Goal: Task Accomplishment & Management: Manage account settings

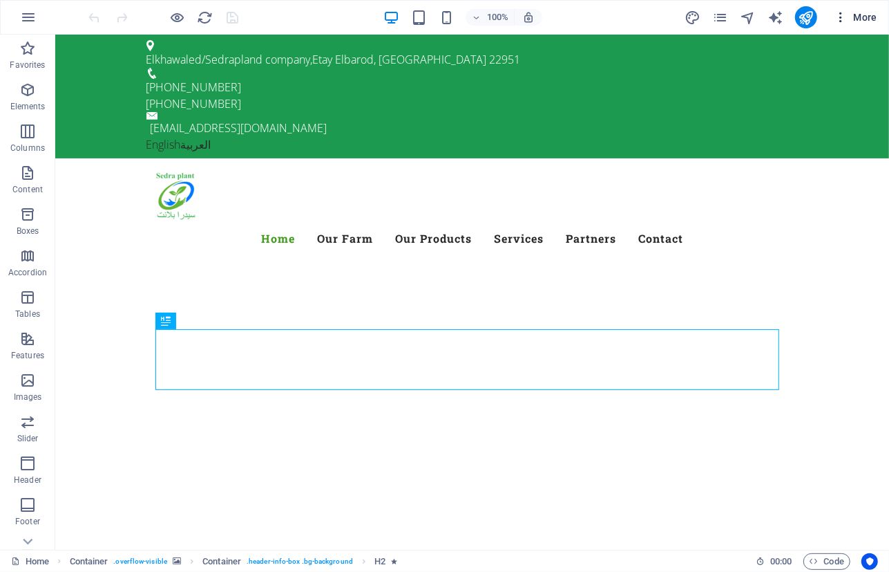
click at [838, 15] on icon "button" at bounding box center [841, 17] width 14 height 14
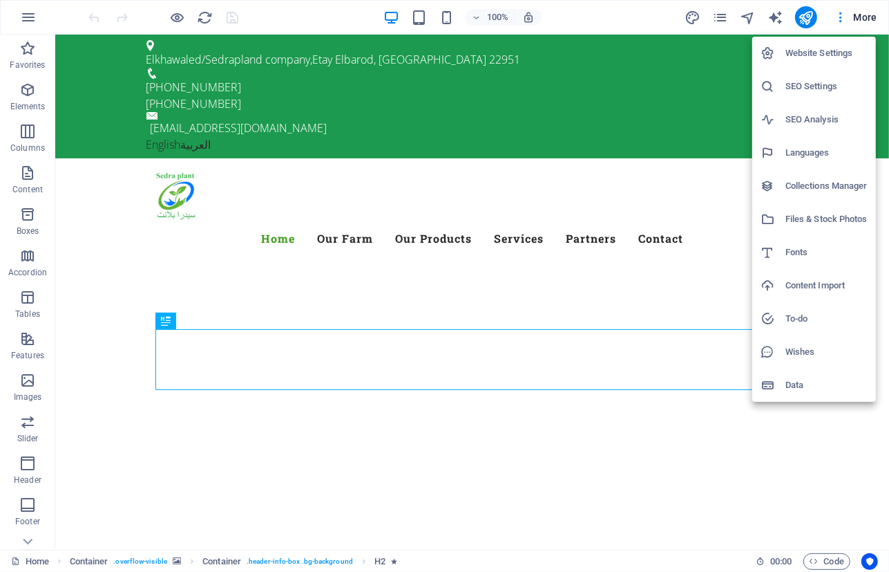
click at [828, 53] on h6 "Website Settings" at bounding box center [827, 53] width 82 height 17
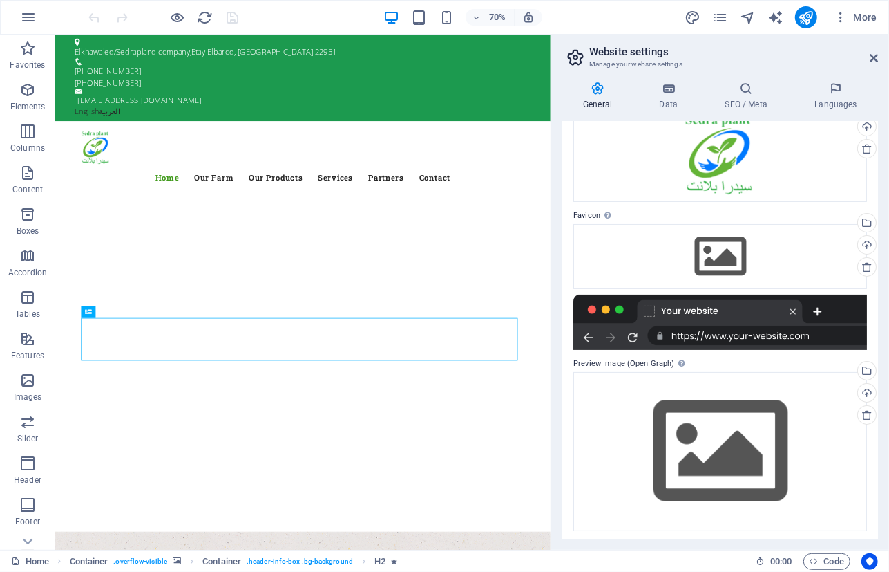
scroll to position [85, 0]
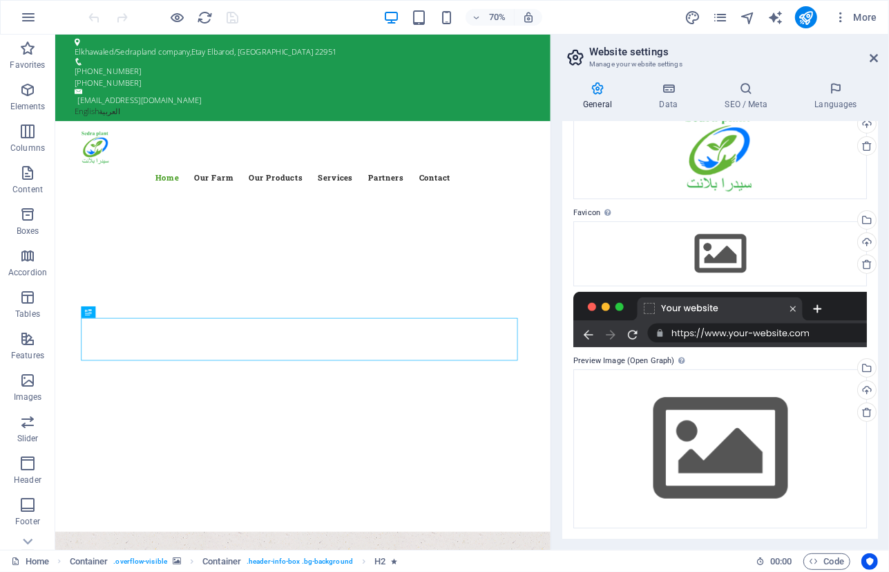
click at [710, 330] on div at bounding box center [721, 319] width 294 height 55
click at [728, 334] on div at bounding box center [721, 319] width 294 height 55
click at [710, 253] on div "Drag files here, click to choose files or select files from Files or our free s…" at bounding box center [721, 253] width 294 height 65
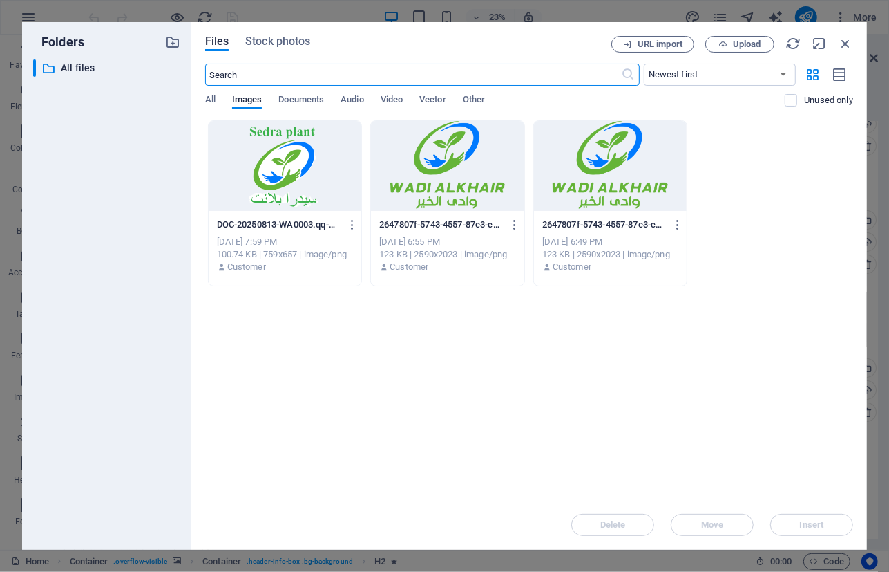
click at [286, 168] on div at bounding box center [285, 166] width 153 height 90
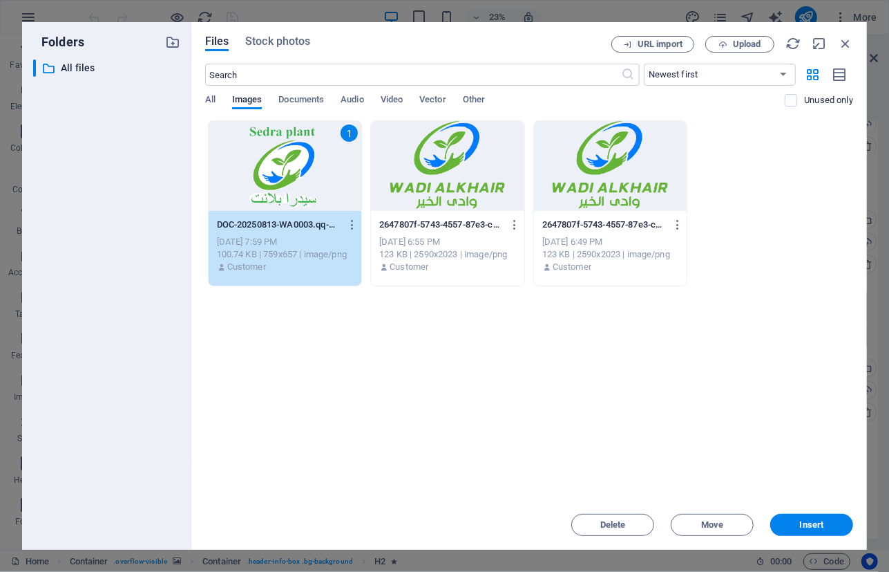
click at [286, 168] on div "1" at bounding box center [285, 166] width 153 height 90
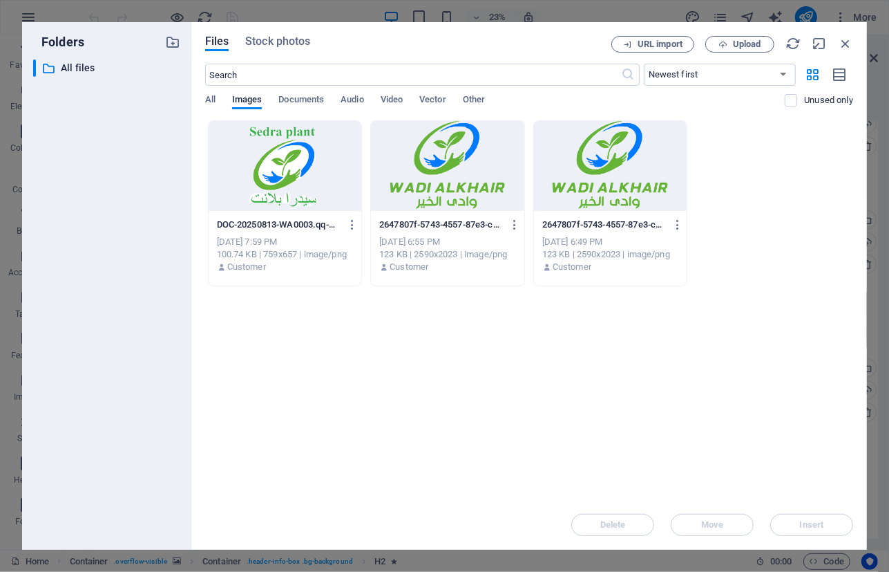
click at [286, 168] on div at bounding box center [285, 166] width 153 height 90
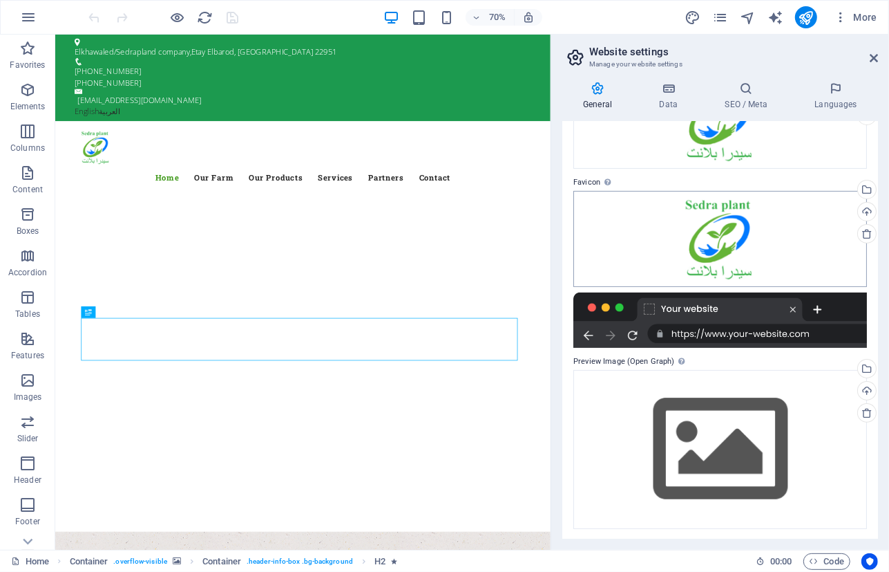
scroll to position [116, 0]
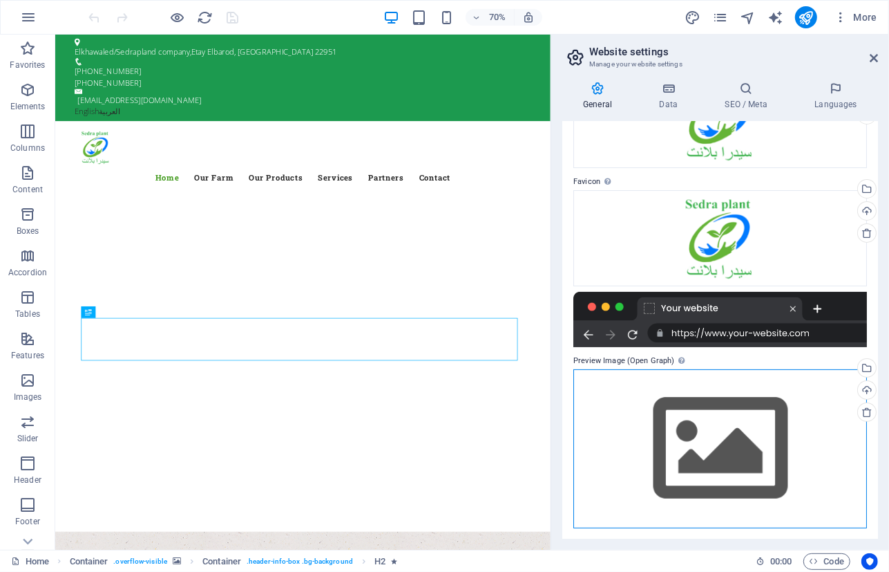
click at [719, 409] on div "Drag files here, click to choose files or select files from Files or our free s…" at bounding box center [721, 448] width 294 height 158
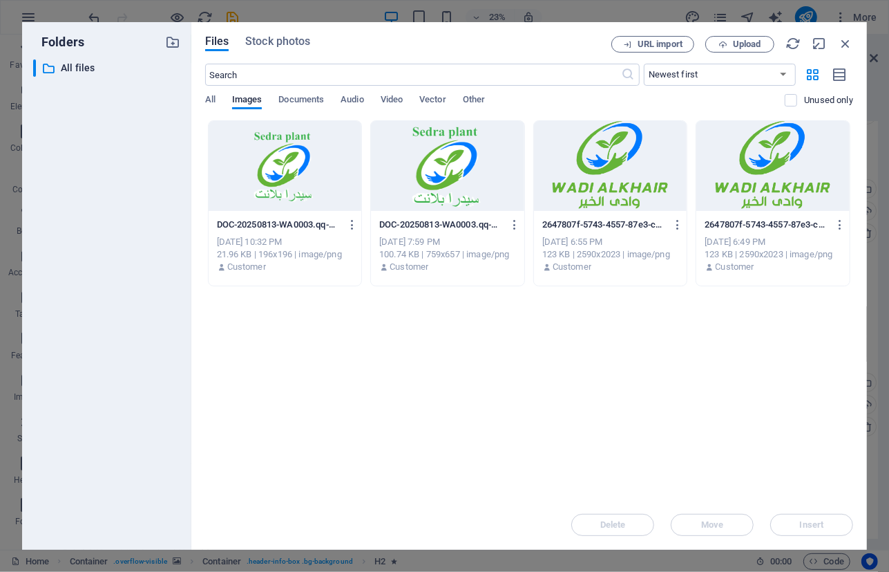
click at [291, 156] on div at bounding box center [285, 166] width 153 height 90
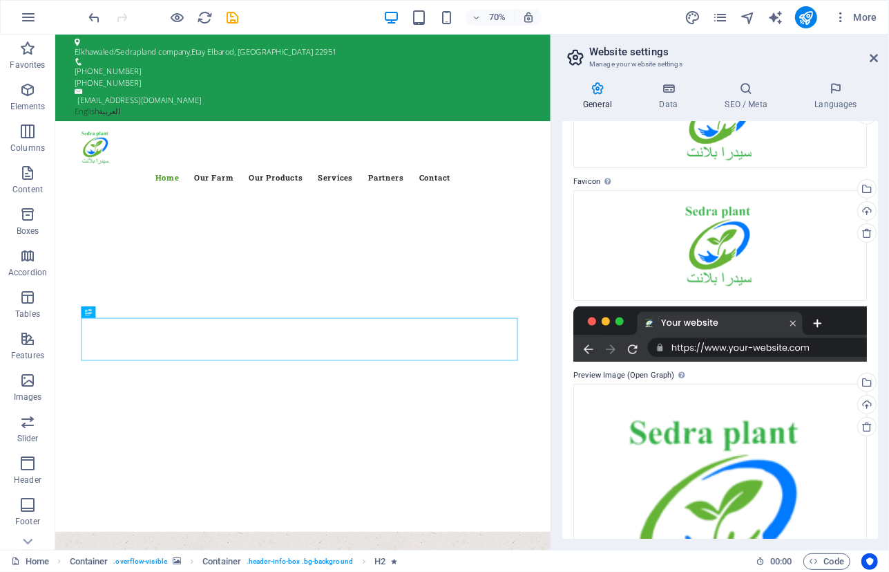
click at [738, 323] on div at bounding box center [721, 333] width 294 height 55
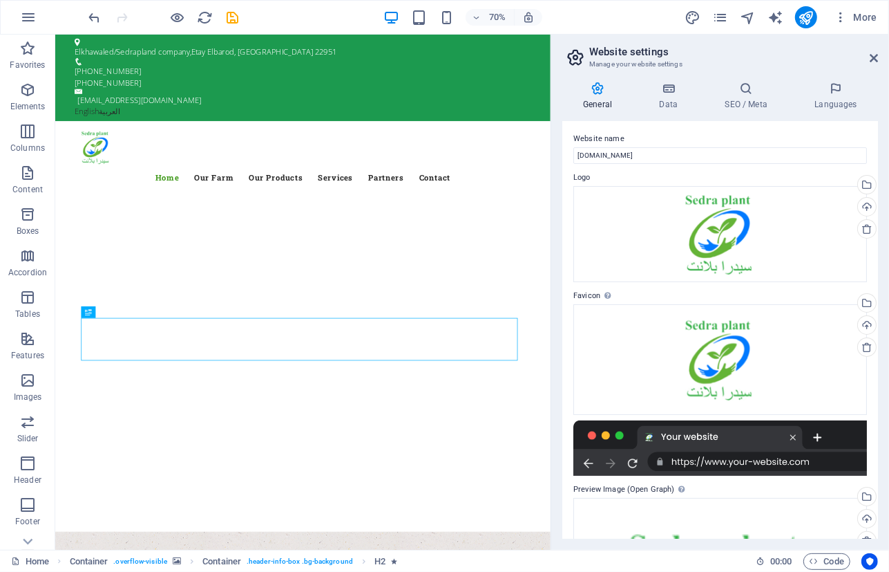
scroll to position [0, 0]
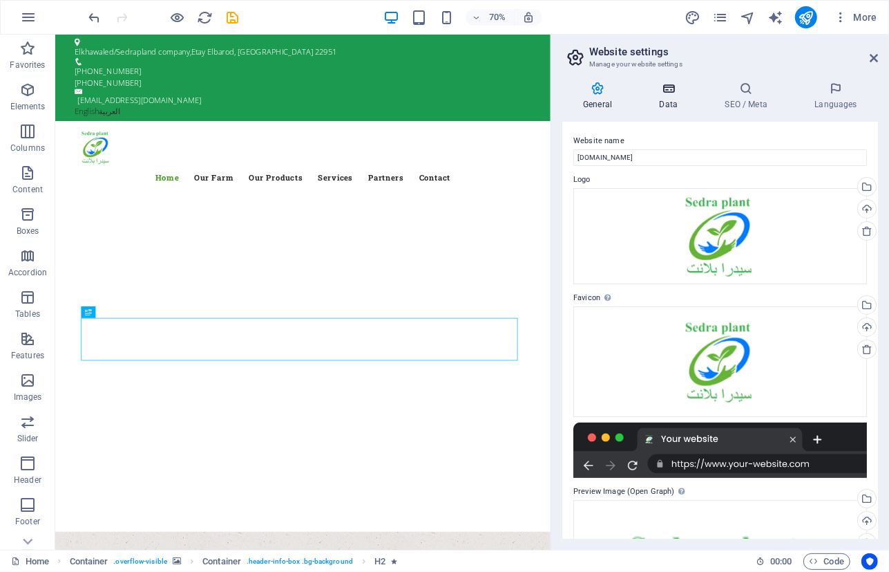
click at [666, 100] on h4 "Data" at bounding box center [672, 96] width 66 height 29
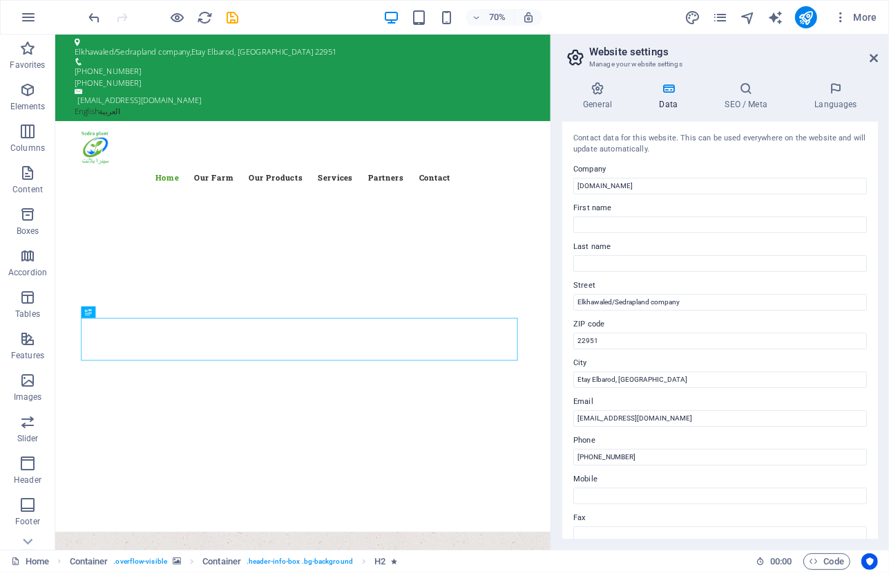
drag, startPoint x: 585, startPoint y: 137, endPoint x: 797, endPoint y: 148, distance: 211.8
click at [797, 148] on div "Contact data for this website. This can be used everywhere on the website and w…" at bounding box center [721, 144] width 294 height 23
click at [742, 90] on icon at bounding box center [746, 89] width 84 height 14
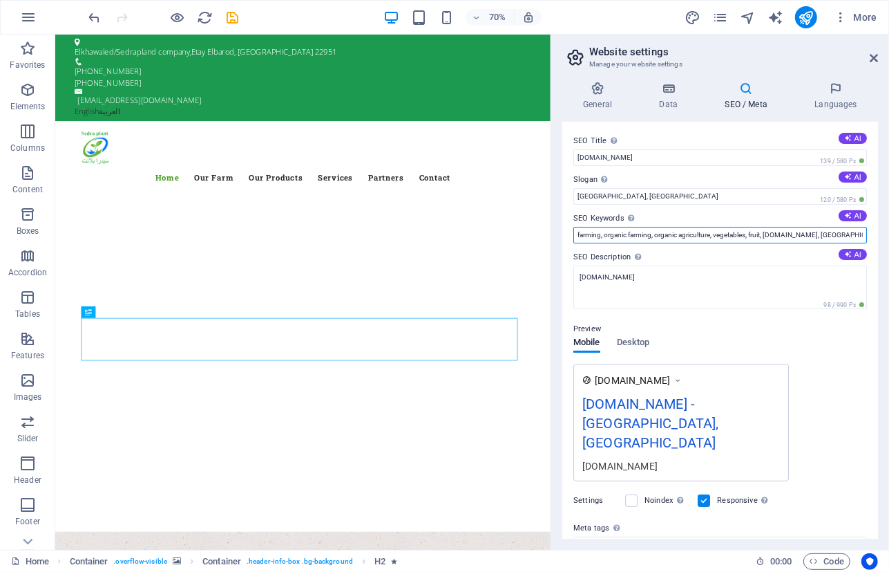
drag, startPoint x: 595, startPoint y: 236, endPoint x: 871, endPoint y: 245, distance: 275.9
click at [871, 245] on div "SEO Title The title of your website - make it something that stands out in sear…" at bounding box center [721, 330] width 316 height 417
click at [849, 214] on icon at bounding box center [848, 215] width 8 height 8
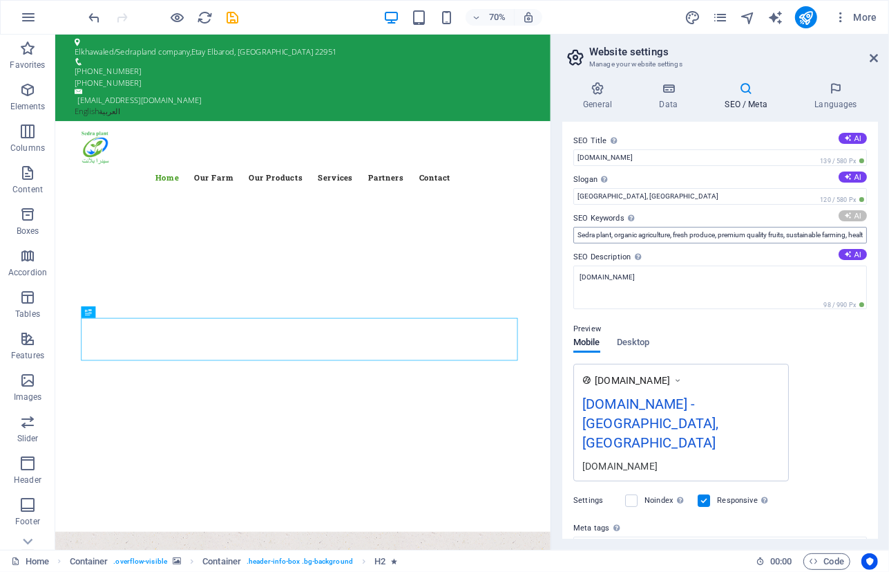
type input "organic produce, fresh vegetables, sustainable farming, premium quality fruits,…"
drag, startPoint x: 827, startPoint y: 235, endPoint x: 889, endPoint y: 245, distance: 63.1
click at [889, 245] on html "sedraplant.com Home (en) Favorites Elements Columns Content Boxes Accordion Tab…" at bounding box center [444, 286] width 889 height 572
click at [650, 286] on textarea "[DOMAIN_NAME]" at bounding box center [721, 287] width 294 height 44
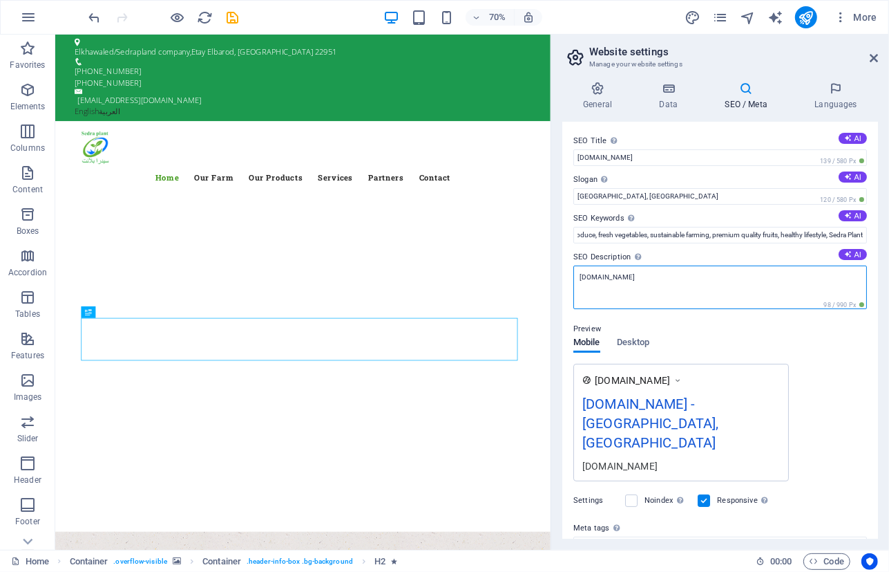
scroll to position [0, 0]
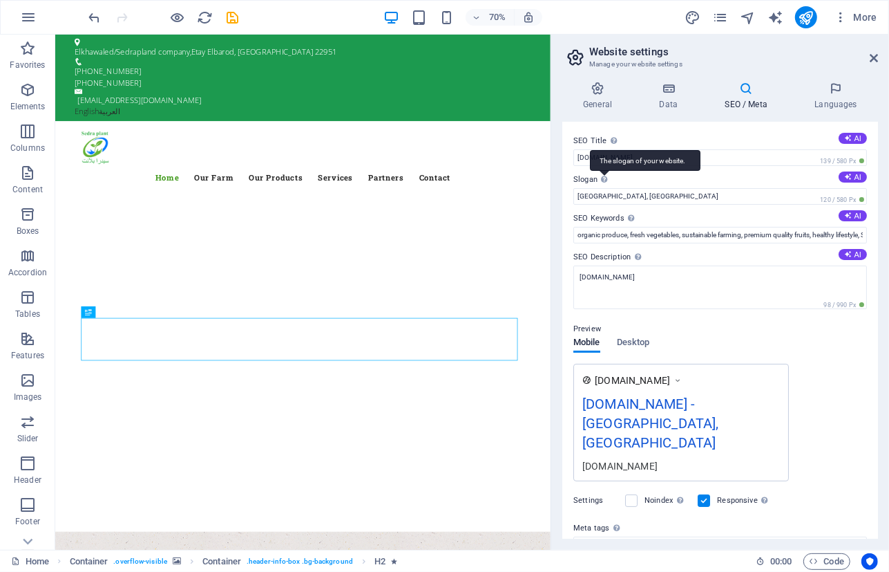
click at [602, 171] on div "The slogan of your website." at bounding box center [645, 160] width 111 height 21
click at [602, 188] on input "Newbury, MA" at bounding box center [721, 196] width 294 height 17
click at [604, 171] on div "The slogan of your website." at bounding box center [645, 160] width 111 height 21
click at [604, 188] on input "Newbury, MA" at bounding box center [721, 196] width 294 height 17
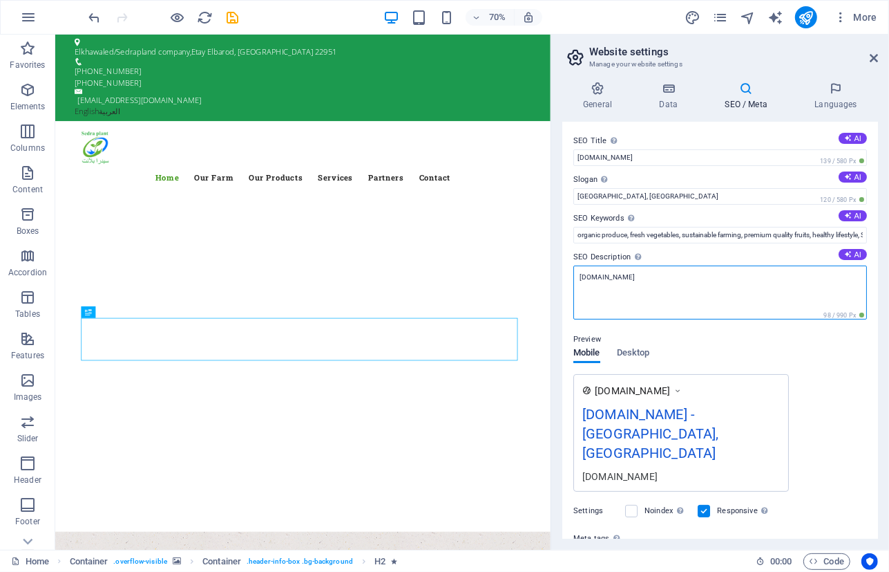
click at [652, 281] on textarea "[DOMAIN_NAME]" at bounding box center [721, 292] width 294 height 54
drag, startPoint x: 652, startPoint y: 281, endPoint x: 578, endPoint y: 283, distance: 73.3
click at [578, 283] on textarea "[DOMAIN_NAME]" at bounding box center [721, 292] width 294 height 54
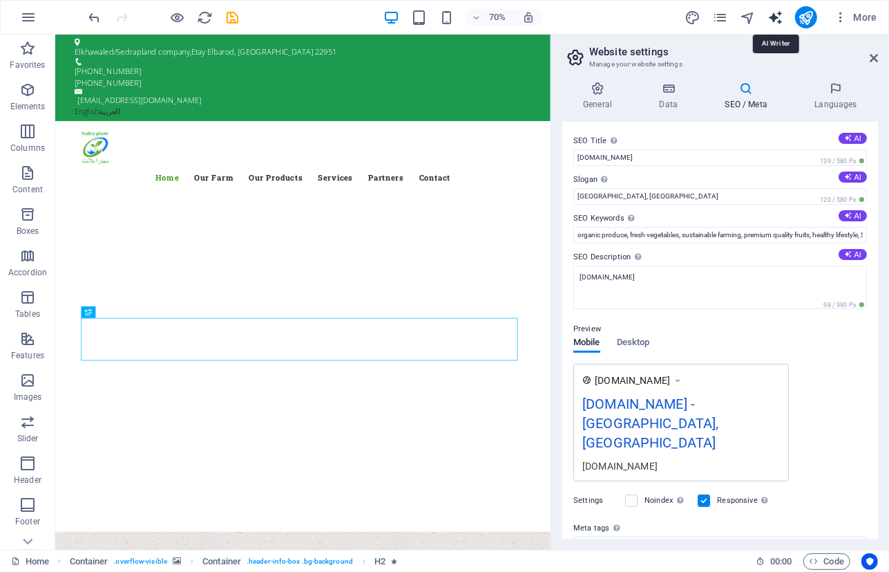
click at [779, 13] on icon "text_generator" at bounding box center [776, 18] width 16 height 16
select select "English"
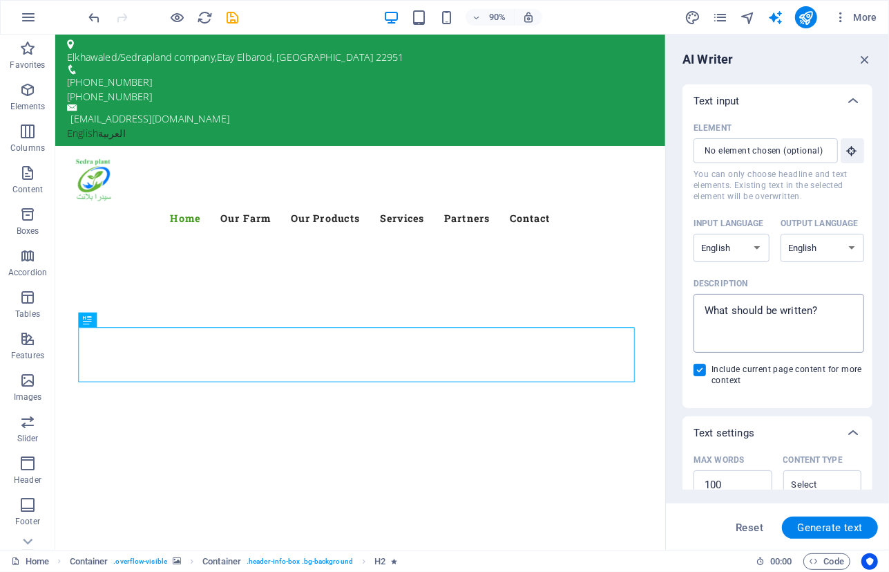
type textarea "x"
click at [783, 322] on textarea "Description x ​" at bounding box center [779, 323] width 156 height 45
paste textarea "organic produce, fresh vegetables, sustainable farming, premium quality fruits,…"
type textarea "organic produce, fresh vegetables, sustainable farming, premium quality fruits,…"
type textarea "x"
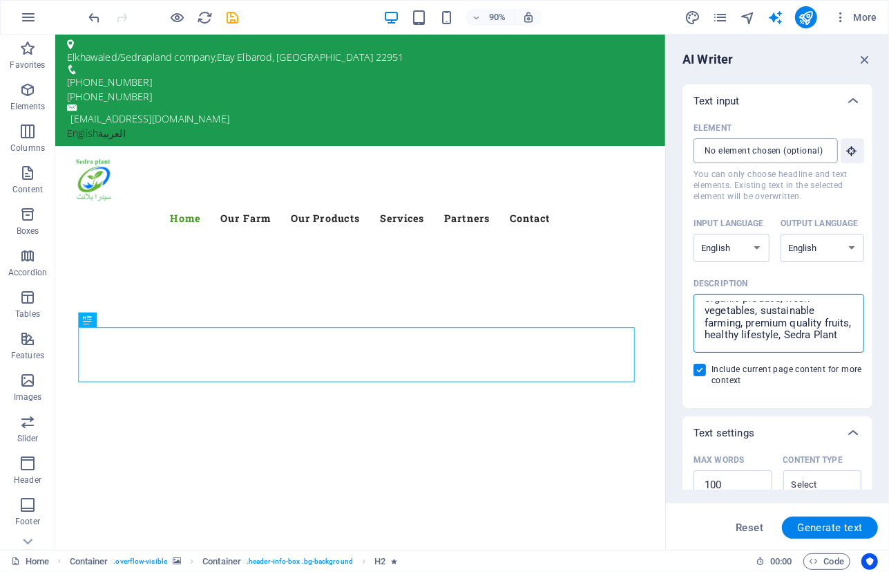
type textarea "organic produce, fresh vegetables, sustainable farming, premium quality fruits,…"
click at [753, 153] on input "Element ​ You can only choose headline and text elements. Existing text in the …" at bounding box center [761, 150] width 134 height 25
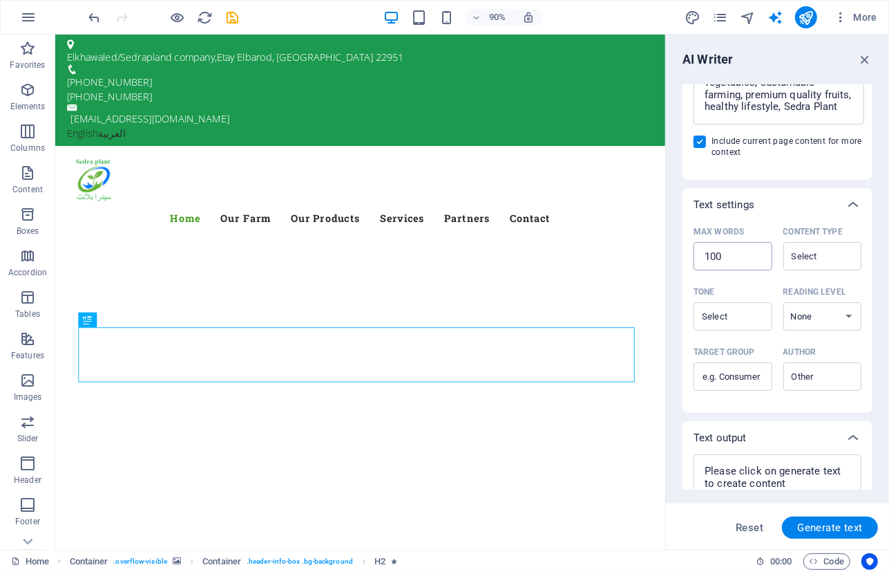
scroll to position [32, 0]
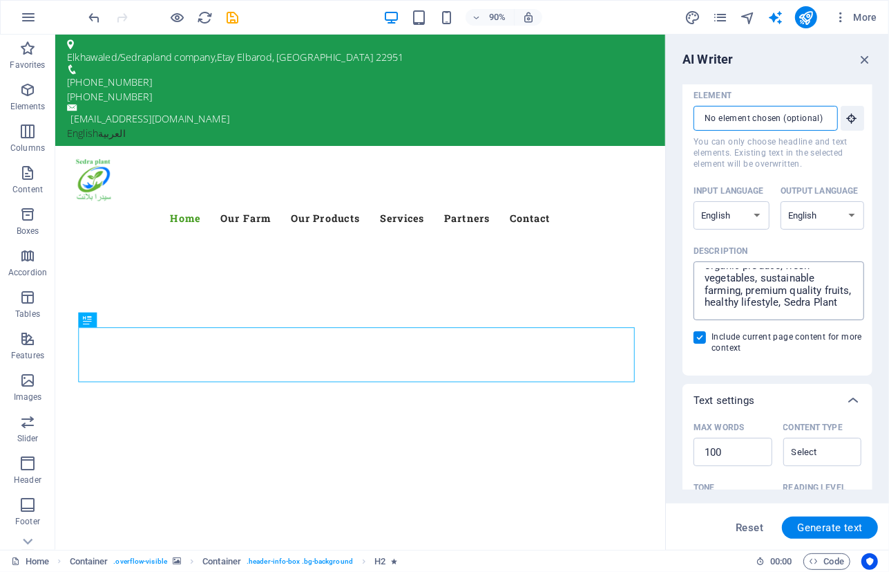
click at [756, 316] on div "organic produce, fresh vegetables, sustainable farming, premium quality fruits,…" at bounding box center [779, 290] width 170 height 59
click at [756, 313] on textarea "organic produce, fresh vegetables, sustainable farming, premium quality fruits,…" at bounding box center [779, 290] width 156 height 45
type textarea "x"
type textarea "organic produce, fresh vegetables, sustainable farming, premium quality fruits,…"
type textarea "x"
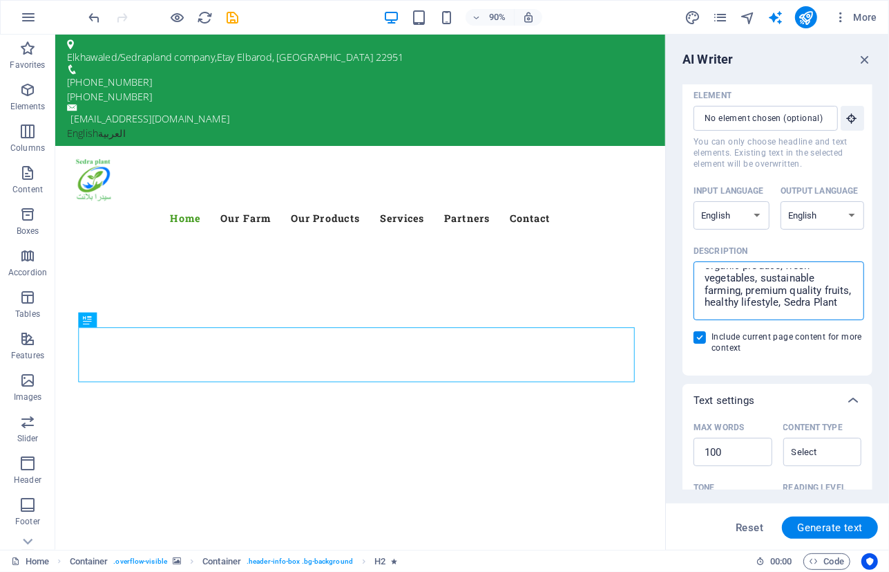
type textarea "organic produce, fresh vegetables, sustainable farming, premium quality fruits,…"
type textarea "x"
type textarea "organic produce, fresh vegetables, sustainable farming, premium quality fruits,…"
type textarea "x"
type textarea "organic produce, fresh vegetables, sustainable farming, premium quality fruits,…"
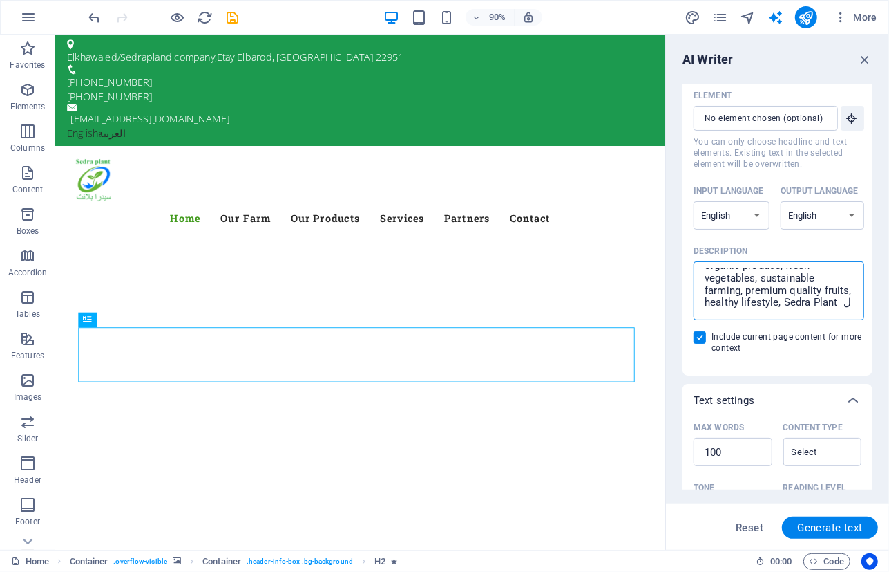
type textarea "x"
type textarea "organic produce, fresh vegetables, sustainable farming, premium quality fruits,…"
type textarea "x"
type textarea "organic produce, fresh vegetables, sustainable farming, premium quality fruits,…"
type textarea "x"
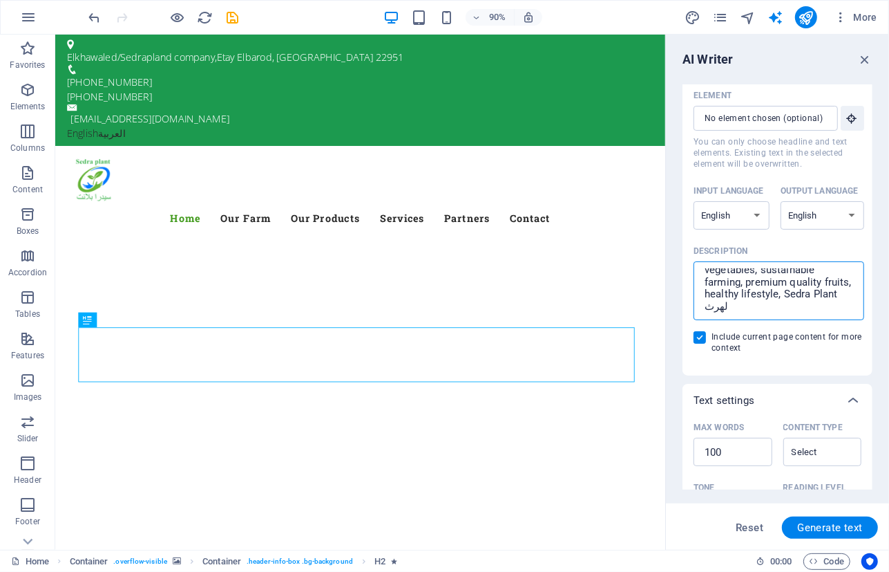
type textarea "organic produce, fresh vegetables, sustainable farming, premium quality fruits,…"
type textarea "x"
type textarea "organic produce, fresh vegetables, sustainable farming, premium quality fruits,…"
type textarea "x"
type textarea "organic produce, fresh vegetables, sustainable farming, premium quality fruits,…"
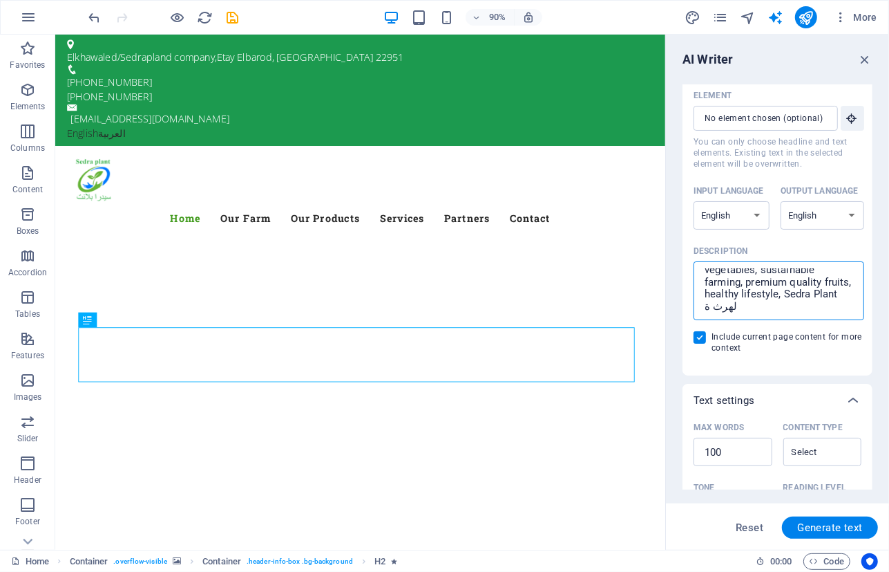
type textarea "x"
type textarea "organic produce, fresh vegetables, sustainable farming, premium quality fruits,…"
type textarea "x"
type textarea "organic produce, fresh vegetables, sustainable farming, premium quality fruits,…"
type textarea "x"
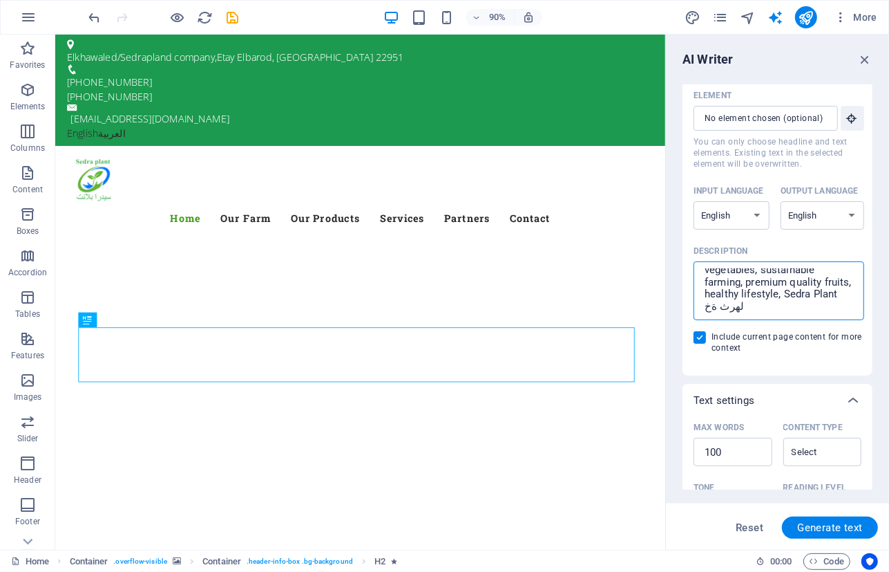
type textarea "organic produce, fresh vegetables, sustainable farming, premium quality fruits,…"
type textarea "x"
type textarea "organic produce, fresh vegetables, sustainable farming, premium quality fruits,…"
type textarea "x"
type textarea "organic produce, fresh vegetables, sustainable farming, premium quality fruits,…"
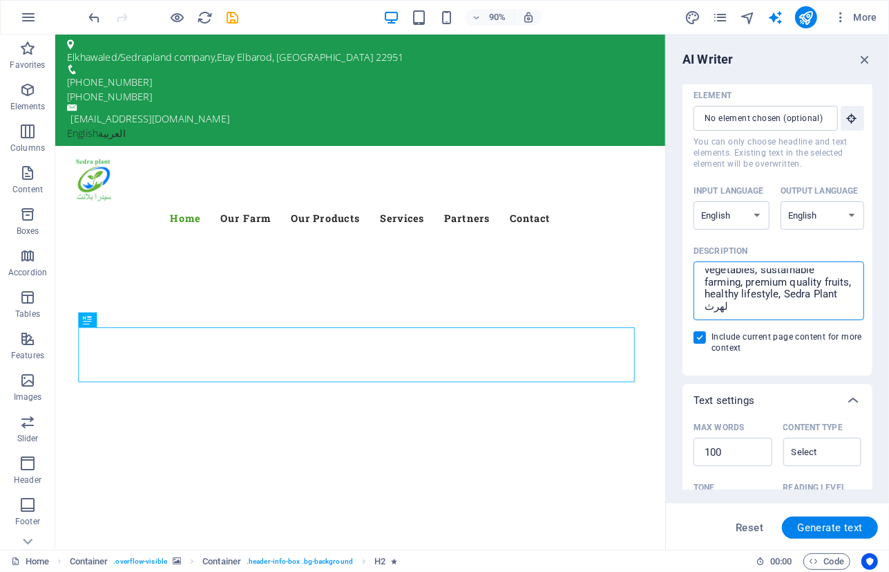
type textarea "x"
type textarea "organic produce, fresh vegetables, sustainable farming, premium quality fruits,…"
type textarea "x"
type textarea "organic produce, fresh vegetables, sustainable farming, premium quality fruits,…"
type textarea "x"
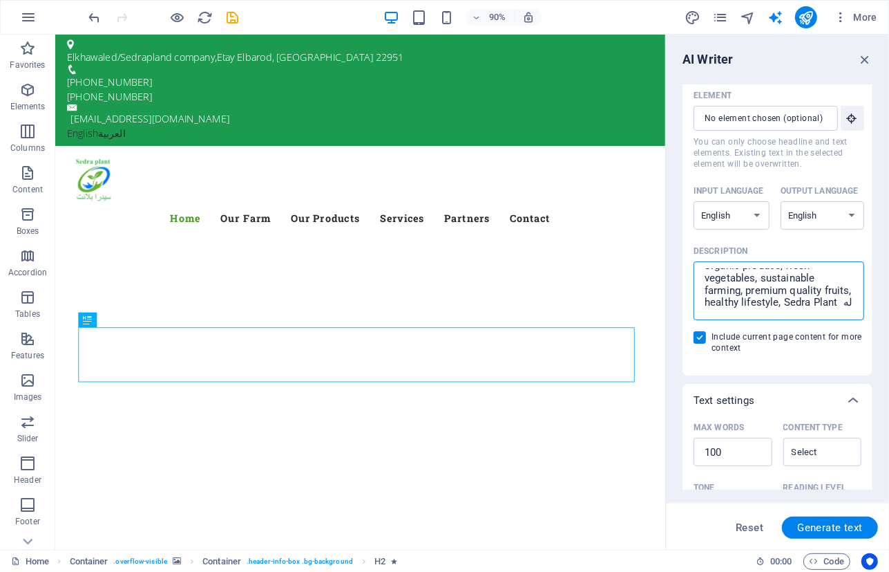
type textarea "organic produce, fresh vegetables, sustainable farming, premium quality fruits,…"
type textarea "x"
type textarea "organic produce, fresh vegetables, sustainable farming, premium quality fruits,…"
type textarea "x"
type textarea "organic produce, fresh vegetables, sustainable farming, premium quality fruits,…"
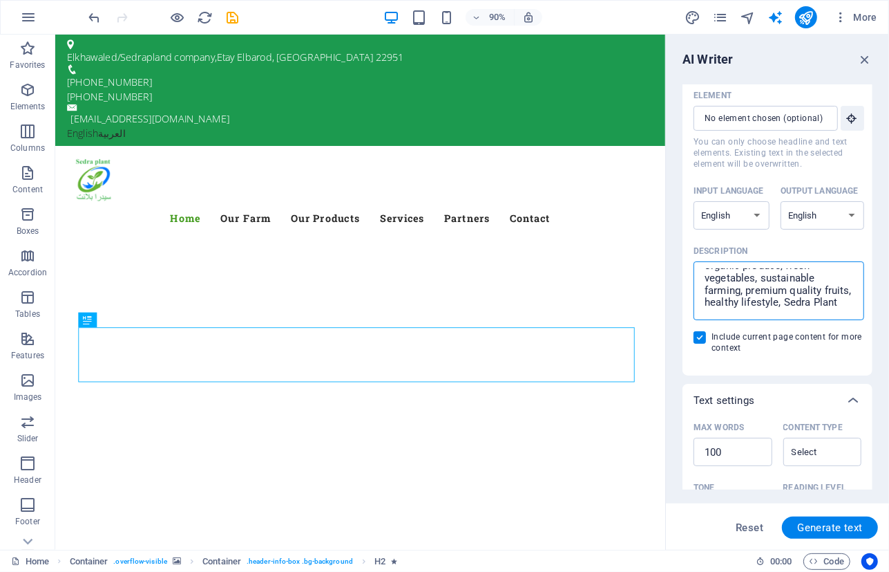
type textarea "x"
type textarea "organic produce, fresh vegetables, sustainable farming, premium quality fruits,…"
type textarea "x"
type textarea "organic produce, fresh vegetables, sustainable farming, premium quality fruits,…"
type textarea "x"
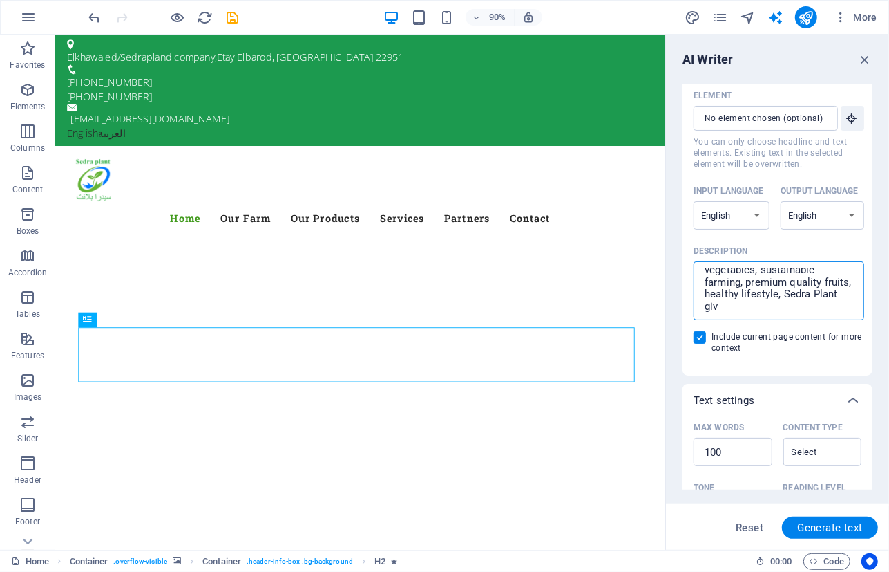
type textarea "organic produce, fresh vegetables, sustainable farming, premium quality fruits,…"
type textarea "x"
type textarea "organic produce, fresh vegetables, sustainable farming, premium quality fruits,…"
type textarea "x"
type textarea "organic produce, fresh vegetables, sustainable farming, premium quality fruits,…"
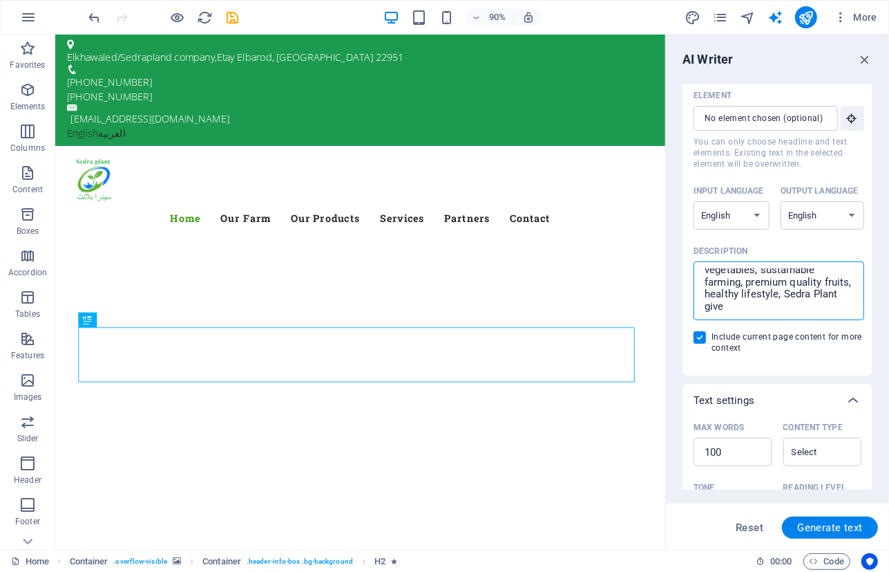
type textarea "x"
type textarea "organic produce, fresh vegetables, sustainable farming, premium quality fruits,…"
type textarea "x"
type textarea "organic produce, fresh vegetables, sustainable farming, premium quality fruits,…"
type textarea "x"
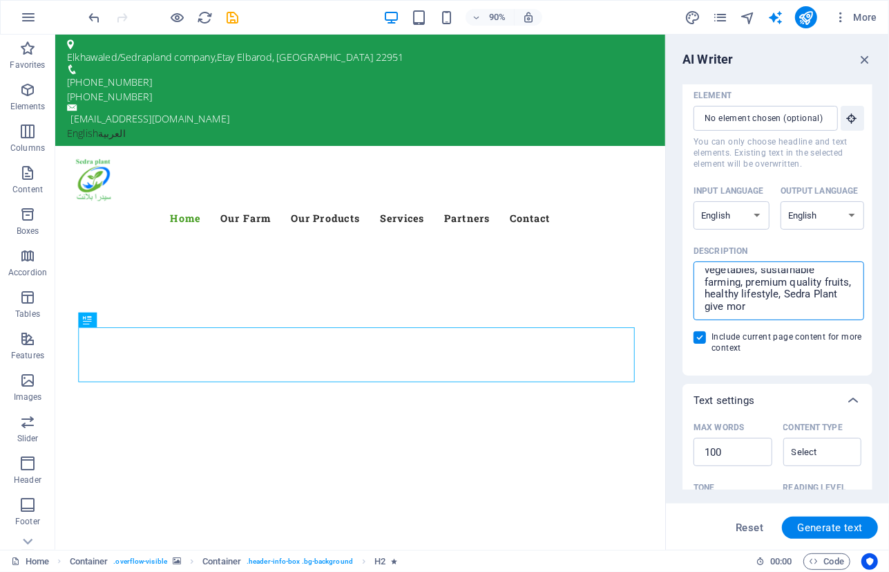
type textarea "organic produce, fresh vegetables, sustainable farming, premium quality fruits,…"
type textarea "x"
type textarea "organic produce, fresh vegetables, sustainable farming, premium quality fruits,…"
type textarea "x"
type textarea "organic produce, fresh vegetables, sustainable farming, premium quality fruits,…"
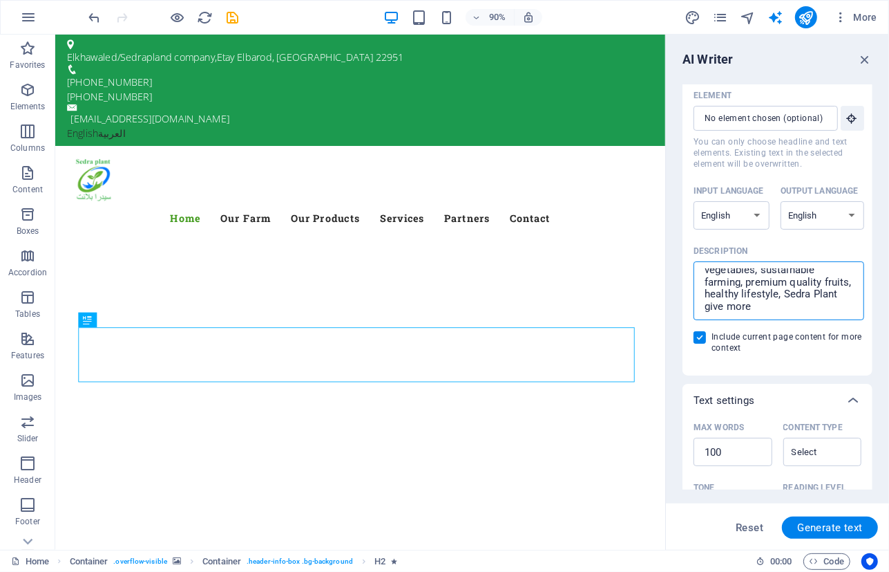
type textarea "x"
type textarea "organic produce, fresh vegetables, sustainable farming, premium quality fruits,…"
type textarea "x"
type textarea "organic produce, fresh vegetables, sustainable farming, premium quality fruits,…"
type textarea "x"
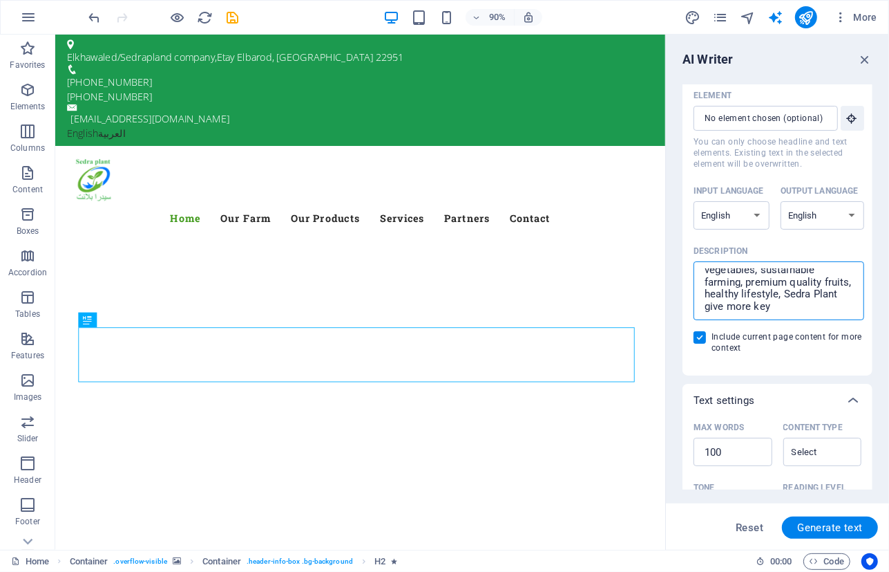
type textarea "organic produce, fresh vegetables, sustainable farming, premium quality fruits,…"
type textarea "x"
type textarea "organic produce, fresh vegetables, sustainable farming, premium quality fruits,…"
type textarea "x"
type textarea "organic produce, fresh vegetables, sustainable farming, premium quality fruits,…"
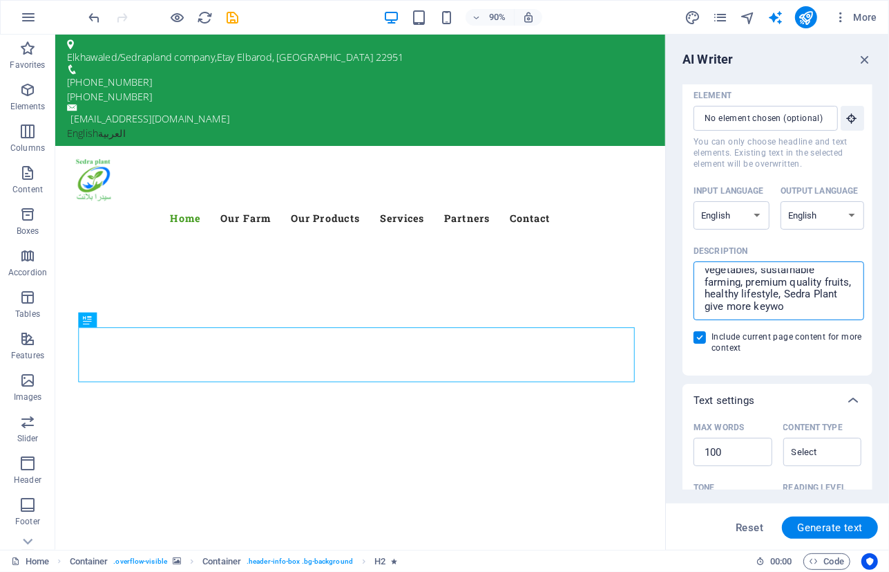
type textarea "x"
type textarea "organic produce, fresh vegetables, sustainable farming, premium quality fruits,…"
type textarea "x"
type textarea "organic produce, fresh vegetables, sustainable farming, premium quality fruits,…"
type textarea "x"
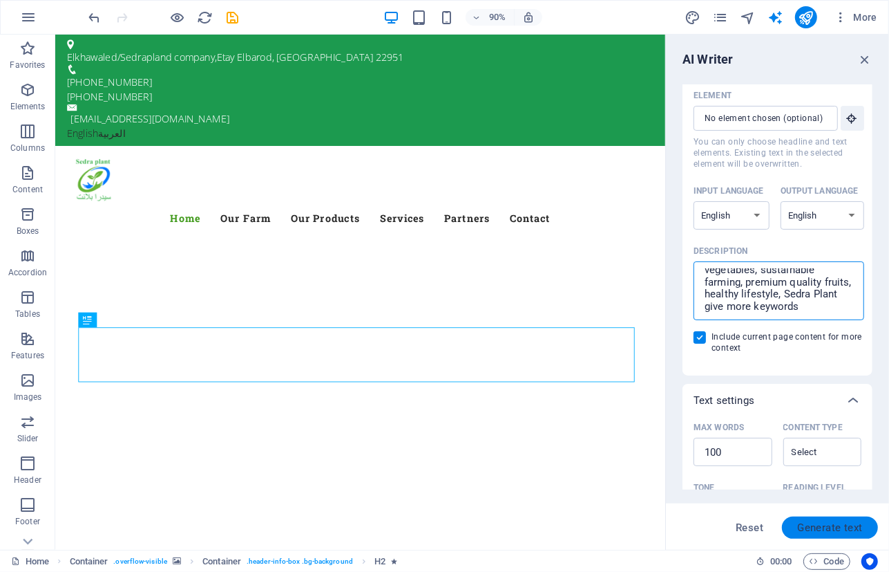
type textarea "organic produce, fresh vegetables, sustainable farming, premium quality fruits,…"
click at [831, 528] on span "Generate text" at bounding box center [831, 527] width 66 height 11
type textarea "x"
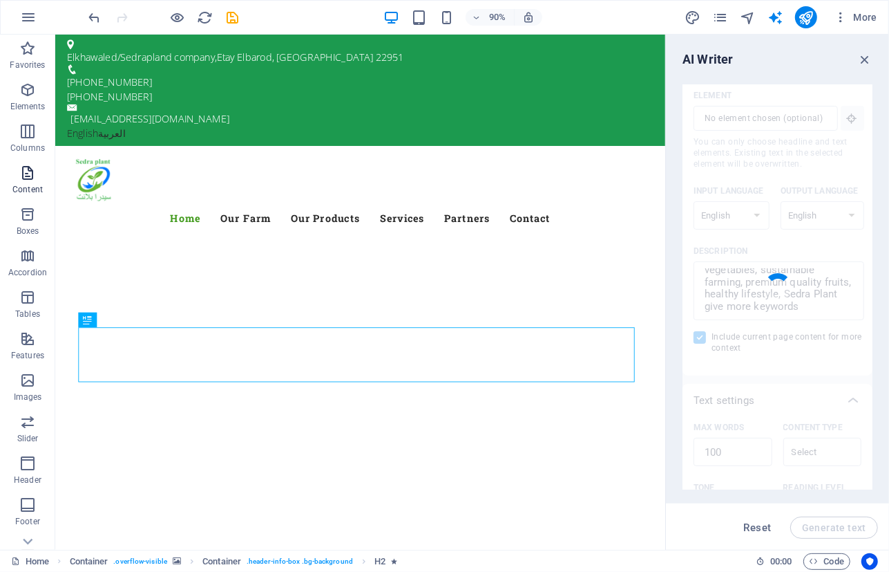
type textarea "x"
type textarea "Sedra Plant proudly offers a vibrant array of organic produce, highlighting fre…"
type textarea "x"
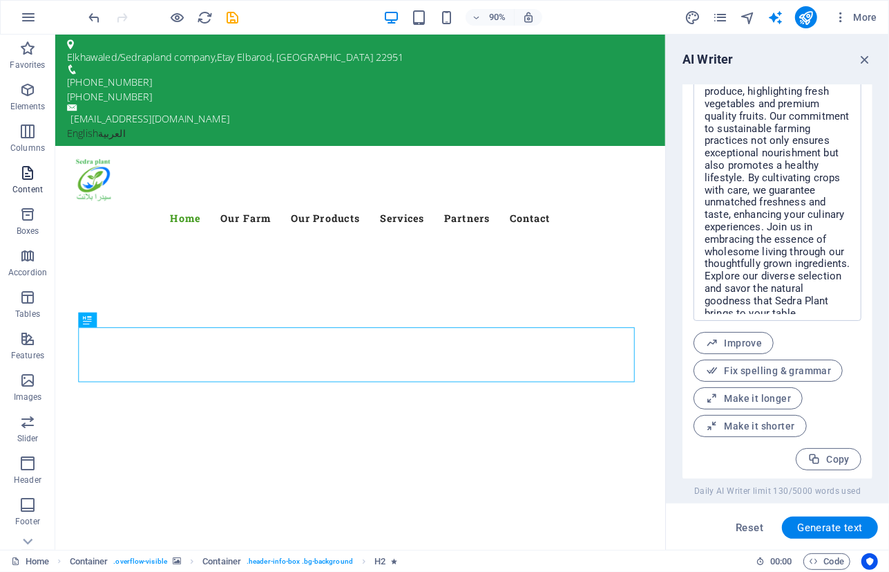
scroll to position [634, 0]
click at [732, 337] on span "Improve" at bounding box center [734, 340] width 57 height 13
type textarea "x"
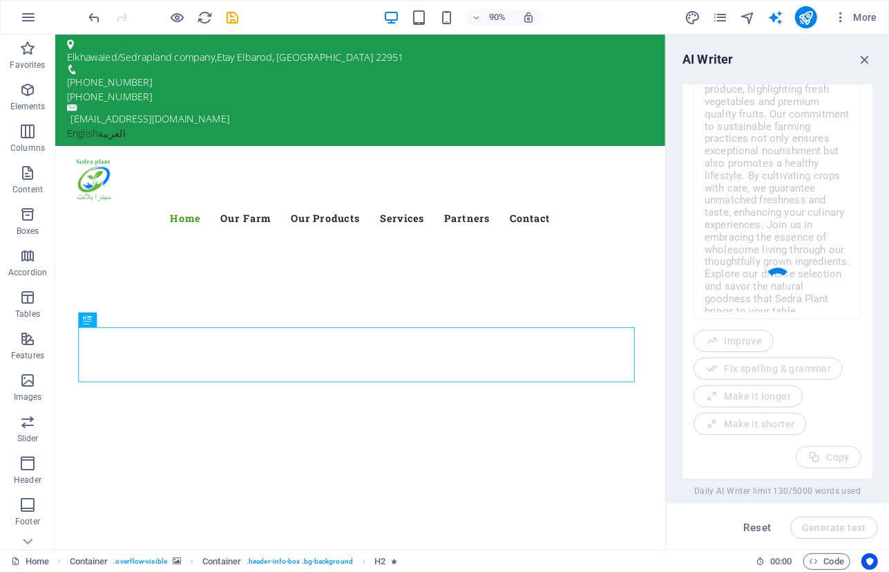
type textarea "x"
type textarea "Sedra Plant proudly presents a vibrant selection of organic produce, featuring …"
type textarea "x"
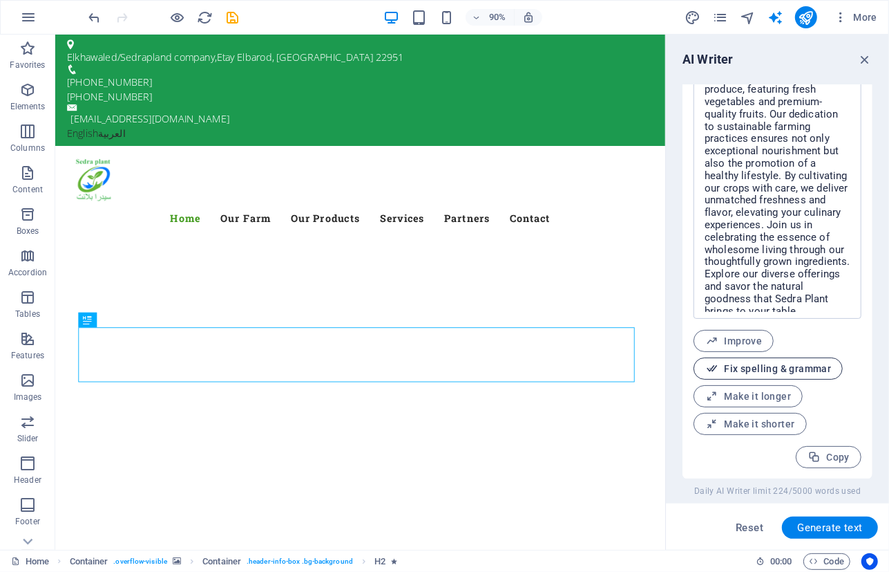
click at [774, 368] on span "Fix spelling & grammar" at bounding box center [769, 368] width 126 height 13
type textarea "x"
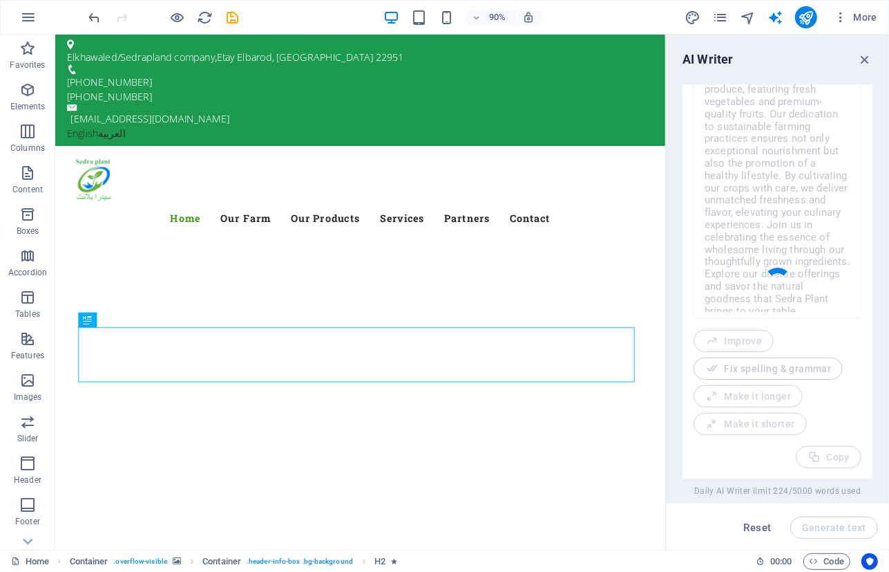
type textarea "x"
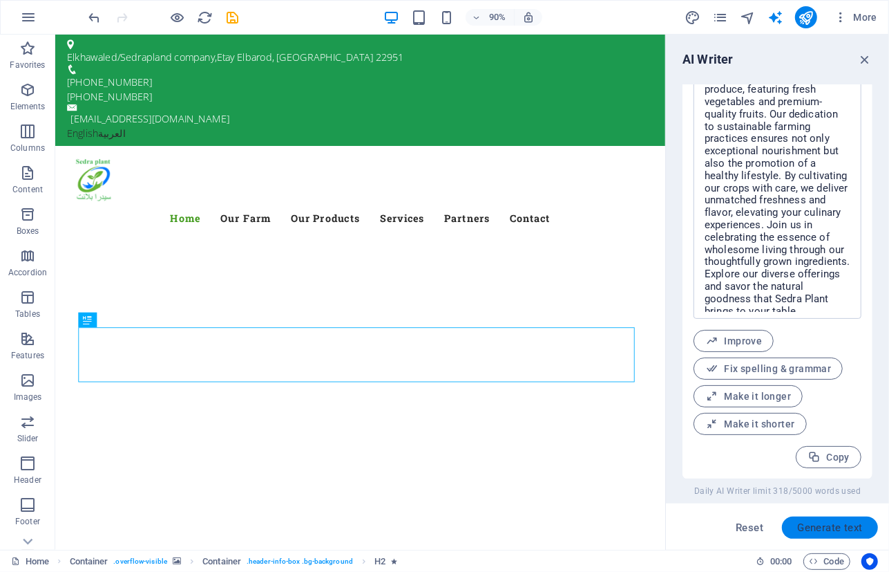
click at [836, 529] on span "Generate text" at bounding box center [831, 527] width 66 height 11
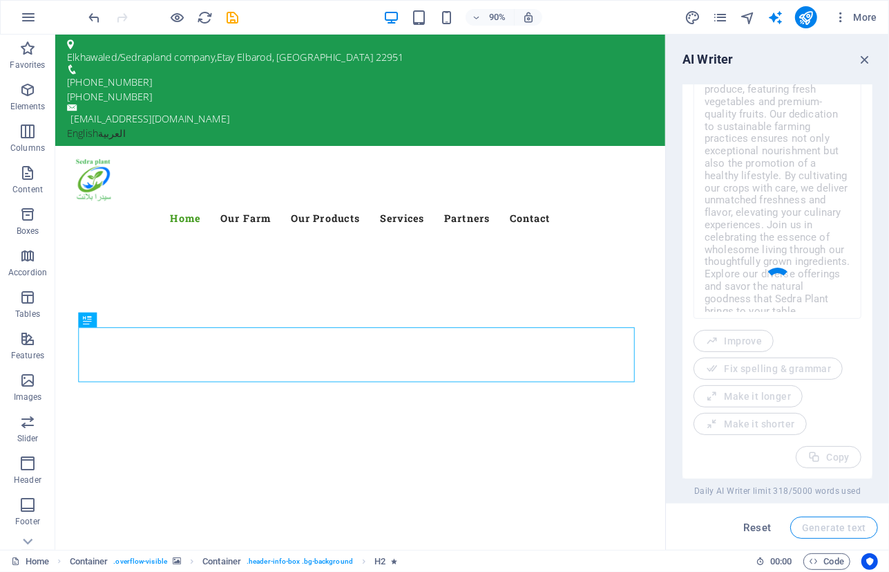
type textarea "x"
type textarea "Sedra Plant proudly offers a diverse selection of premium organic produce, emph…"
type textarea "x"
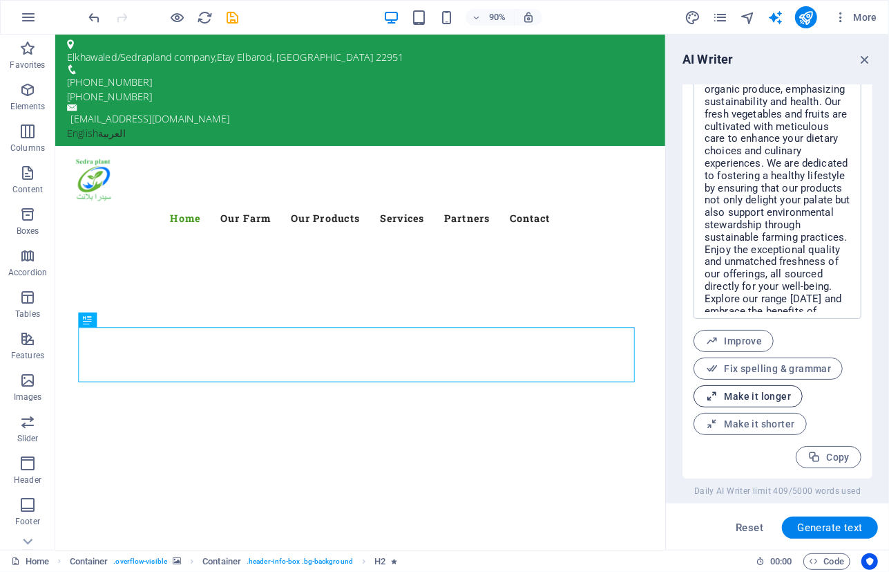
click at [769, 394] on span "Make it longer" at bounding box center [749, 396] width 86 height 13
type textarea "x"
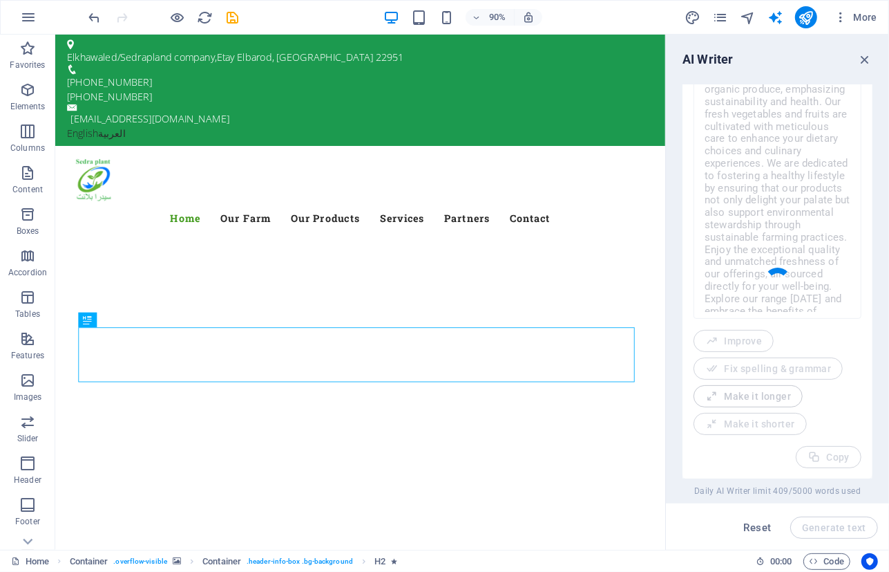
type textarea "x"
type textarea "At Sedra Plant, we take great pride in presenting a diverse and carefully curat…"
type textarea "x"
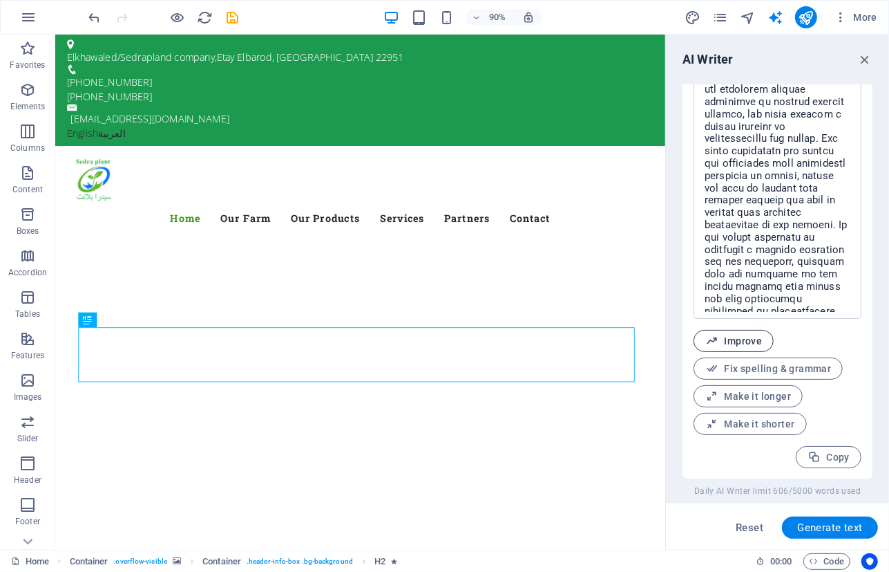
click at [763, 337] on button "Improve" at bounding box center [734, 341] width 80 height 22
type textarea "x"
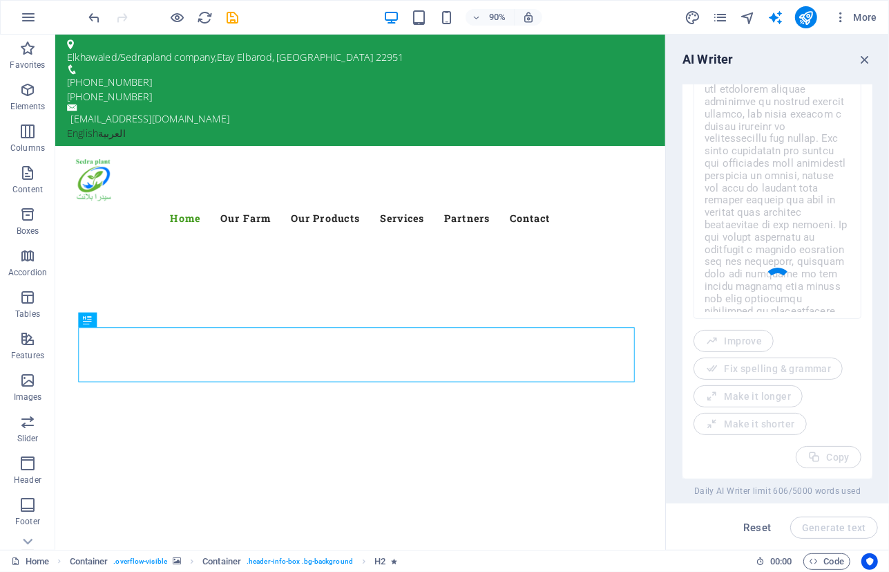
type textarea "x"
type textarea "At Sedra Plant, we take immense pride in offering a diverse and meticulously cu…"
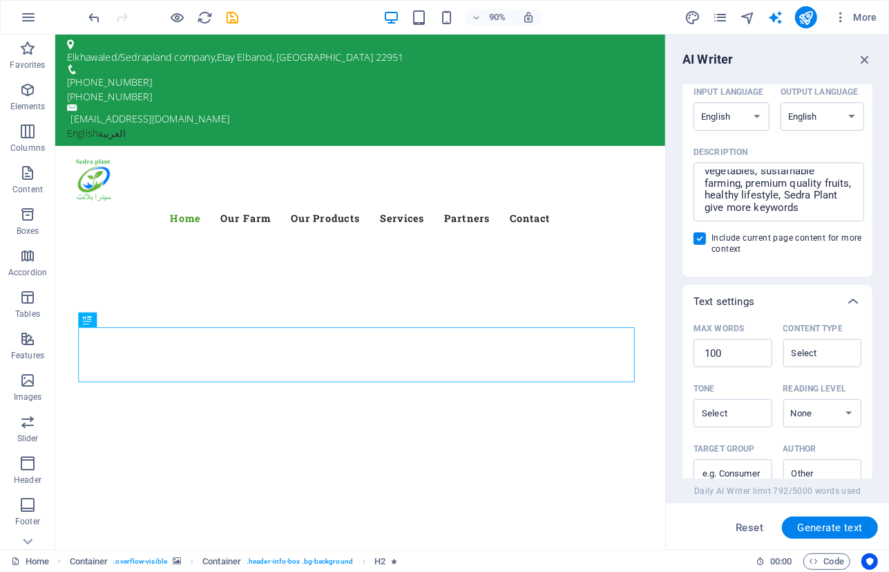
scroll to position [383, 0]
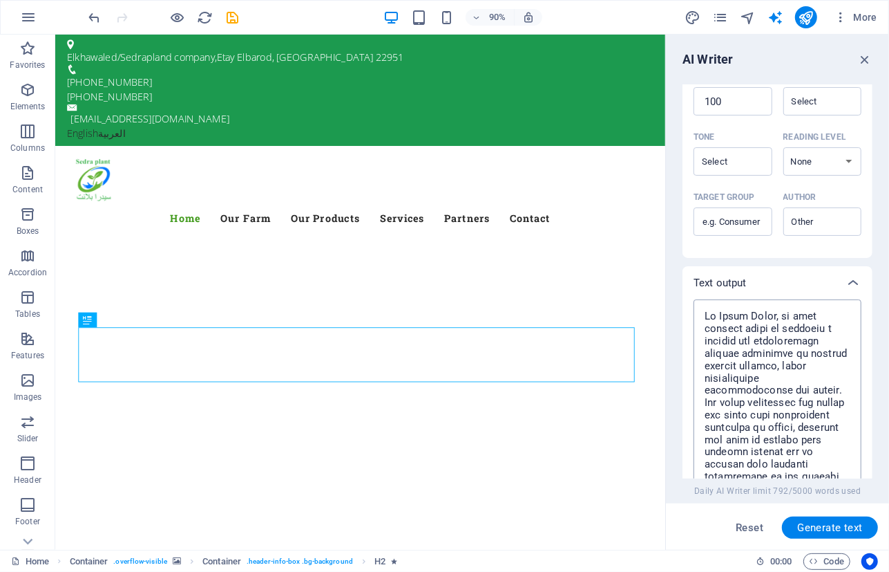
type textarea "x"
drag, startPoint x: 706, startPoint y: 317, endPoint x: 815, endPoint y: 324, distance: 109.4
click at [815, 324] on textarea at bounding box center [778, 434] width 154 height 257
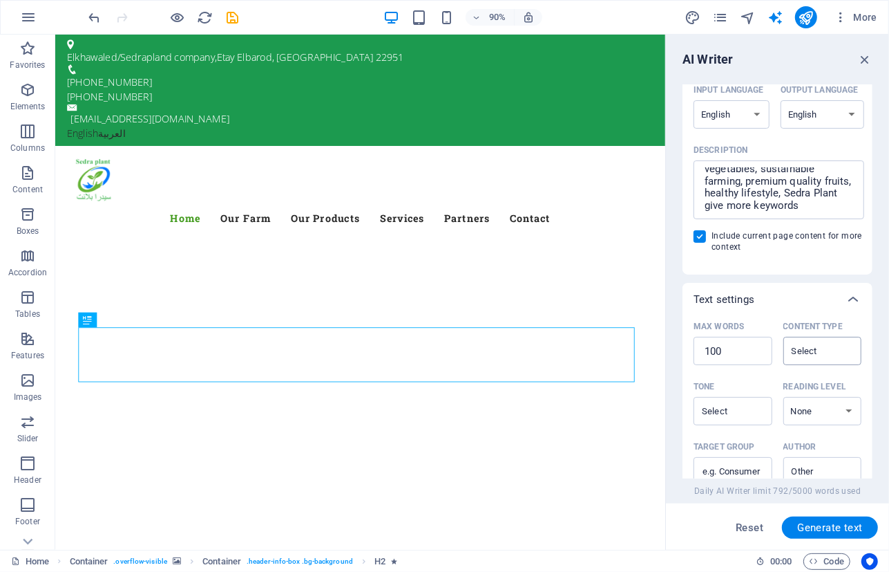
scroll to position [131, 0]
type textarea "x"
click at [821, 198] on textarea "organic produce, fresh vegetables, sustainable farming, premium quality fruits,…" at bounding box center [779, 191] width 156 height 45
click at [833, 209] on textarea "organic produce, fresh vegetables, sustainable farming, premium quality fruits,…" at bounding box center [779, 191] width 156 height 45
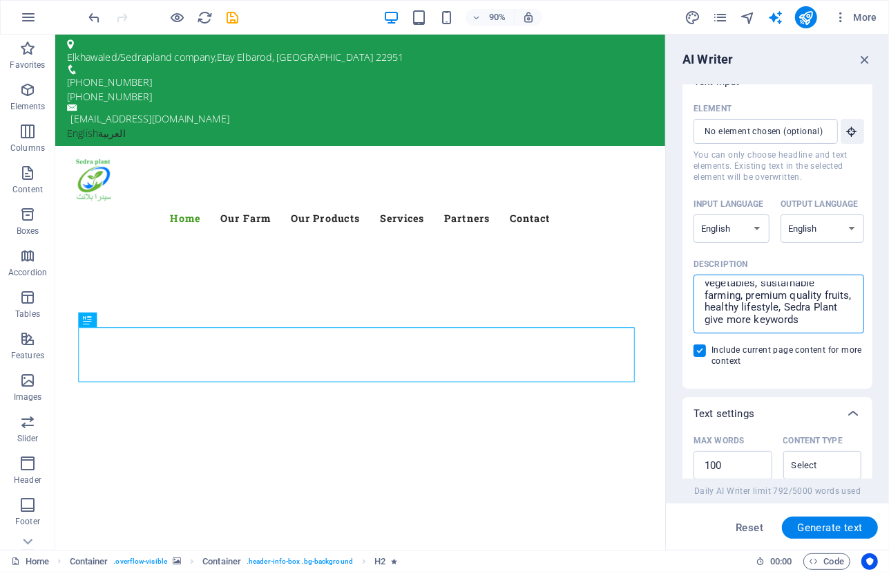
scroll to position [0, 0]
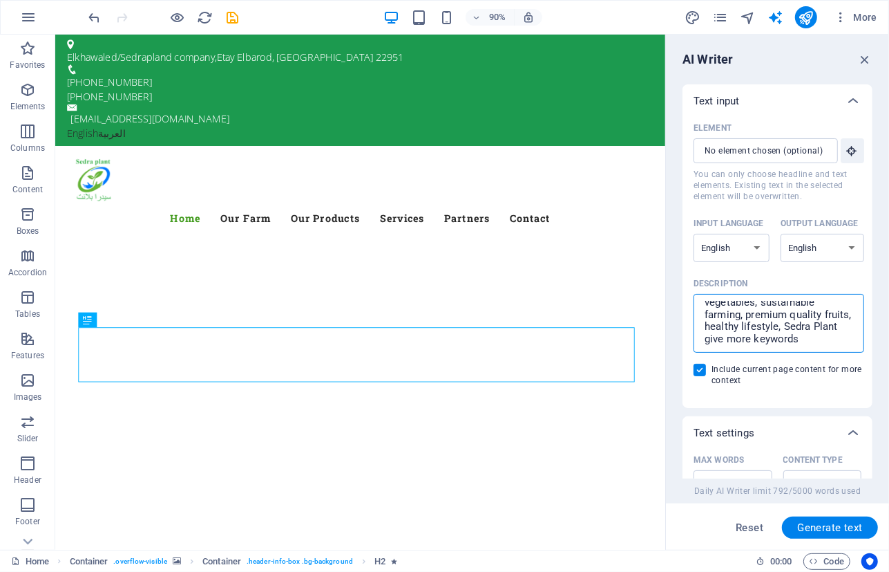
click at [803, 344] on textarea "organic produce, fresh vegetables, sustainable farming, premium quality fruits,…" at bounding box center [779, 323] width 156 height 45
type textarea "x"
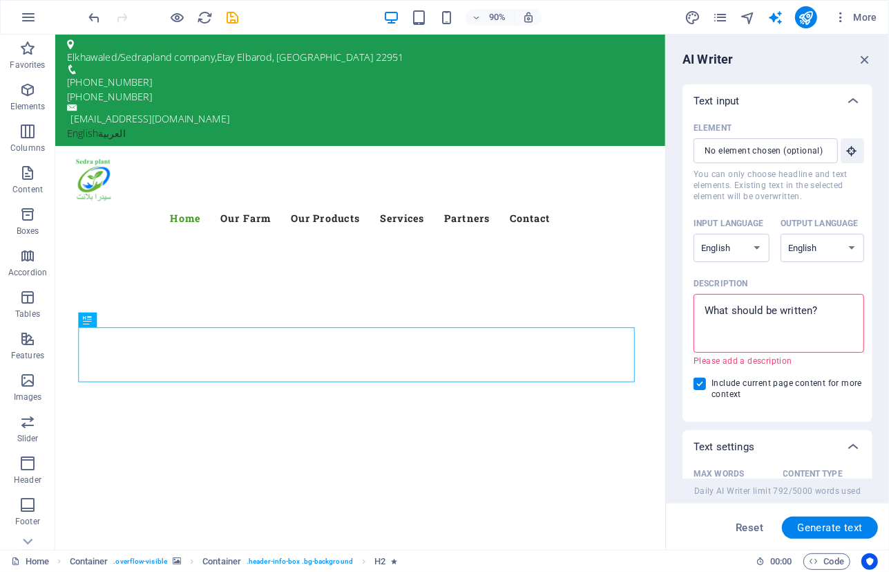
type textarea "d"
type textarea "x"
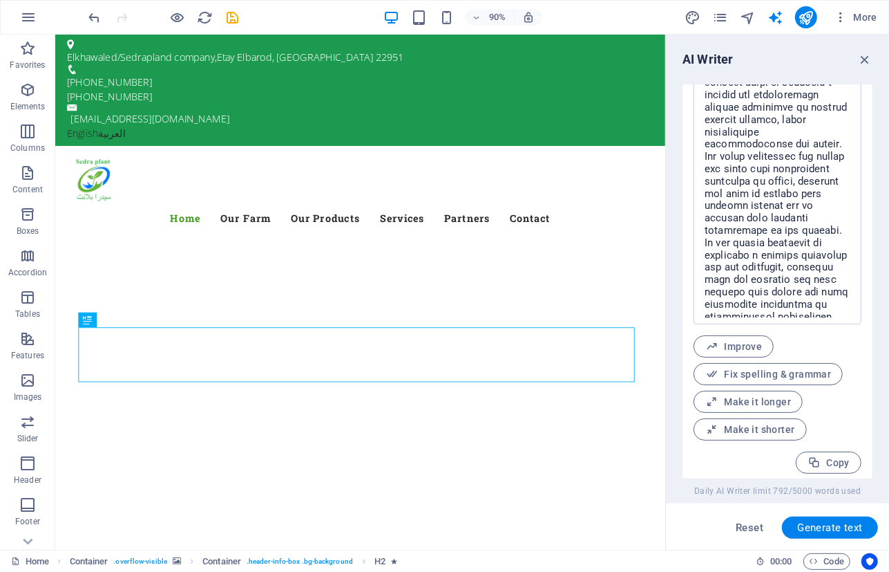
scroll to position [634, 0]
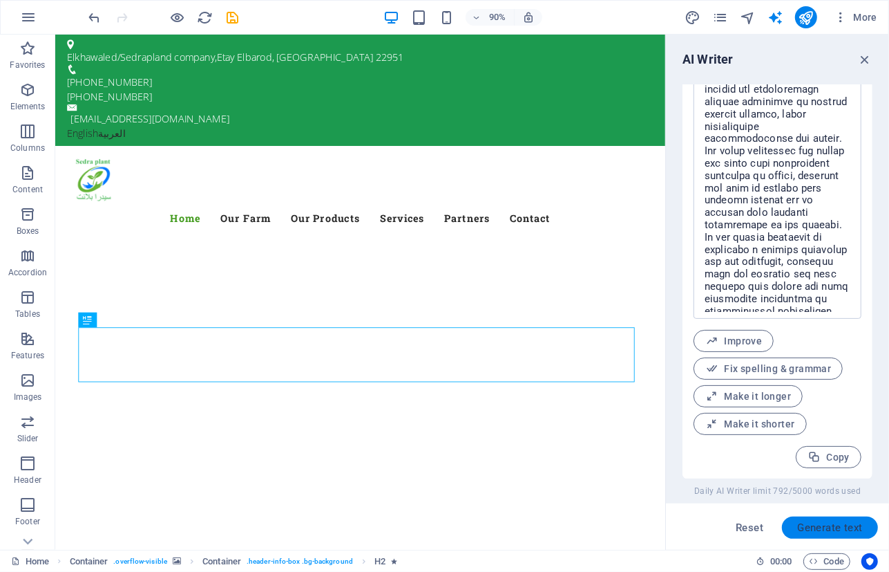
type textarea "d"
click at [836, 535] on button "Generate text" at bounding box center [830, 527] width 96 height 22
type textarea "x"
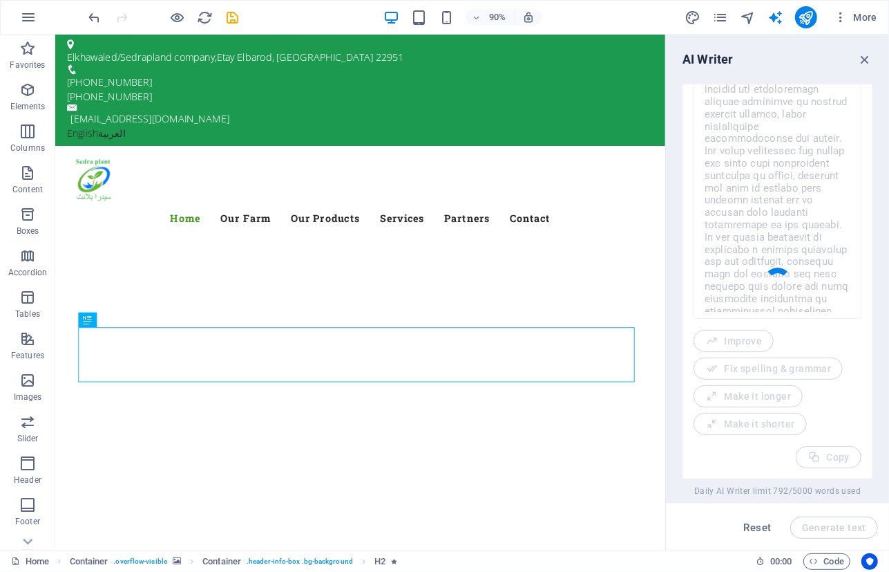
type textarea "x"
type textarea "At Sedra Plant, we are committed to bringing you the finest organic fruits and …"
type textarea "x"
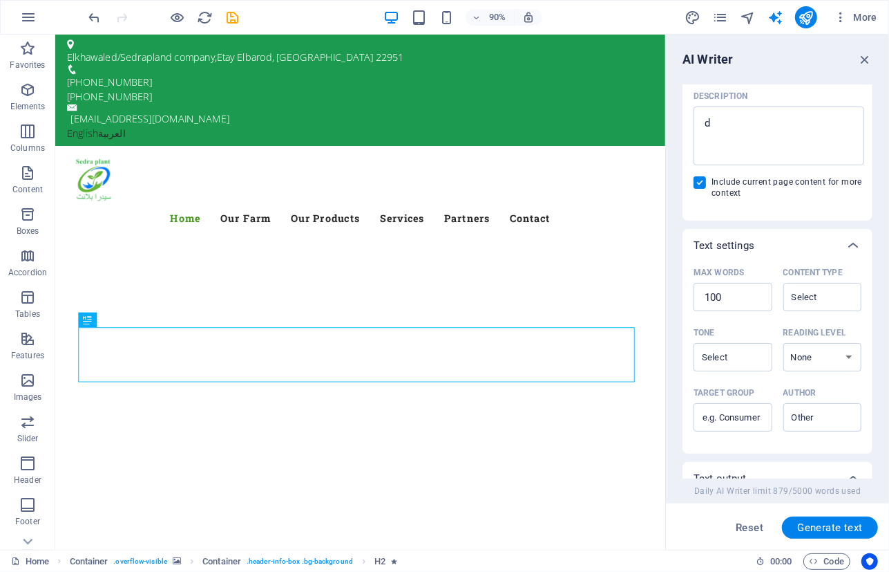
scroll to position [0, 0]
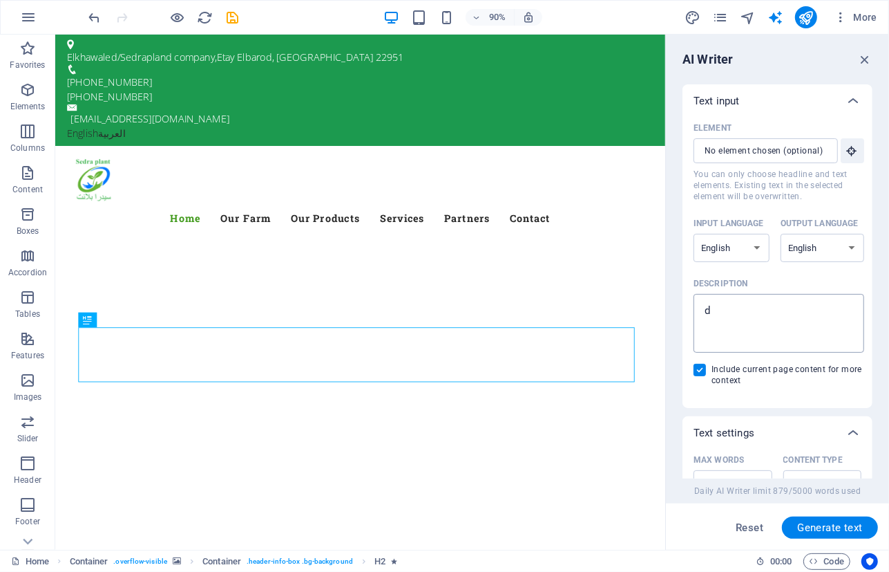
type textarea "x"
click at [758, 314] on textarea "d" at bounding box center [779, 323] width 156 height 45
drag, startPoint x: 758, startPoint y: 314, endPoint x: 704, endPoint y: 314, distance: 53.9
click at [704, 314] on textarea "d" at bounding box center [779, 323] width 156 height 45
paste textarea "organic produce, fresh vegetables, sustainable farming, premium quality fruits,…"
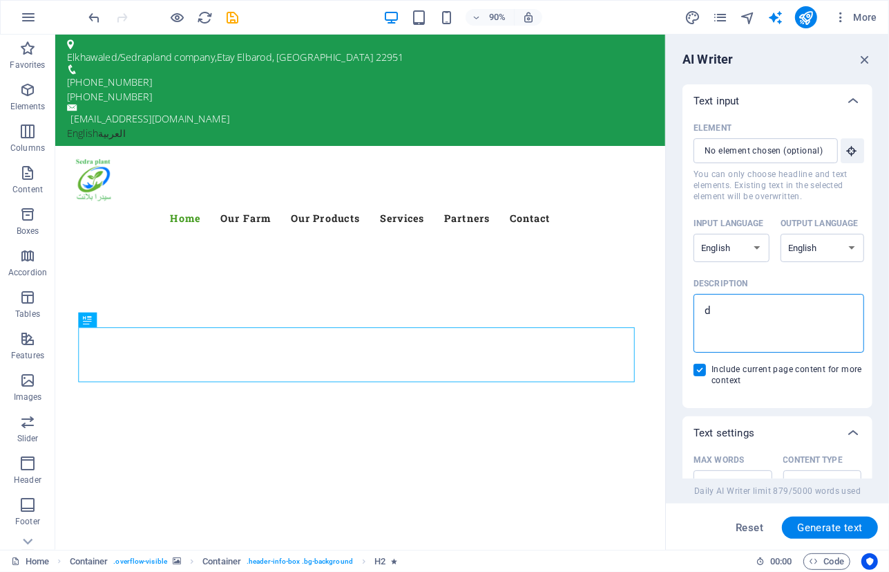
type textarea "organic produce, fresh vegetables, sustainable farming, premium quality fruits,…"
type textarea "x"
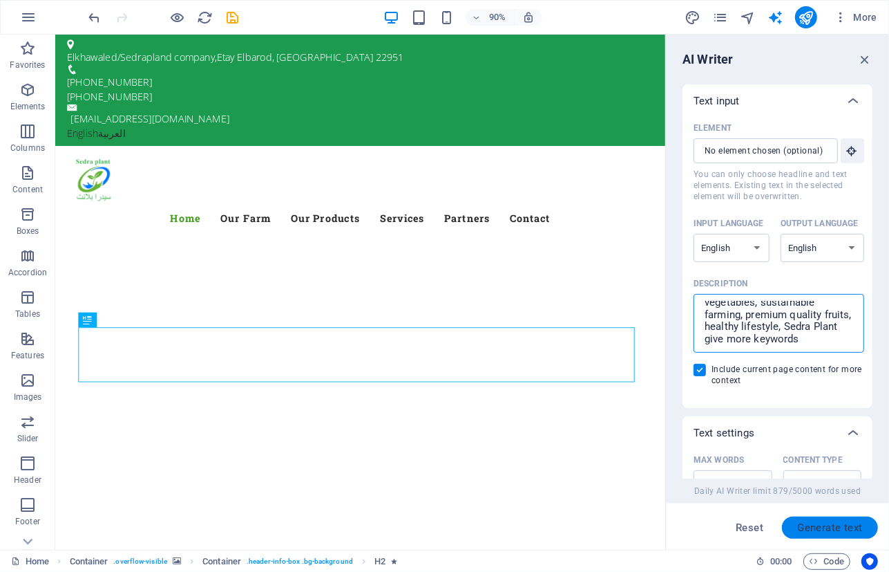
type textarea "organic produce, fresh vegetables, sustainable farming, premium quality fruits,…"
click at [830, 530] on span "Generate text" at bounding box center [831, 527] width 66 height 11
type textarea "x"
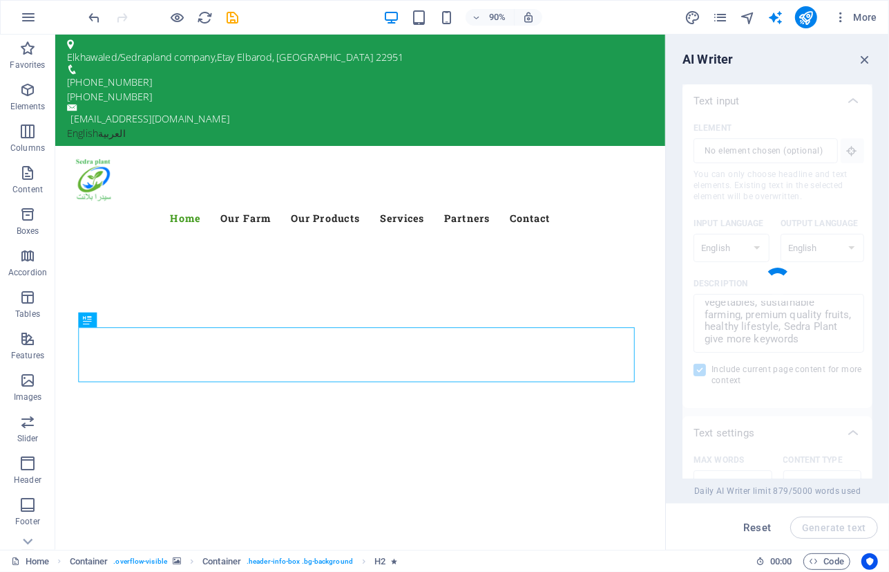
type textarea "x"
type textarea "Sedra Plant offers an array of organic produce that embodies freshness and qual…"
type textarea "x"
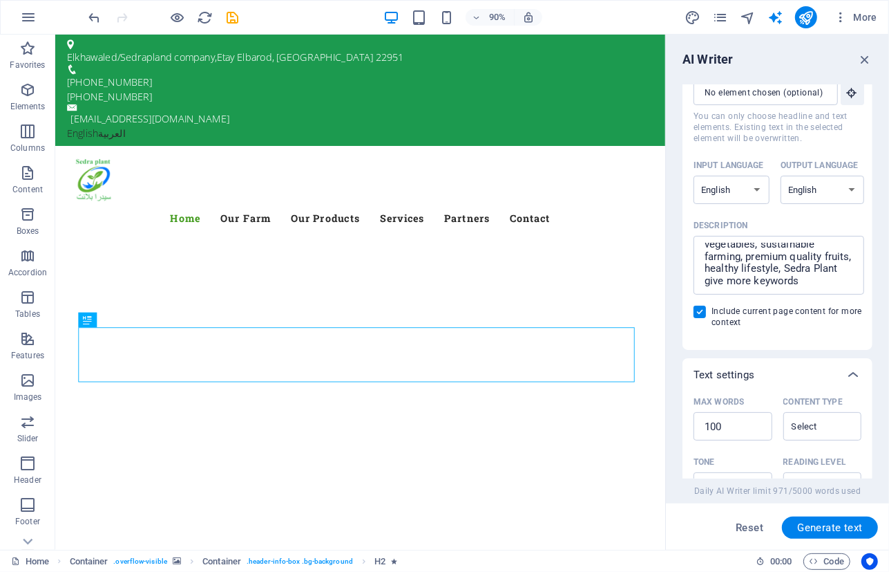
scroll to position [6, 0]
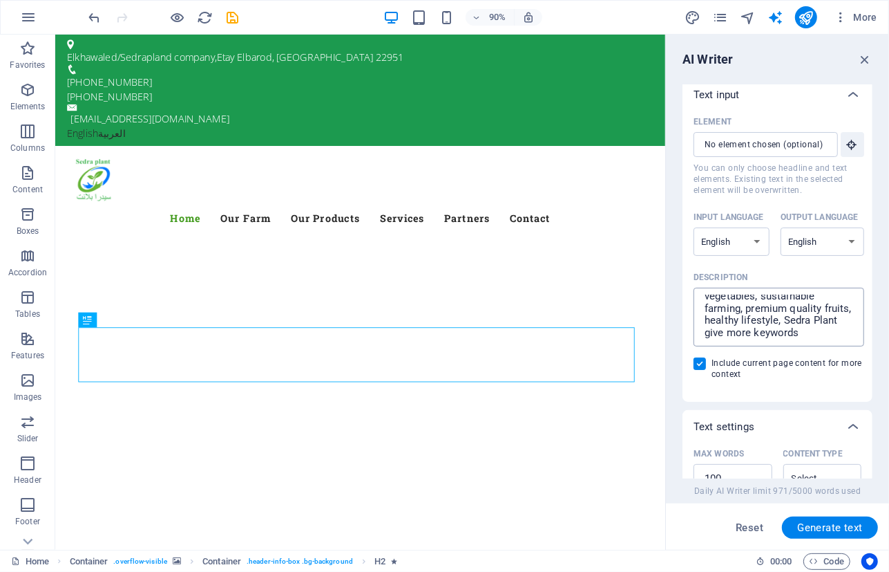
type textarea "x"
click at [829, 332] on textarea "organic produce, fresh vegetables, sustainable farming, premium quality fruits,…" at bounding box center [779, 316] width 156 height 45
click at [704, 308] on textarea "organic produce, fresh vegetables, sustainable farming, premium quality fruits,…" at bounding box center [779, 316] width 156 height 45
type textarea "هorganic produce, fresh vegetables, sustainable farming, premium quality fruits…"
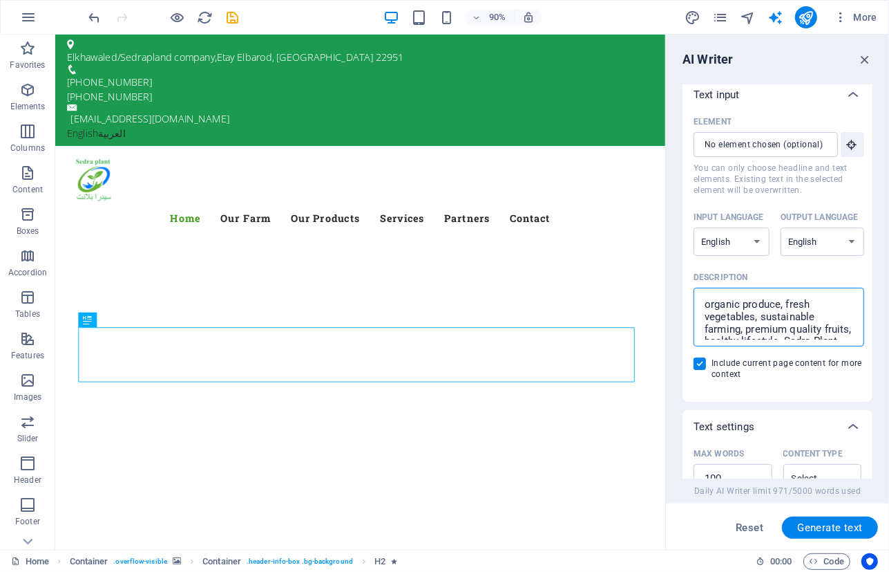
type textarea "x"
type textarea "هةorganic produce, fresh vegetables, sustainable farming, premium quality fruit…"
type textarea "x"
type textarea "هةحorganic produce, fresh vegetables, sustainable farming, premium quality frui…"
type textarea "x"
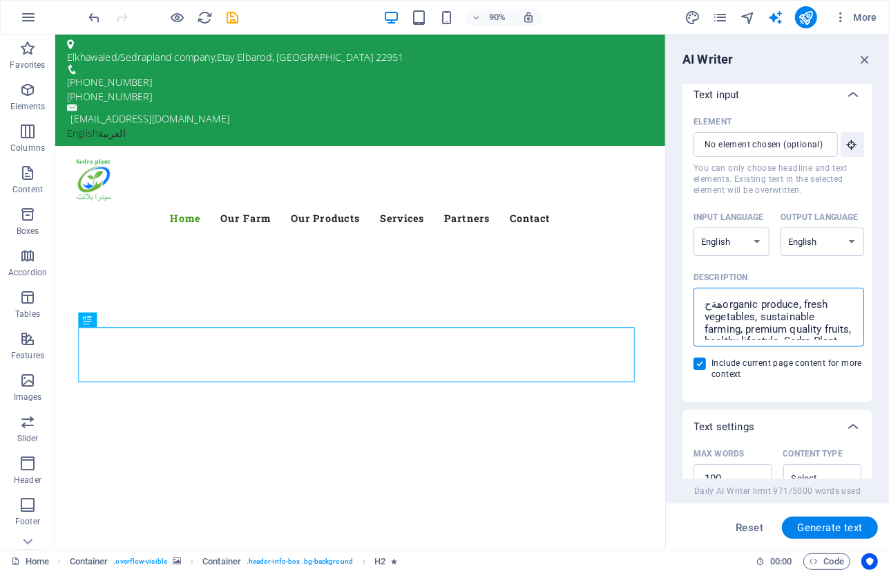
type textarea "هةحخorganic produce, fresh vegetables, sustainable farming, premium quality fru…"
type textarea "x"
type textarea "هةحخقorganic produce, fresh vegetables, sustainable farming, premium quality fr…"
type textarea "x"
type textarea "هةحخقفorganic produce, fresh vegetables, sustainable farming, premium quality f…"
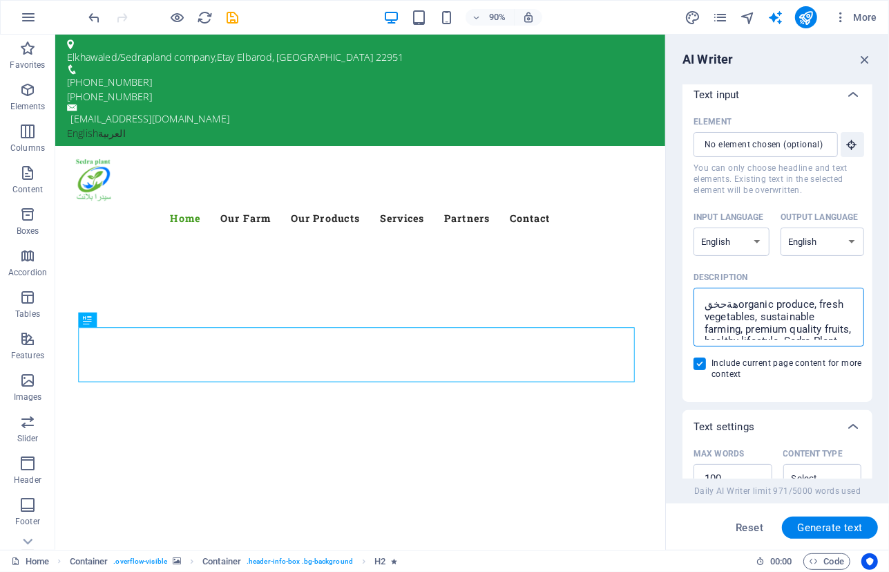
type textarea "x"
type textarea "هةحخقفهorganic produce, fresh vegetables, sustainable farming, premium quality …"
type textarea "x"
type textarea "هةحخقفهىorganic produce, fresh vegetables, sustainable farming, premium quality…"
type textarea "x"
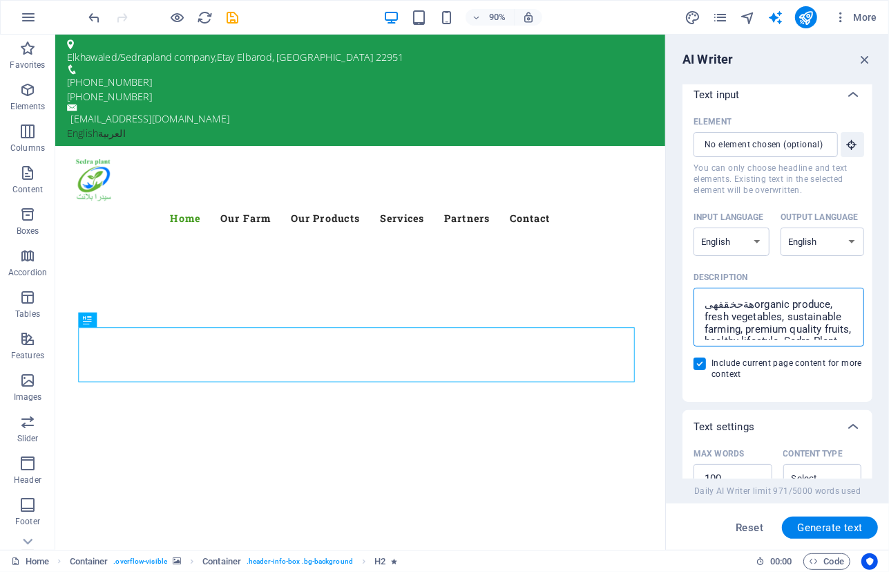
type textarea "هةحخقفهىلorganic produce, fresh vegetables, sustainable farming, premium qualit…"
type textarea "x"
type textarea "هةحخقفهىل organic produce, fresh vegetables, sustainable farming, premium quali…"
type textarea "x"
type textarea "هةحخقفهىل ثorganic produce, fresh vegetables, sustainable farming, premium qual…"
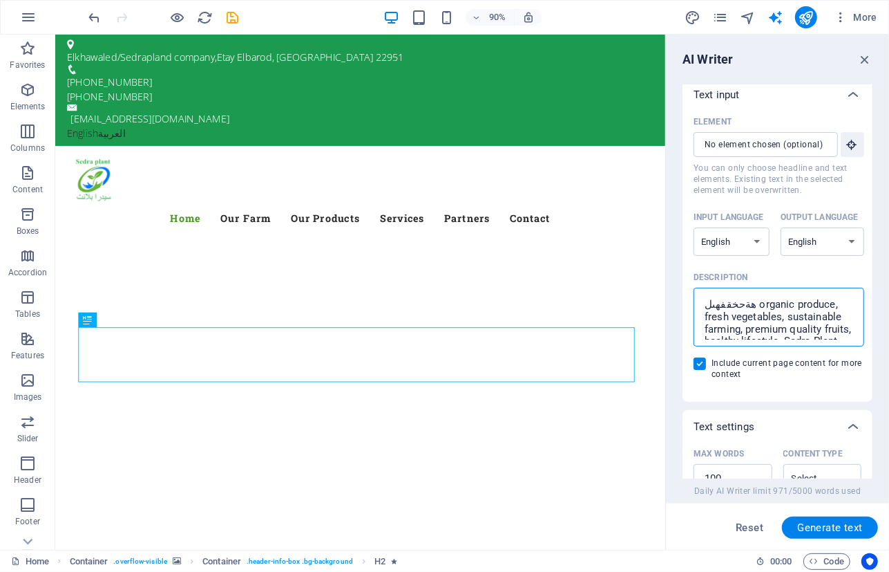
type textarea "x"
type textarea "هةحخقفهىل ثءorganic produce, fresh vegetables, sustainable farming, premium qua…"
type textarea "x"
type textarea "هةحخقفهىل ثءحorganic produce, fresh vegetables, sustainable farming, premium qu…"
type textarea "x"
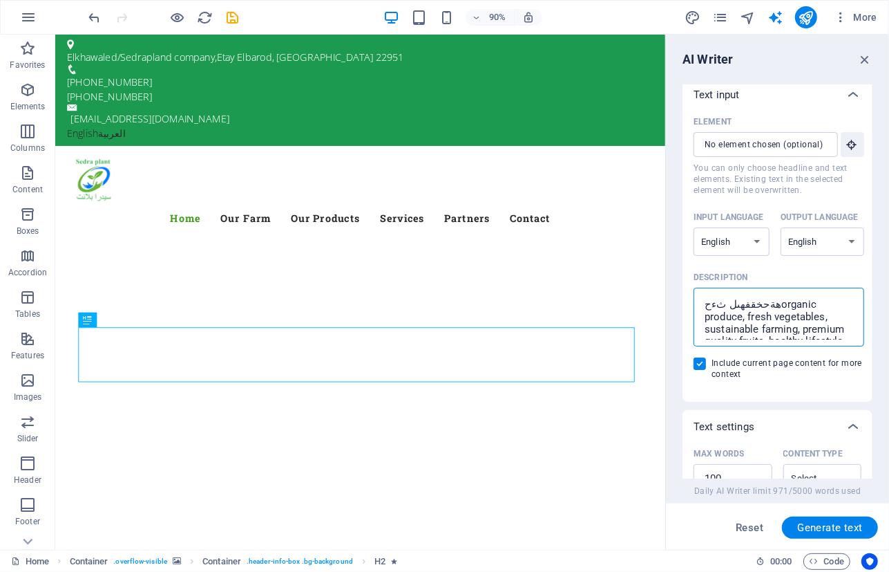
type textarea "هةحخقفهىل ثءحخorganic produce, fresh vegetables, sustainable farming, premium q…"
type textarea "x"
type textarea "هةحخقفهىل ثءحخقorganic produce, fresh vegetables, sustainable farming, premium …"
type textarea "x"
type textarea "هةحخقفهىل ثءحخقفorganic produce, fresh vegetables, sustainable farming, premium…"
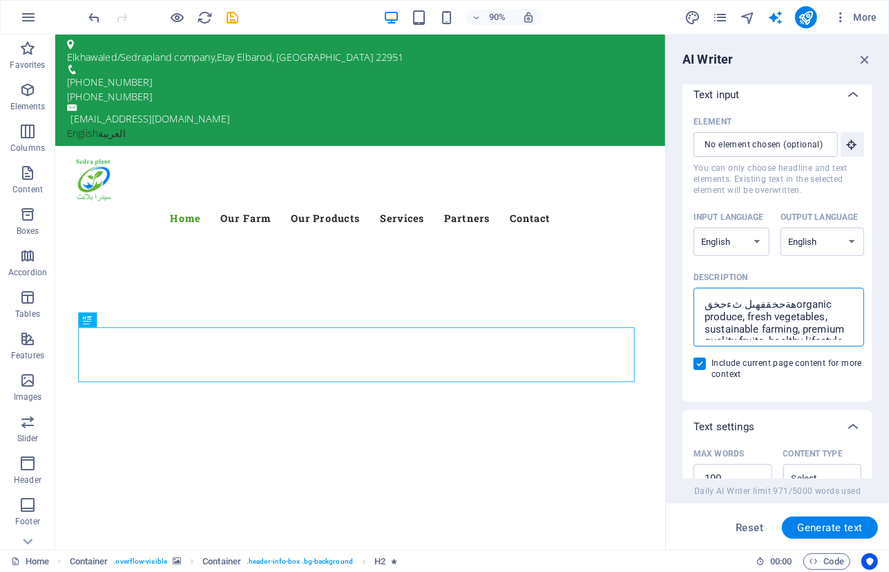
type textarea "x"
type textarea "هةحخقفهىل ثءحخقفهorganic produce, fresh vegetables, sustainable farming, premiu…"
type textarea "x"
type textarea "هةحخقفهىل ثءحخقفهىorganic produce, fresh vegetables, sustainable farming, premi…"
type textarea "x"
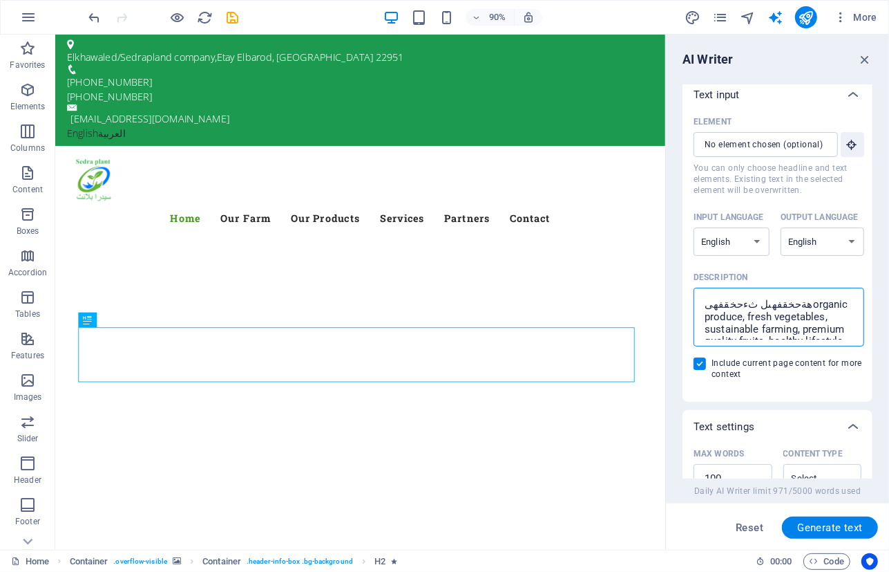
type textarea "هةحخقفهىل ثءحخقفهىلorganic produce, fresh vegetables, sustainable farming, prem…"
type textarea "x"
type textarea "هةحخقفهىل ثءحخقفهىل organic produce, fresh vegetables, sustainable farming, pre…"
type textarea "x"
type textarea "هةحخقفهىل ثءحخقفهىل هorganic produce, fresh vegetables, sustainable farming, pr…"
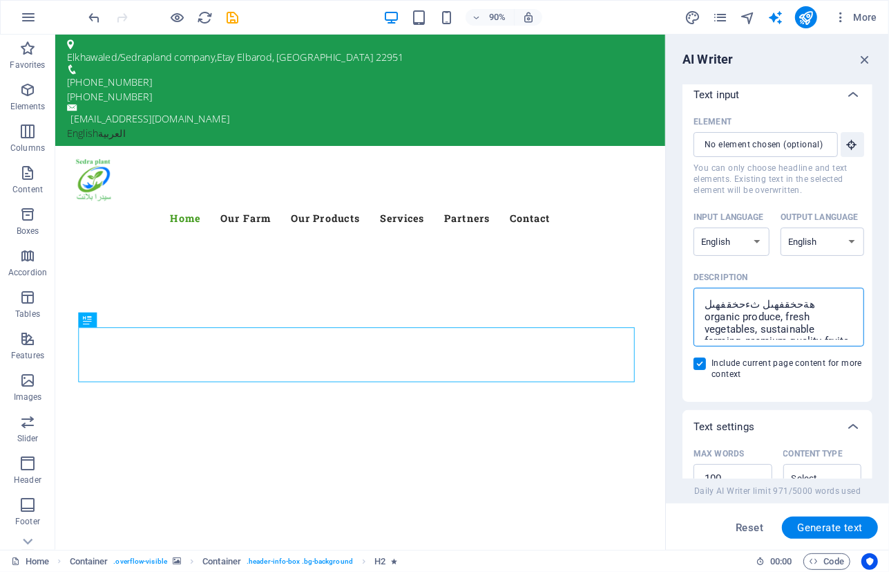
type textarea "x"
type textarea "هةحخقفهىل ثءحخقفهىل هقorganic produce, fresh vegetables, sustainable farming, p…"
type textarea "x"
type textarea "هةحخقفهىل ثءحخقفهىل هققorganic produce, fresh vegetables, sustainable farming, …"
type textarea "x"
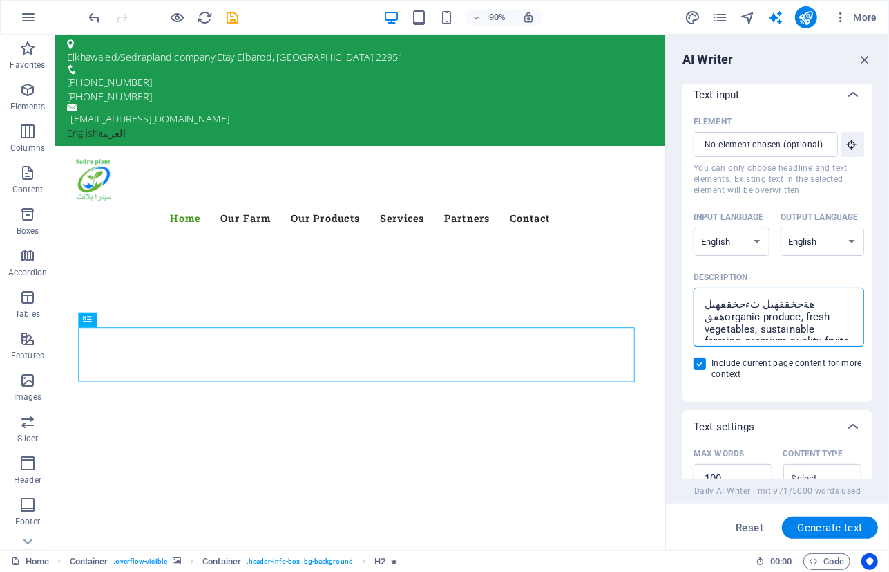
type textarea "هةحخقفهىل ثءحخقفهىل هققهorganic produce, fresh vegetables, sustainable farming,…"
type textarea "x"
type textarea "هةحخقفهىل ثءحخقفهىل هققهلorganic produce, fresh vegetables, sustainable farming…"
type textarea "x"
type textarea "هةحخقفهىل ثءحخقفهىل هققهلشorganic produce, fresh vegetables, sustainable farmin…"
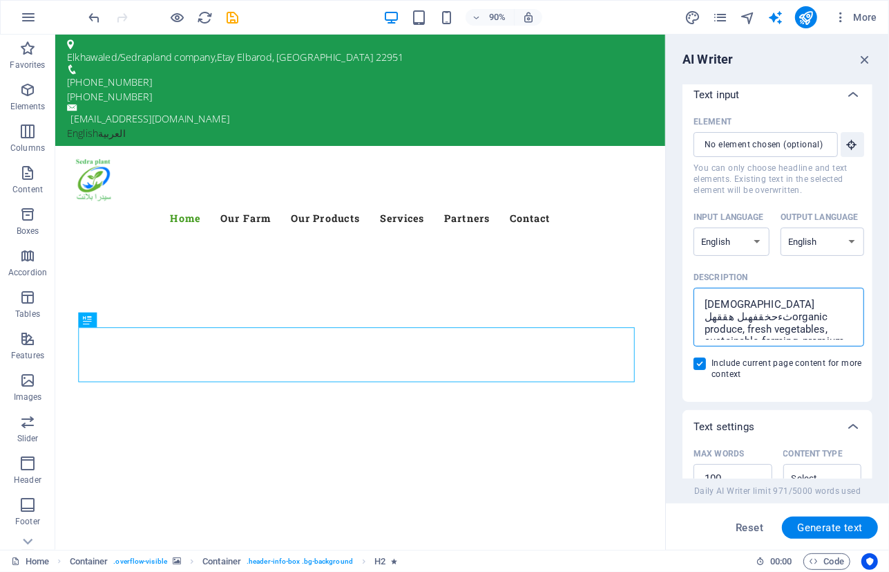
type textarea "x"
type textarea "هةحخقفهىل ثءحخقفهىل هققهلشفorganic produce, fresh vegetables, sustainable farmi…"
type textarea "x"
type textarea "هةحخقفهىل ثءحخقفهىل هققهلشفهorganic produce, fresh vegetables, sustainable farm…"
type textarea "x"
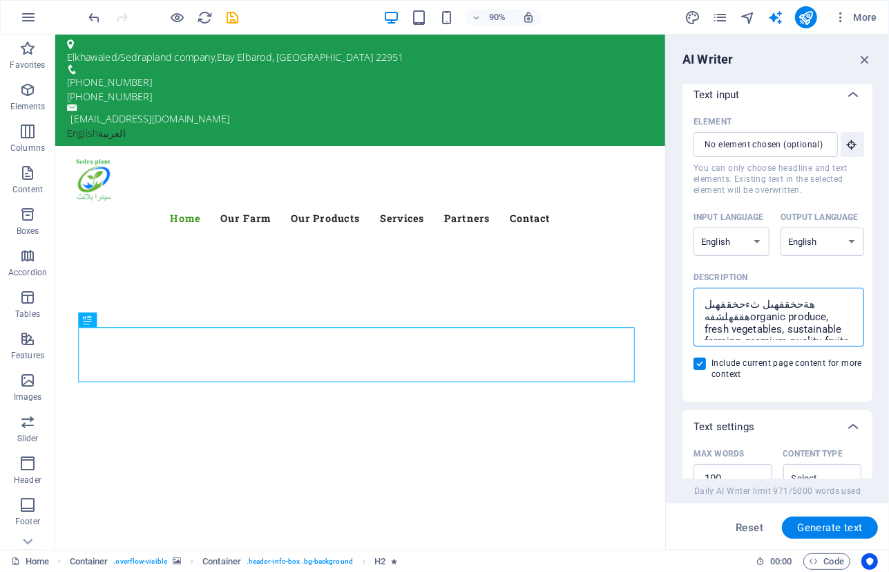
type textarea "هةحخقفهىل ثءحخقفهىل هققهلشفهىorganic produce, fresh vegetables, sustainable far…"
type textarea "x"
type textarea "هةحخقفهىل ثءحخقفهىل هققهلشفهىلorganic produce, fresh vegetables, sustainable fa…"
type textarea "x"
type textarea "هةحخقفهىل ثءحخقفهىل هققهلشفهىل organic produce, fresh vegetables, sustainable f…"
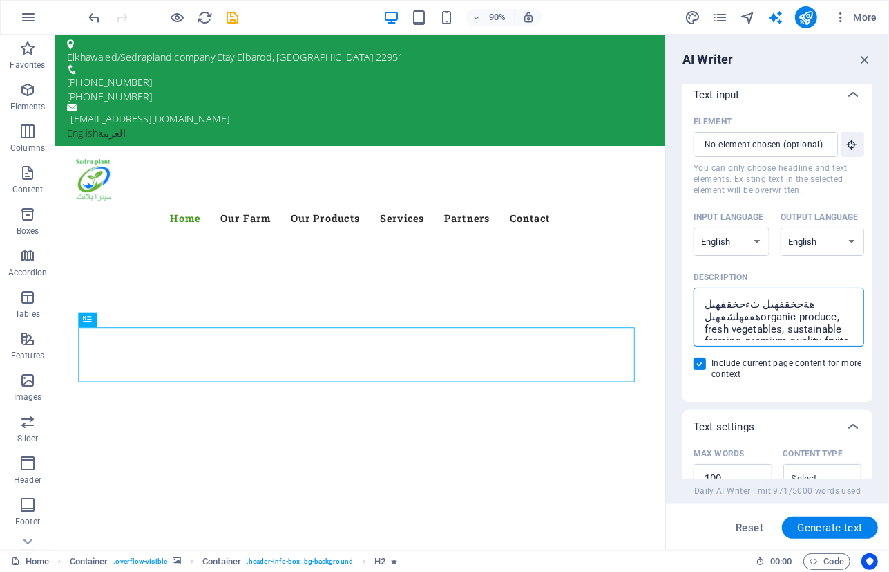
type textarea "x"
type textarea "هةحخقفهىل ثءحخقفهىل هققهلشفهىلorganic produce, fresh vegetables, sustainable fa…"
type textarea "x"
type textarea "هةحخقفهىل ثءحخقفهىل هققهلشفهىorganic produce, fresh vegetables, sustainable far…"
type textarea "x"
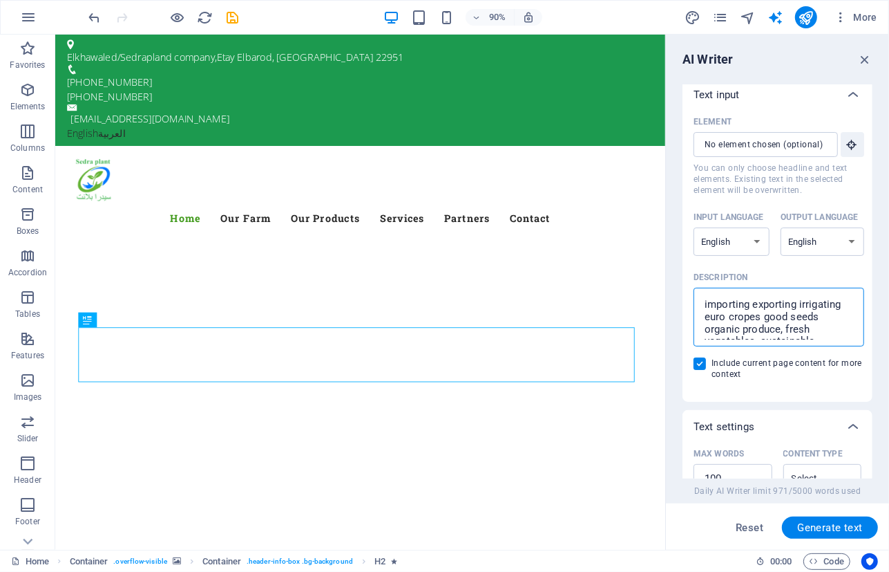
click at [755, 313] on textarea "importing exporting irrigating euro cropes good seeds organic produce, fresh ve…" at bounding box center [779, 316] width 156 height 45
click at [791, 316] on textarea "importing exporting irrigating euro crops good seeds organic produce, fresh veg…" at bounding box center [779, 316] width 156 height 45
click at [816, 314] on textarea "importing exporting irrigating euro crops good seeds organic produce, fresh veg…" at bounding box center [779, 316] width 156 height 45
click at [825, 524] on span "Generate text" at bounding box center [831, 527] width 66 height 11
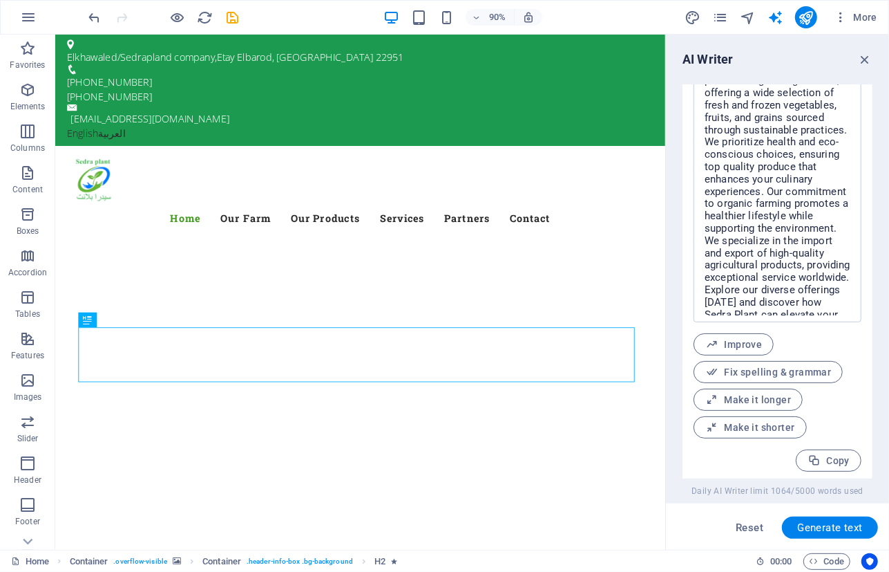
scroll to position [634, 0]
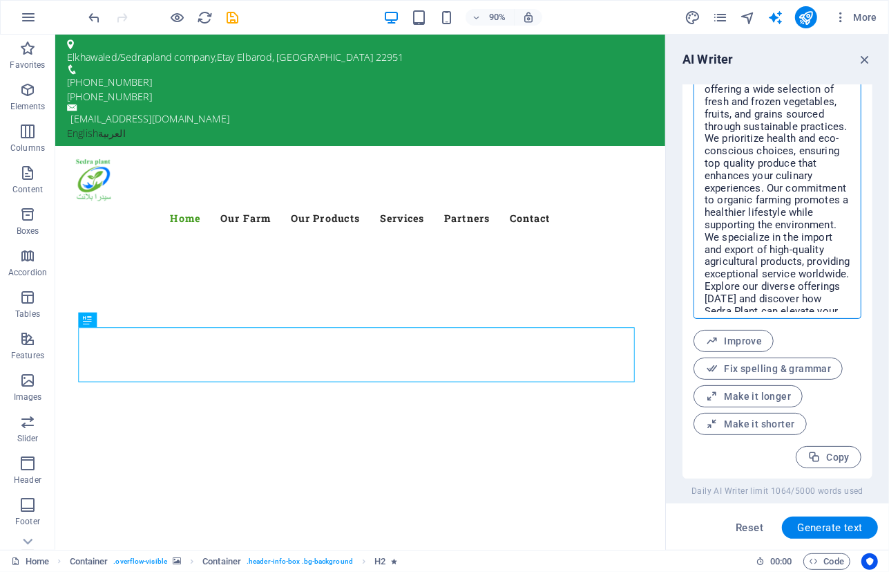
click at [789, 212] on textarea "Sedra Plant is your gateway to premium organic agriculture, offering a wide sel…" at bounding box center [778, 183] width 154 height 257
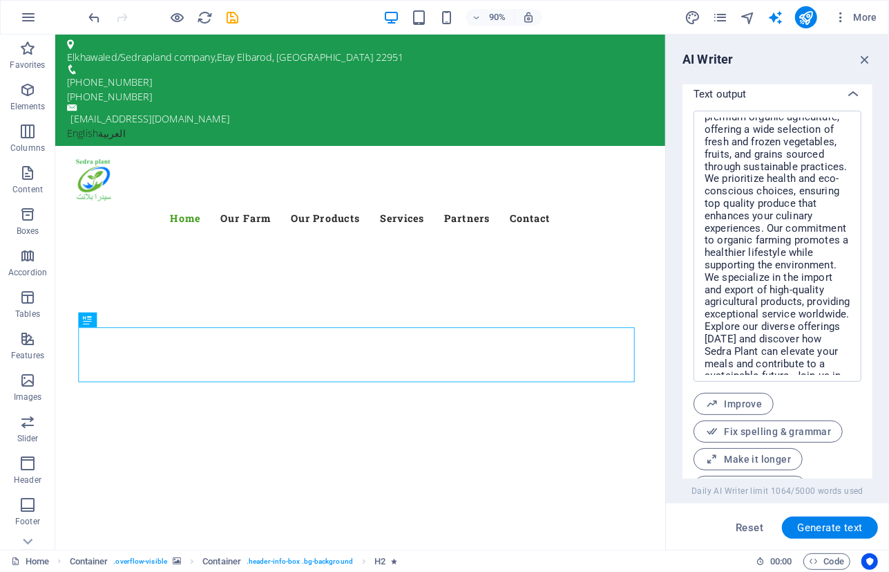
scroll to position [59, 0]
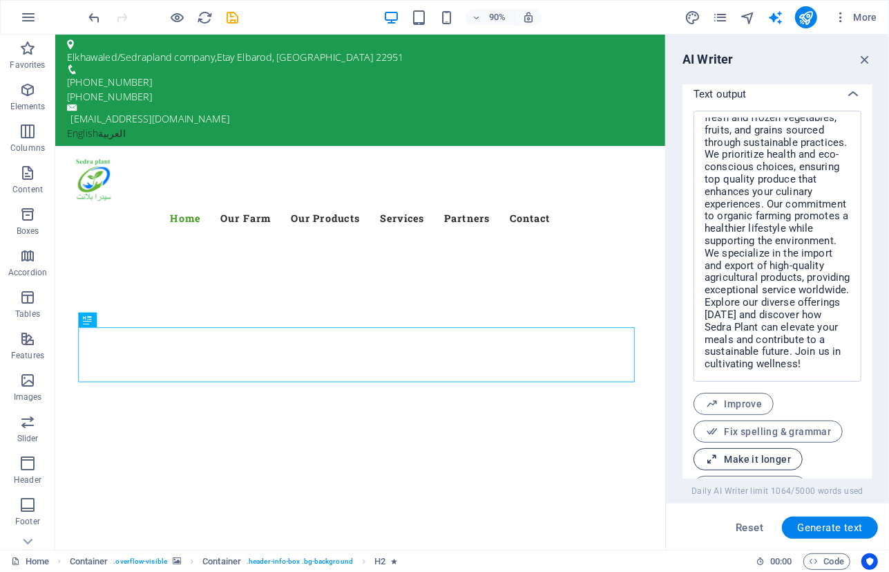
click at [760, 463] on span "Make it longer" at bounding box center [749, 459] width 86 height 13
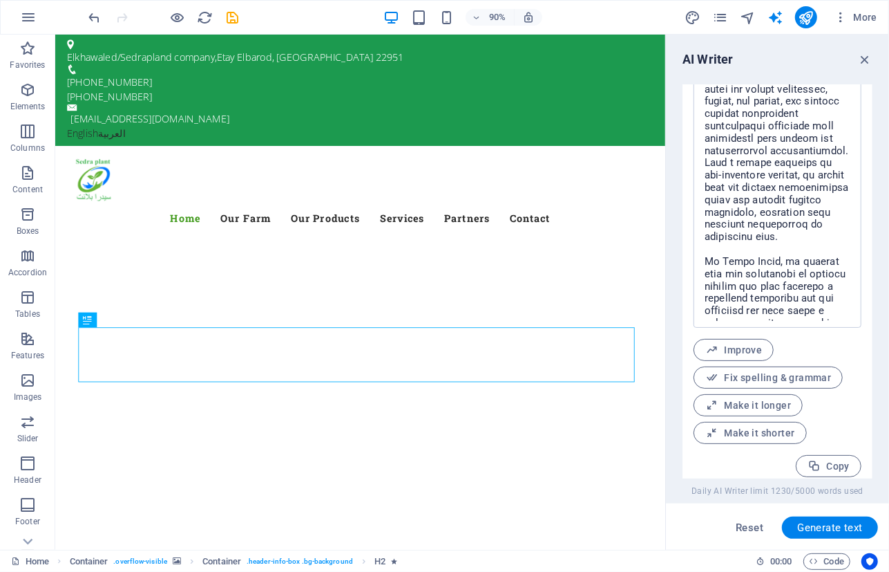
scroll to position [634, 0]
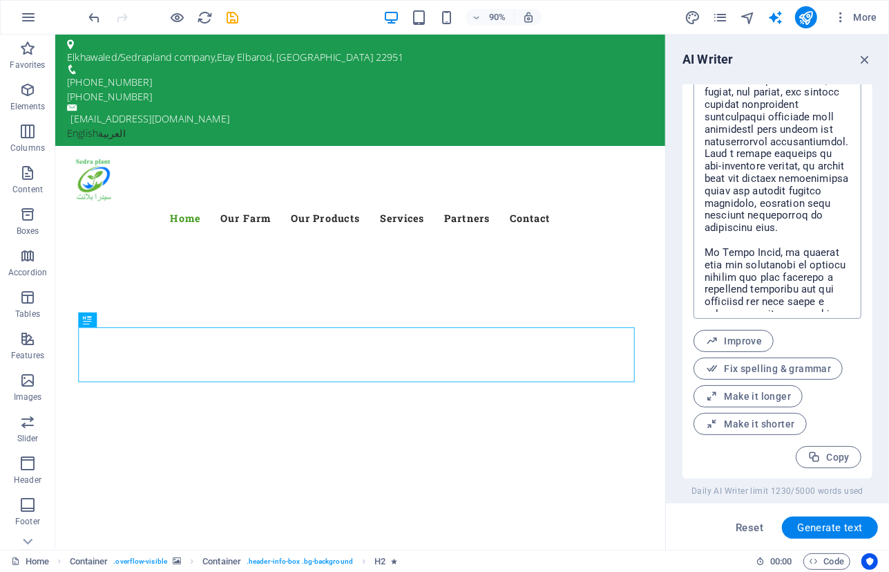
click at [815, 305] on textarea at bounding box center [778, 183] width 154 height 257
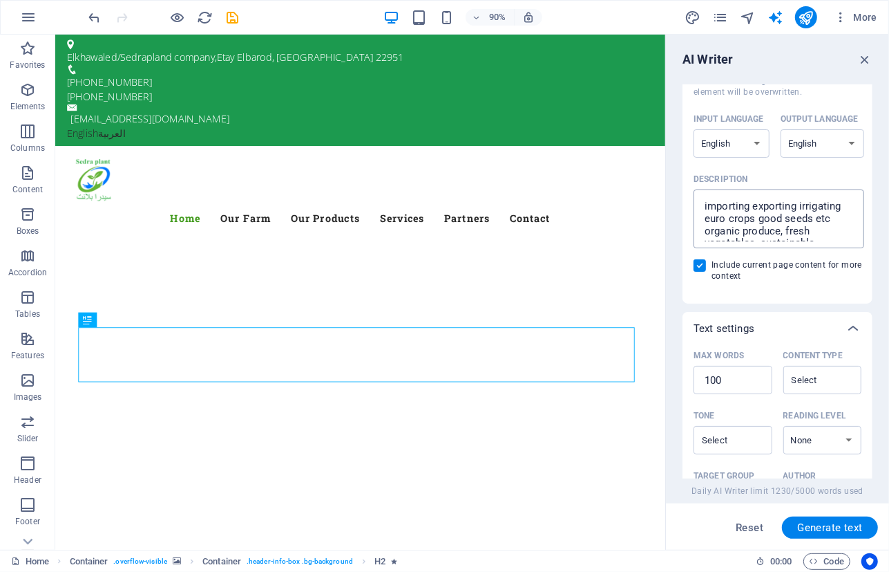
scroll to position [6, 0]
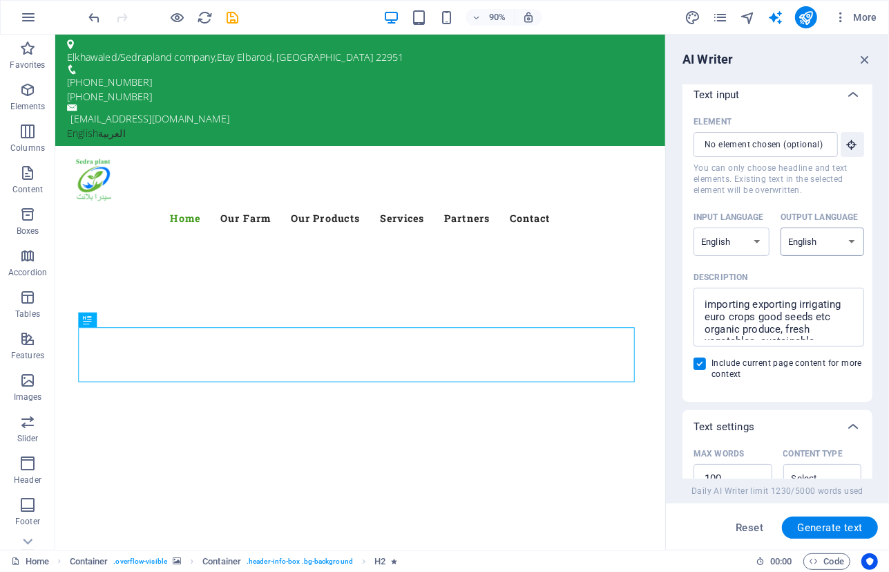
click at [808, 242] on select "Albanian Arabic Armenian Awadhi Azerbaijani Bashkir Basque Belarusian Bengali B…" at bounding box center [823, 241] width 84 height 28
click at [781, 227] on select "Albanian Arabic Armenian Awadhi Azerbaijani Bashkir Basque Belarusian Bengali B…" at bounding box center [823, 241] width 84 height 28
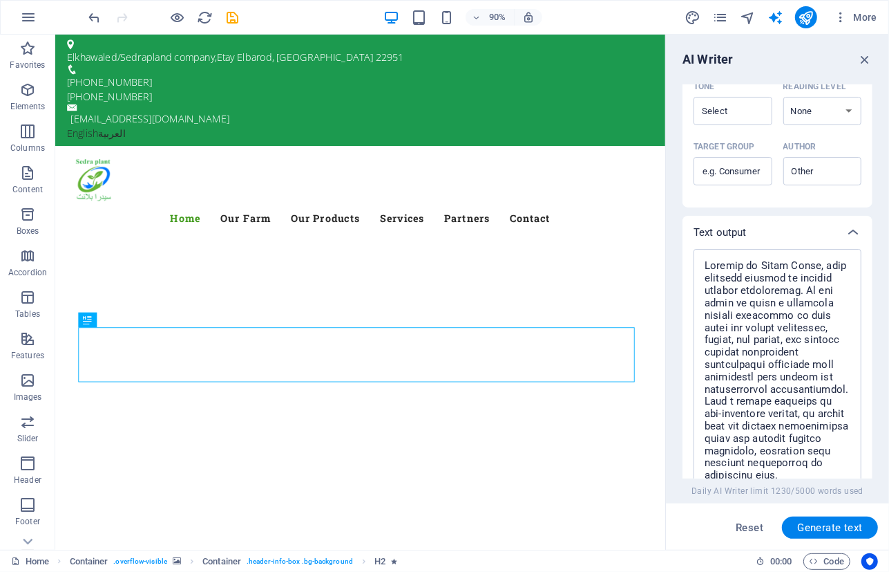
scroll to position [446, 0]
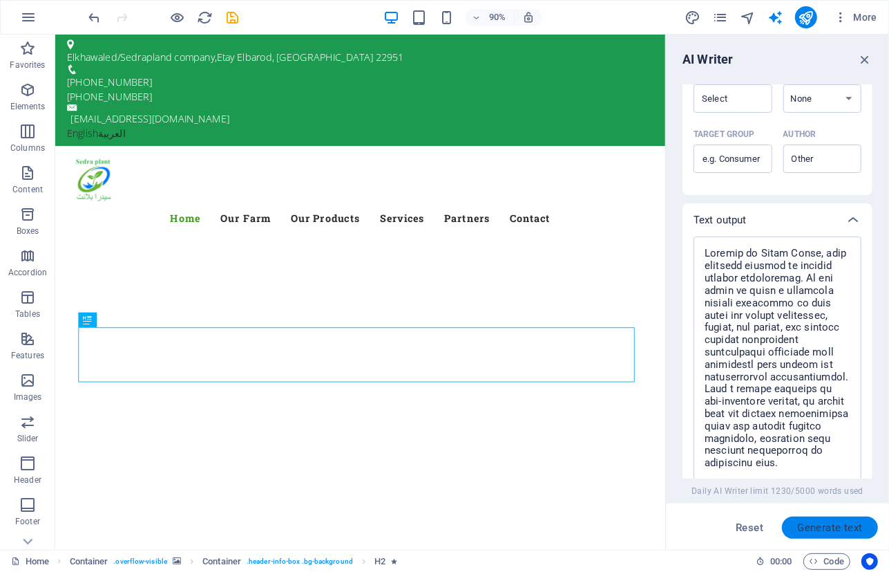
click at [836, 529] on span "Generate text" at bounding box center [831, 527] width 66 height 11
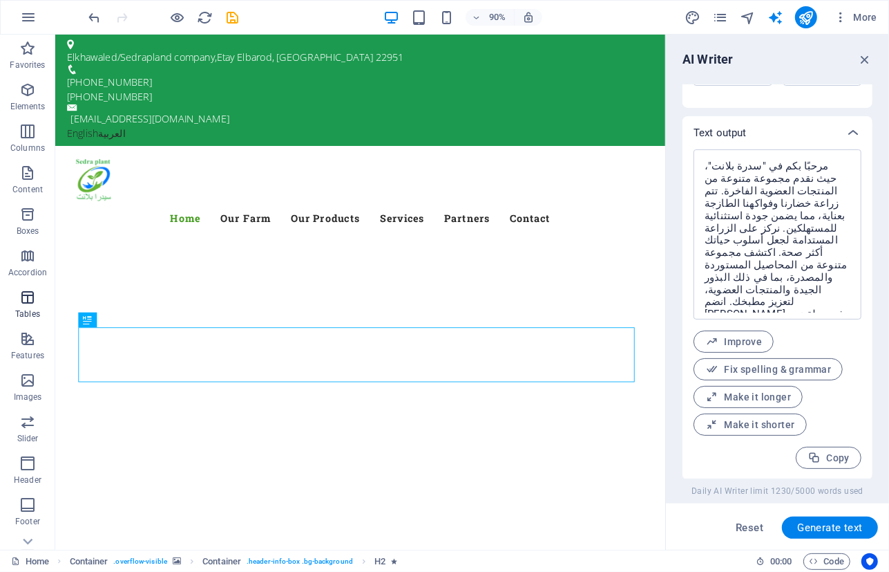
scroll to position [534, 0]
click at [772, 392] on span "Make it longer" at bounding box center [749, 396] width 86 height 13
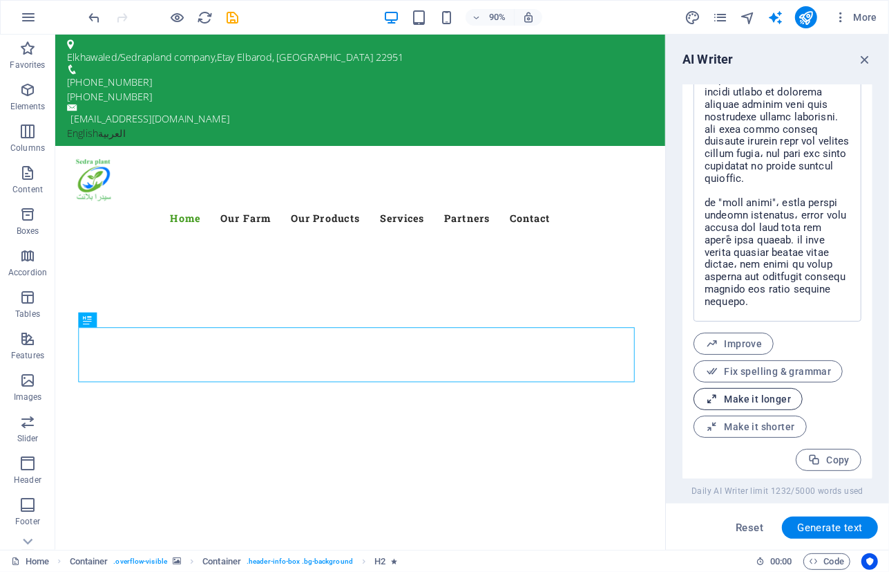
scroll to position [634, 0]
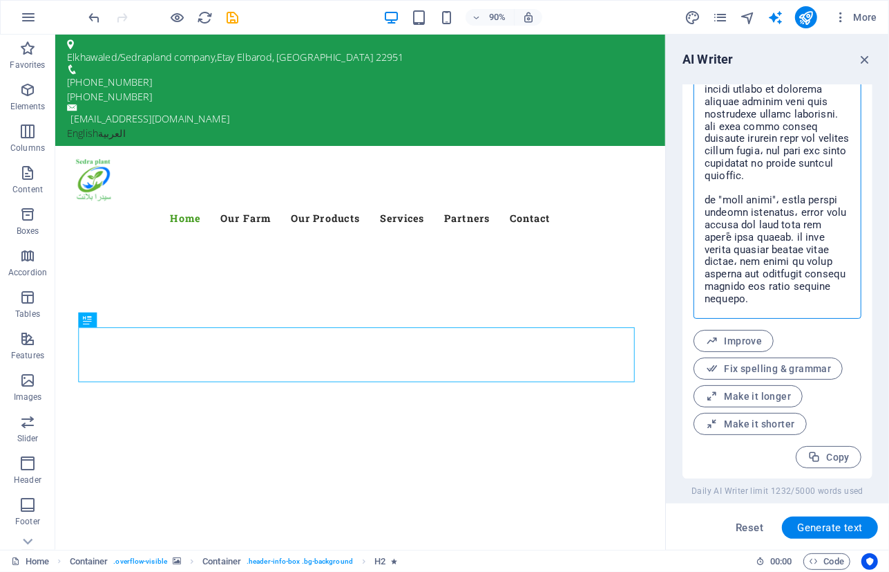
click at [780, 272] on textarea at bounding box center [778, 183] width 154 height 257
click at [871, 59] on icon "button" at bounding box center [865, 59] width 15 height 15
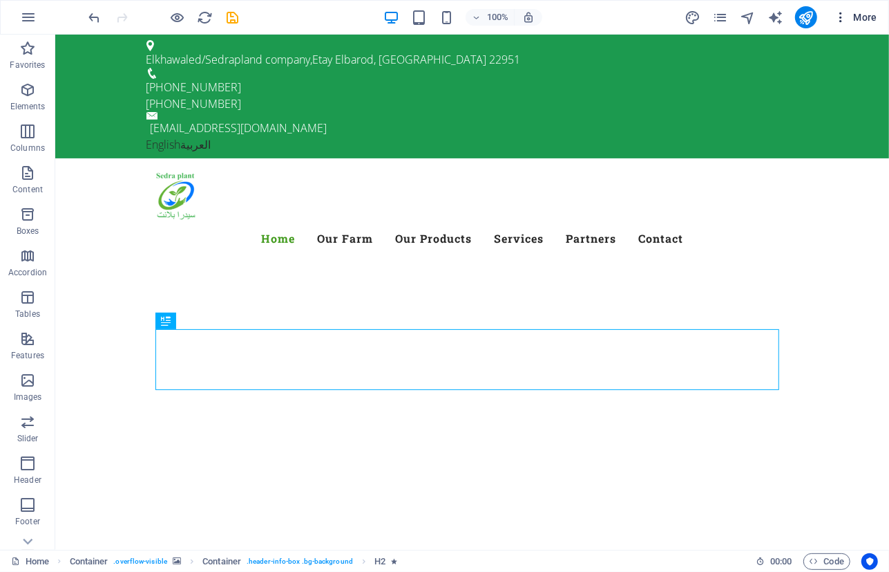
click at [871, 18] on span "More" at bounding box center [856, 17] width 44 height 14
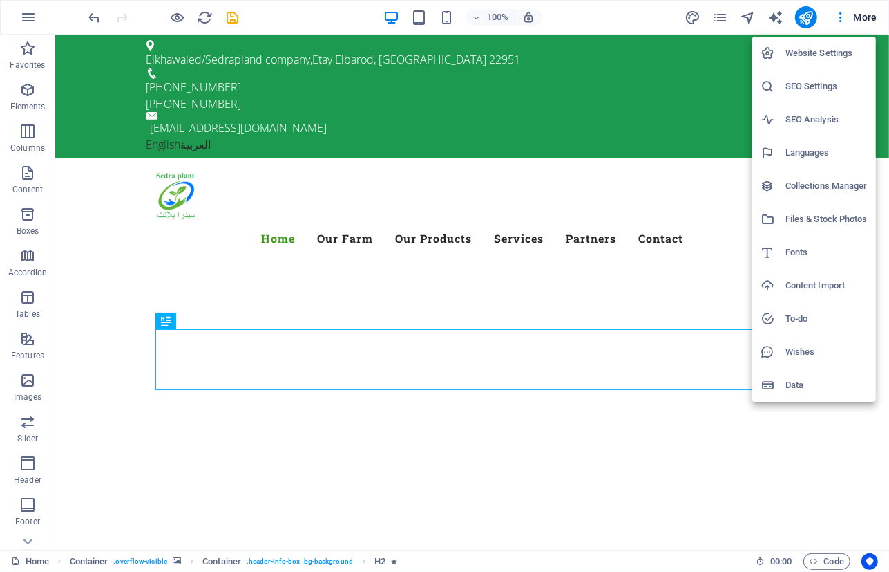
click at [830, 56] on h6 "Website Settings" at bounding box center [827, 53] width 82 height 17
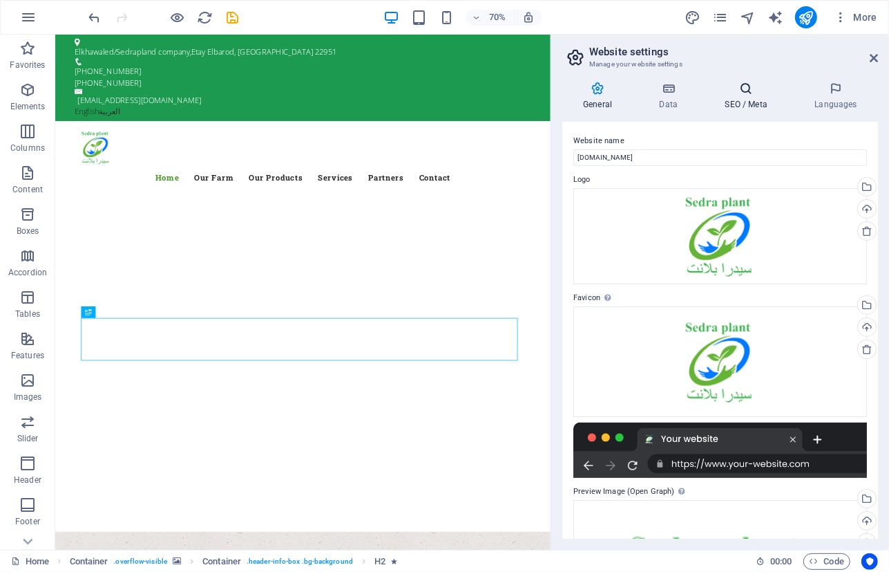
click at [748, 86] on icon at bounding box center [746, 89] width 84 height 14
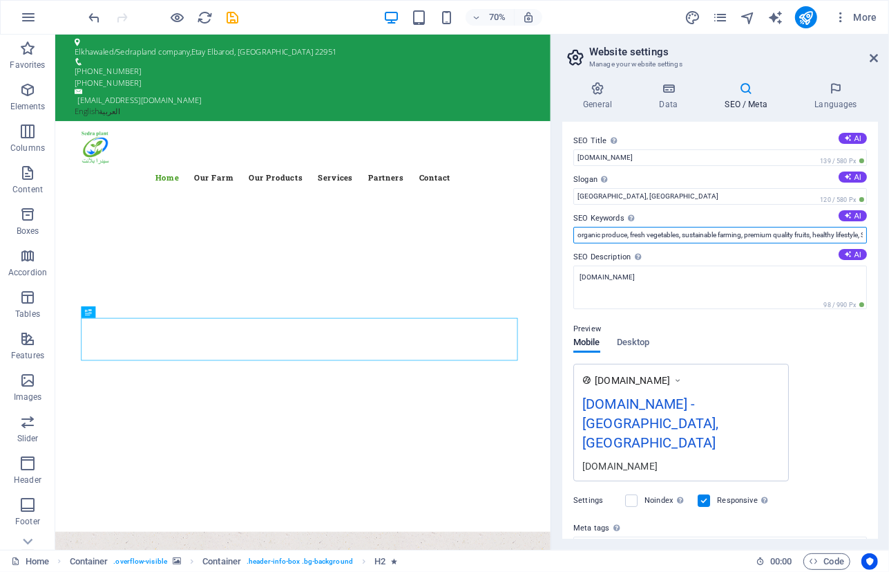
click at [684, 238] on input "organic produce, fresh vegetables, sustainable farming, premium quality fruits,…" at bounding box center [721, 235] width 294 height 17
paste input "Sedra Plant is your gateway to premium organic agriculture, offering a wide sel…"
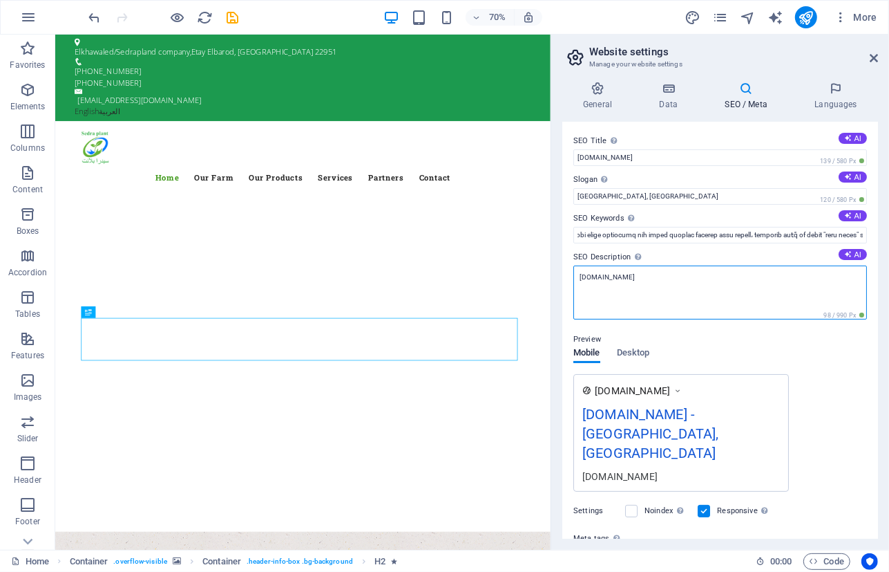
scroll to position [0, 0]
click at [712, 285] on textarea "[DOMAIN_NAME]" at bounding box center [721, 292] width 294 height 54
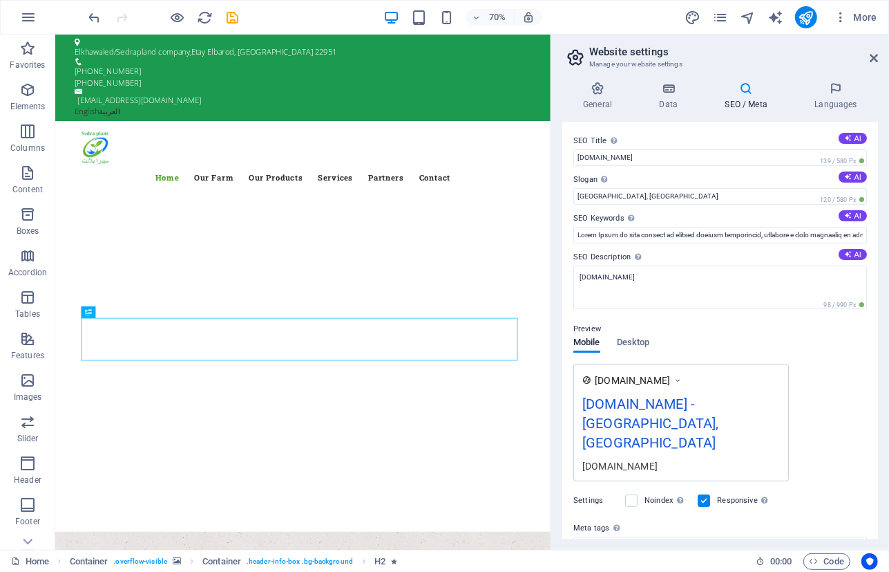
drag, startPoint x: 574, startPoint y: 256, endPoint x: 615, endPoint y: 260, distance: 41.0
click at [615, 260] on label "SEO Description Describe the contents of your website - this is crucial for sea…" at bounding box center [721, 257] width 294 height 17
click at [615, 265] on textarea "[DOMAIN_NAME]" at bounding box center [721, 287] width 294 height 44
drag, startPoint x: 578, startPoint y: 256, endPoint x: 614, endPoint y: 256, distance: 35.9
click at [614, 256] on label "SEO Description Describe the contents of your website - this is crucial for sea…" at bounding box center [721, 257] width 294 height 17
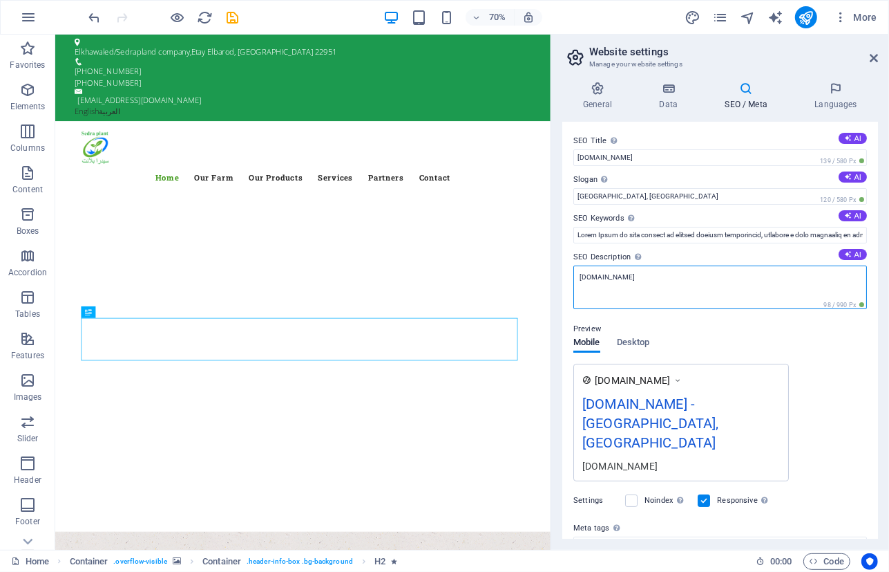
click at [614, 265] on textarea "[DOMAIN_NAME]" at bounding box center [721, 287] width 294 height 44
drag, startPoint x: 626, startPoint y: 256, endPoint x: 607, endPoint y: 257, distance: 18.7
click at [607, 257] on label "SEO Description Describe the contents of your website - this is crucial for sea…" at bounding box center [721, 257] width 294 height 17
click at [607, 265] on textarea "[DOMAIN_NAME]" at bounding box center [721, 287] width 294 height 44
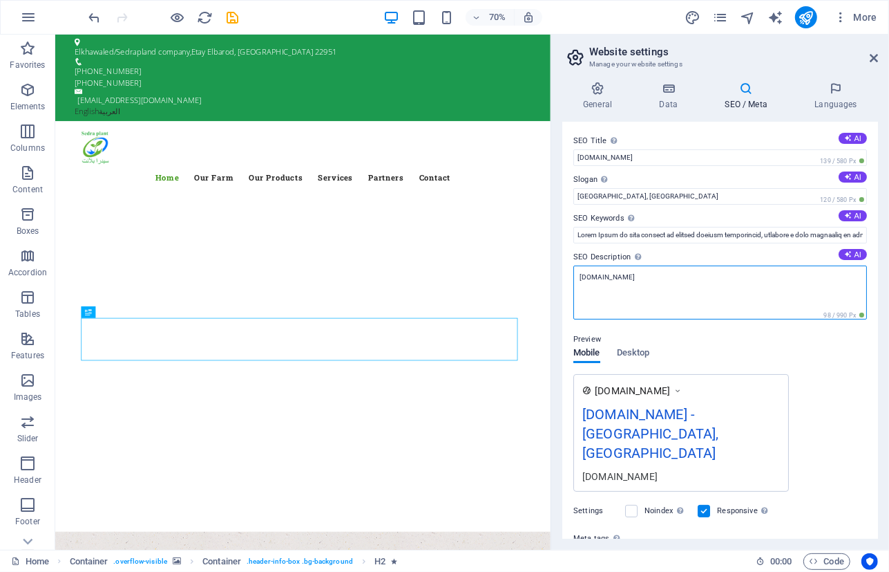
drag, startPoint x: 635, startPoint y: 279, endPoint x: 563, endPoint y: 284, distance: 72.1
click at [563, 284] on div "SEO Title The title of your website - make it something that stands out in sear…" at bounding box center [721, 330] width 316 height 417
paste textarea "Sedra Plant is your gateway to premium organic agriculture, offering a wide sel…"
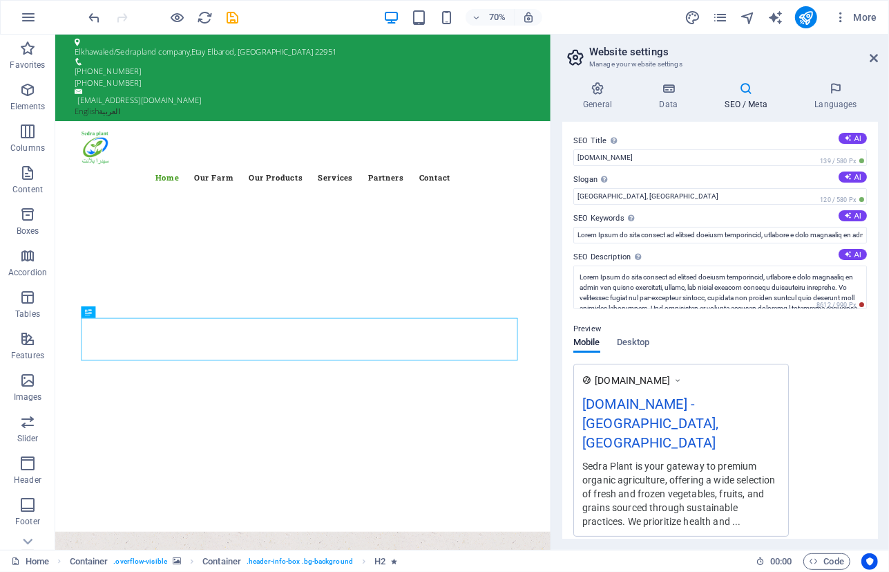
click at [574, 176] on label "Slogan The slogan of your website. AI" at bounding box center [721, 179] width 294 height 17
click at [574, 188] on input "Newbury, MA" at bounding box center [721, 196] width 294 height 17
drag, startPoint x: 623, startPoint y: 198, endPoint x: 568, endPoint y: 193, distance: 55.6
click at [568, 193] on div "SEO Title The title of your website - make it something that stands out in sear…" at bounding box center [721, 330] width 316 height 417
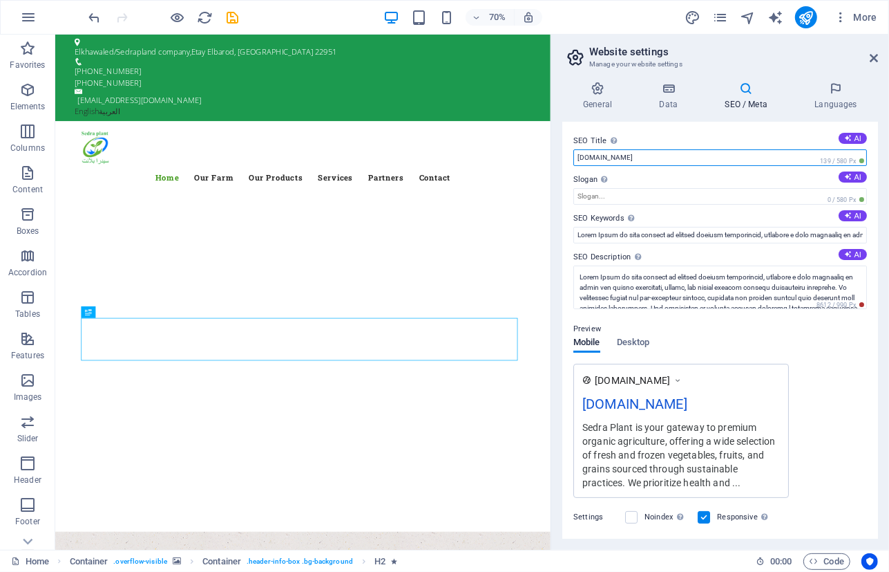
drag, startPoint x: 630, startPoint y: 157, endPoint x: 562, endPoint y: 155, distance: 68.4
click at [563, 155] on div "SEO Title The title of your website - make it something that stands out in sear…" at bounding box center [721, 330] width 316 height 417
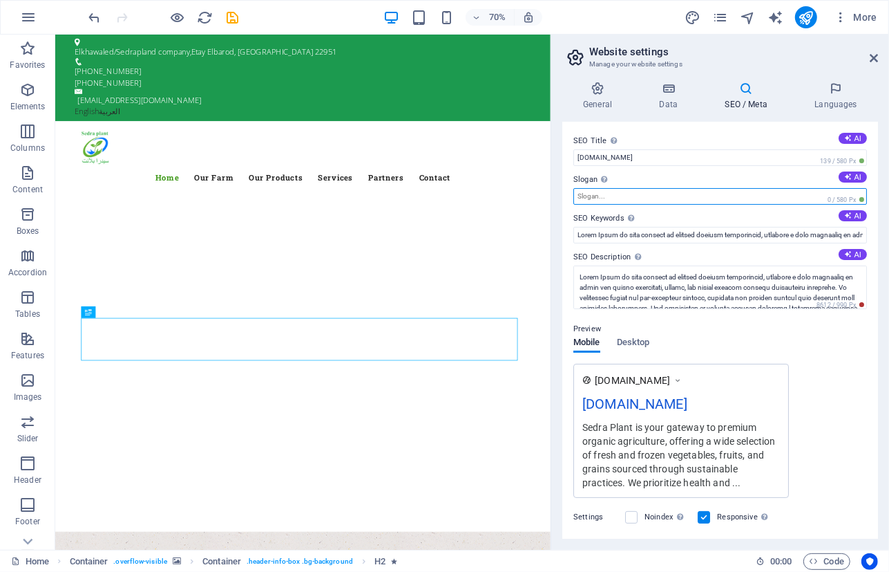
click at [601, 191] on input "Slogan The slogan of your website. AI" at bounding box center [721, 196] width 294 height 17
paste input "[DOMAIN_NAME]"
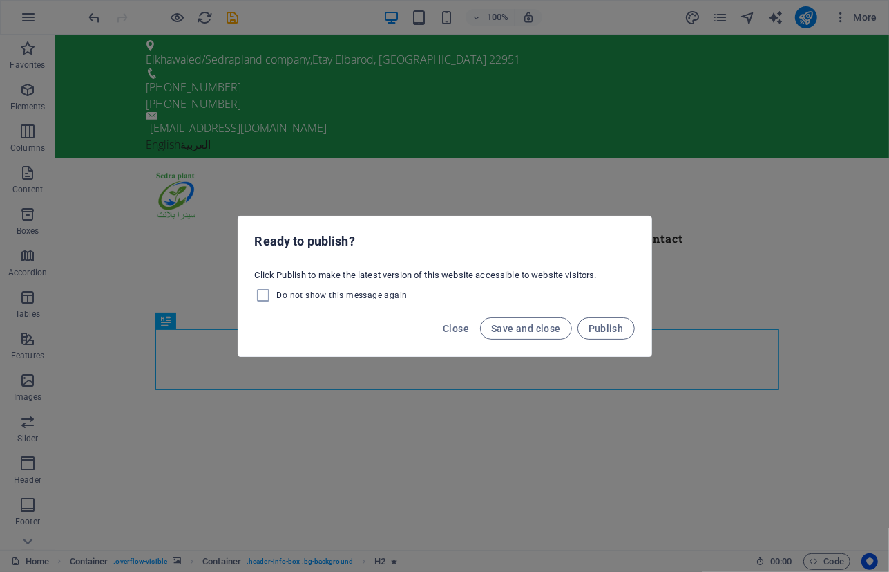
click at [324, 196] on div "Ready to publish? Click Publish to make the latest version of this website acce…" at bounding box center [444, 286] width 889 height 572
click at [384, 295] on span "Do not show this message again" at bounding box center [342, 295] width 131 height 11
click at [277, 295] on input "Do not show this message again" at bounding box center [266, 295] width 22 height 17
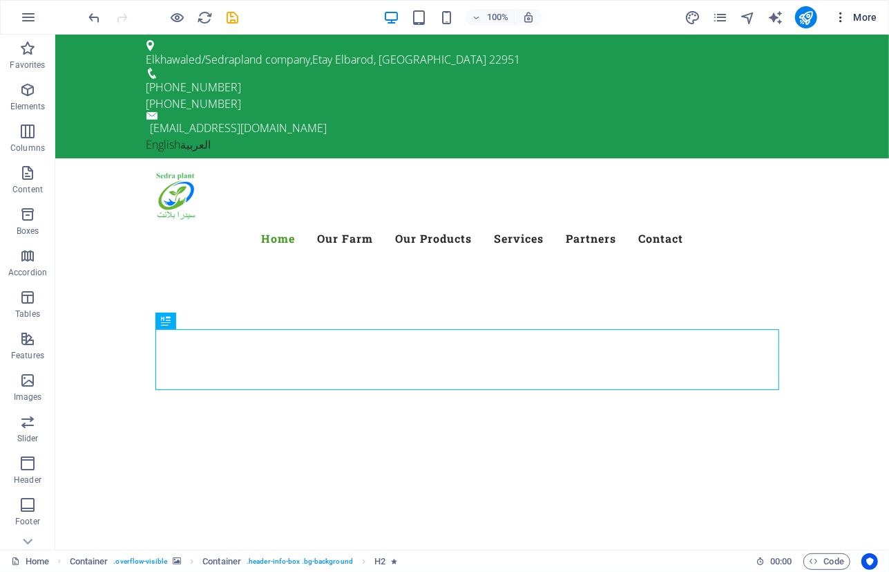
click at [878, 18] on span "More" at bounding box center [856, 17] width 44 height 14
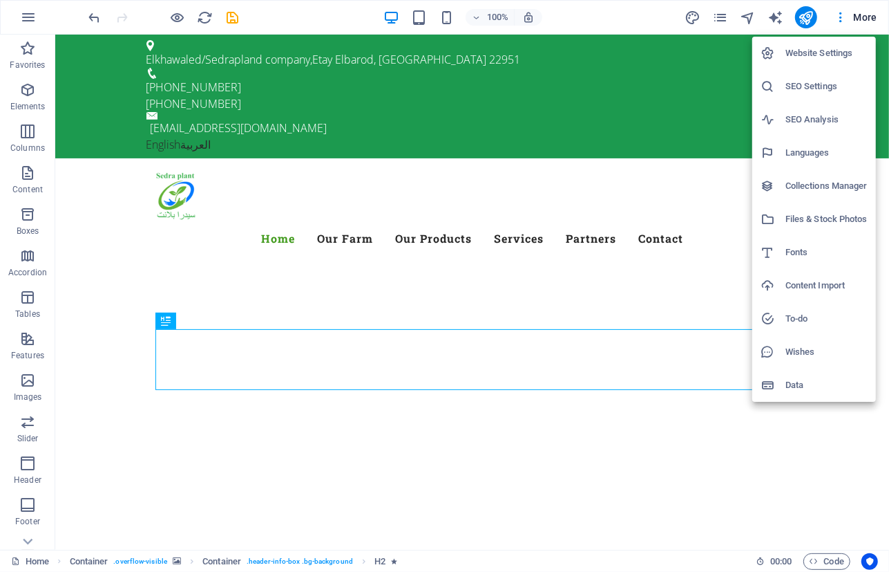
click at [816, 86] on h6 "SEO Settings" at bounding box center [827, 86] width 82 height 17
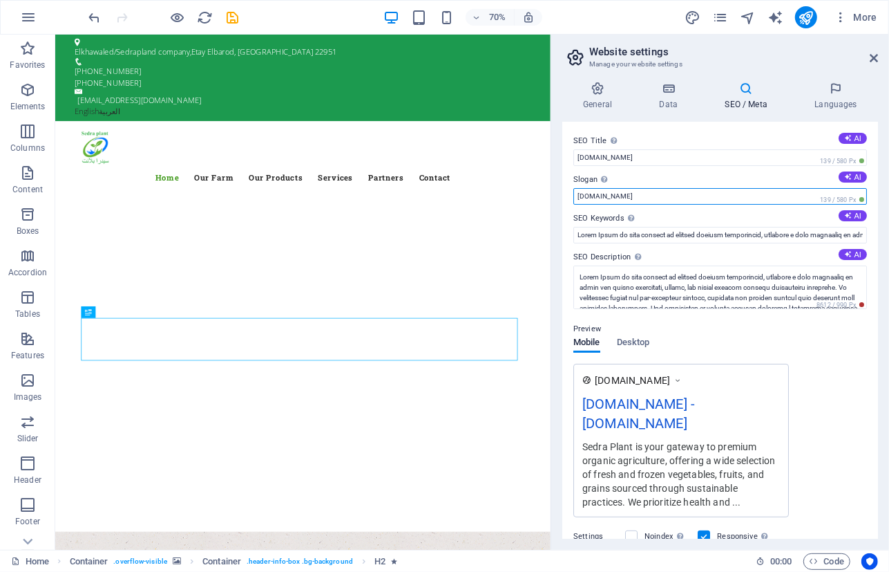
click at [588, 196] on input "[DOMAIN_NAME]" at bounding box center [721, 196] width 294 height 17
drag, startPoint x: 677, startPoint y: 233, endPoint x: 757, endPoint y: 270, distance: 88.1
drag, startPoint x: 643, startPoint y: 195, endPoint x: 567, endPoint y: 192, distance: 76.1
click at [567, 192] on div "SEO Title The title of your website - make it something that stands out in sear…" at bounding box center [721, 330] width 316 height 417
paste input "التزامنا يصنع ثقتكم"
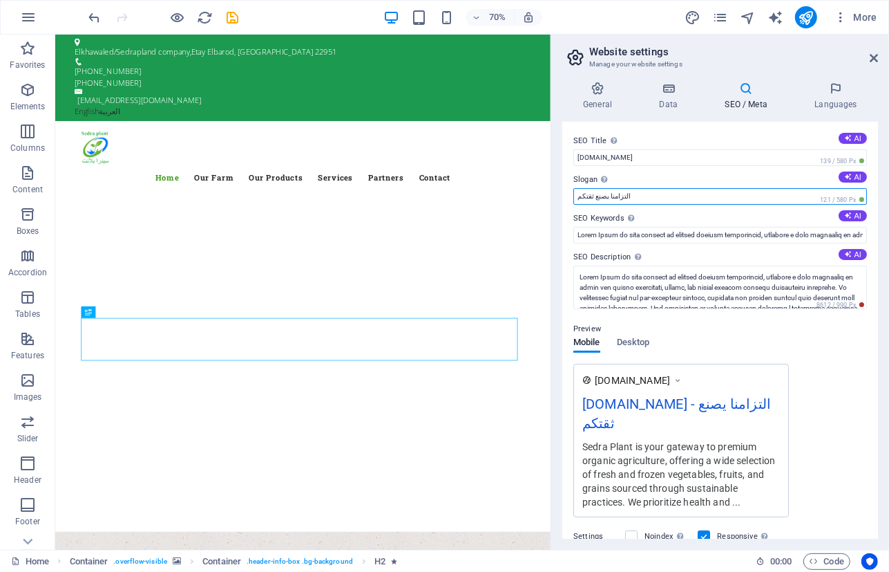
drag, startPoint x: 634, startPoint y: 194, endPoint x: 565, endPoint y: 189, distance: 69.3
click at [565, 189] on div "SEO Title The title of your website - make it something that stands out in sear…" at bounding box center [721, 330] width 316 height 417
paste input "Our Commitment Builds Your Trust"
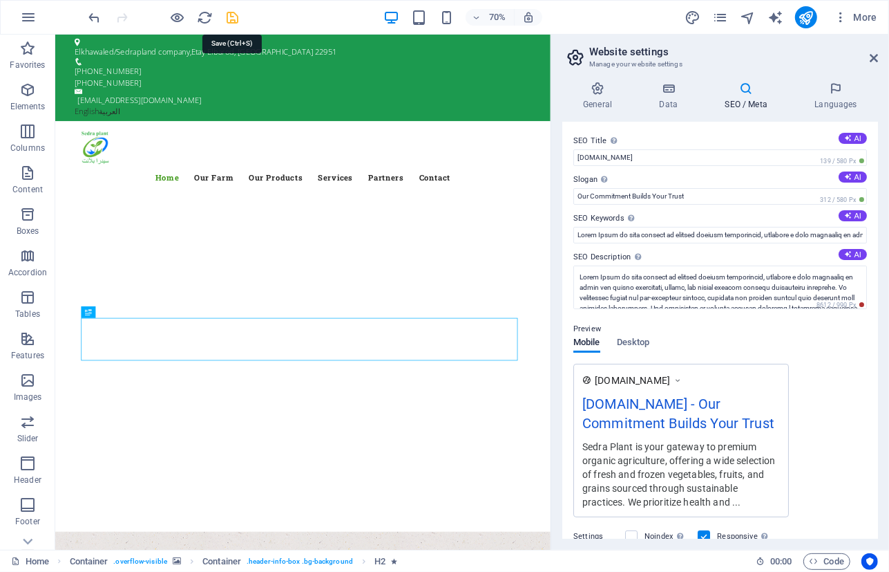
click at [232, 17] on icon "save" at bounding box center [233, 18] width 16 height 16
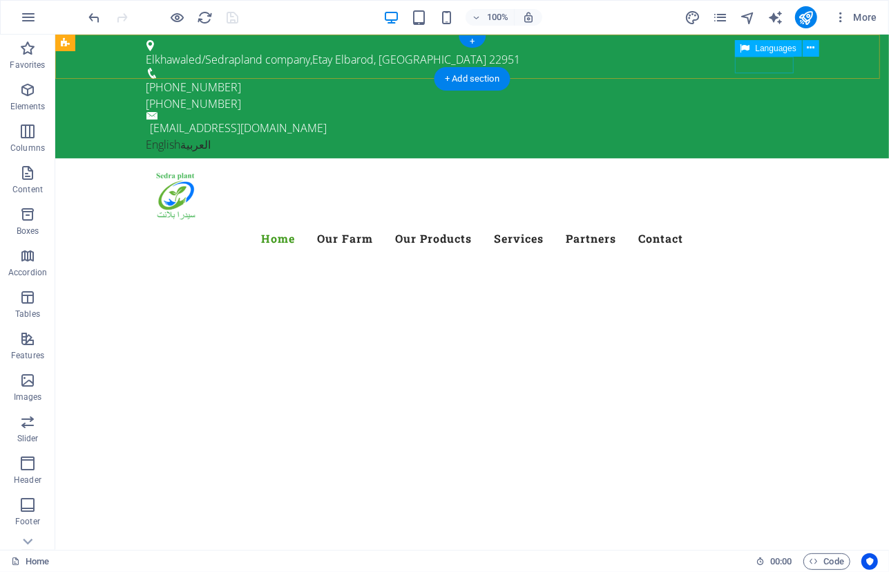
click at [784, 135] on div "English العربية" at bounding box center [472, 143] width 652 height 17
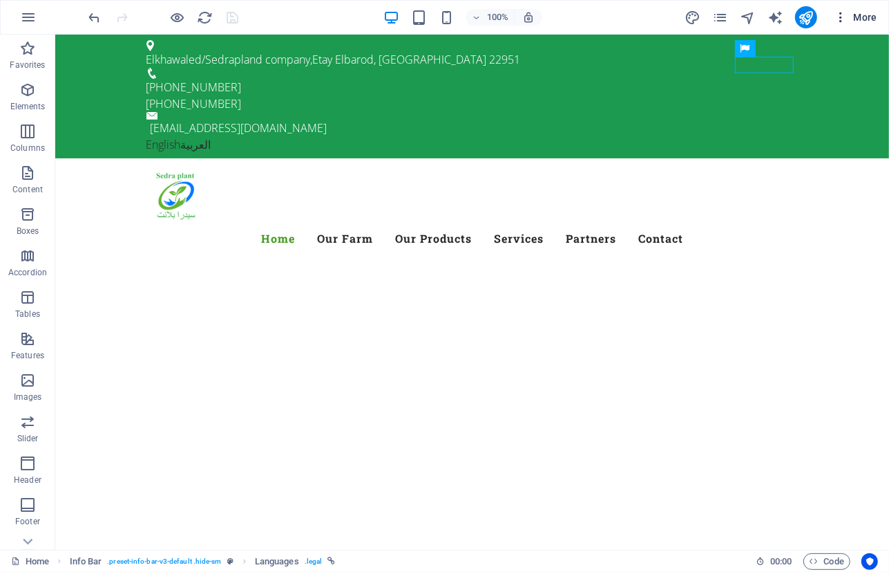
click at [859, 15] on span "More" at bounding box center [856, 17] width 44 height 14
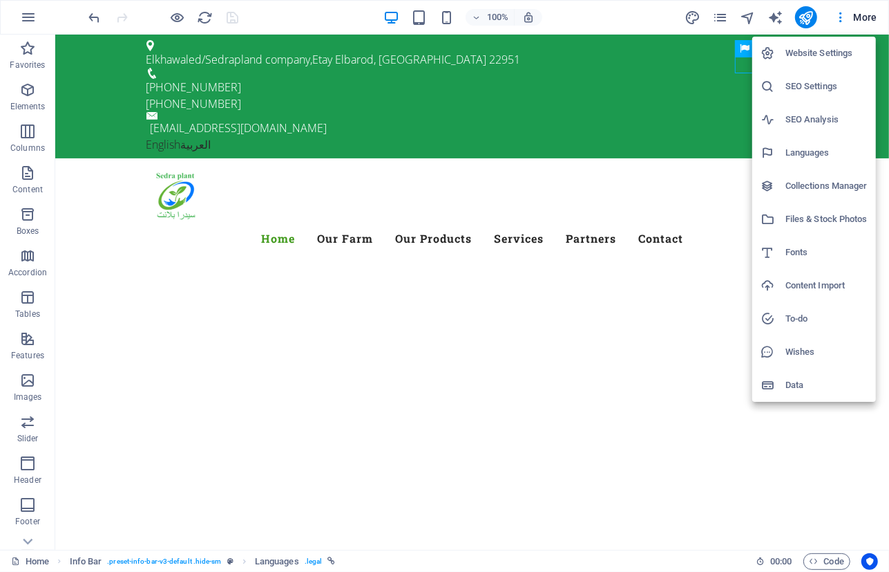
click at [818, 155] on h6 "Languages" at bounding box center [827, 152] width 82 height 17
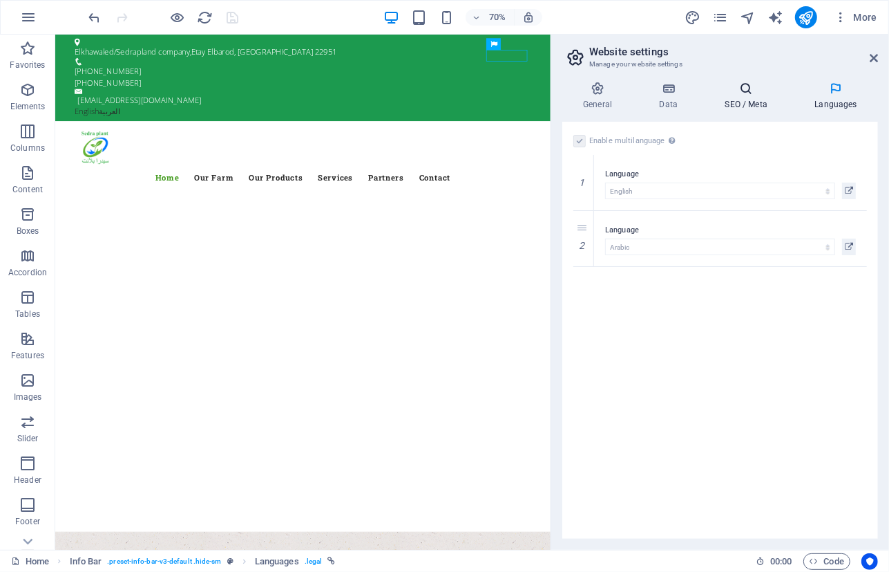
click at [755, 94] on icon at bounding box center [746, 89] width 84 height 14
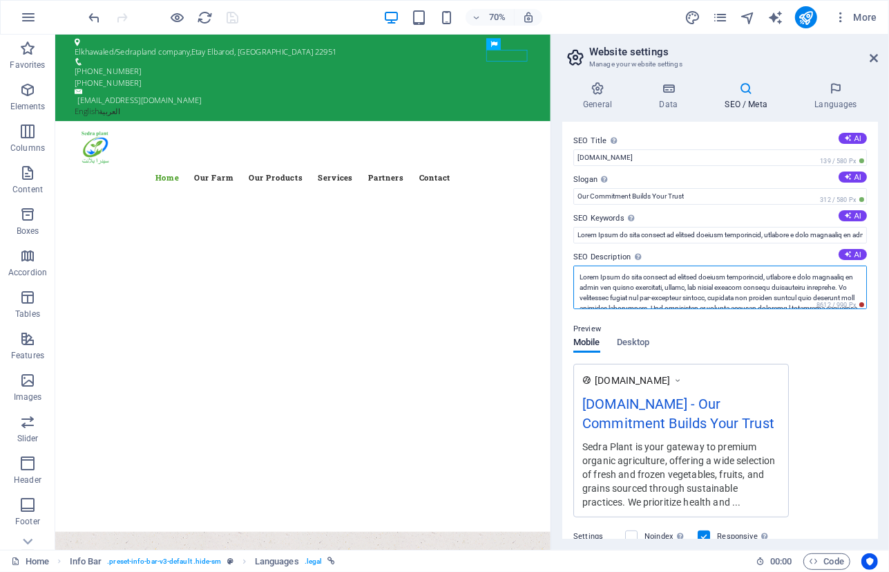
click at [672, 286] on textarea "SEO Description Describe the contents of your website - this is crucial for sea…" at bounding box center [721, 287] width 294 height 44
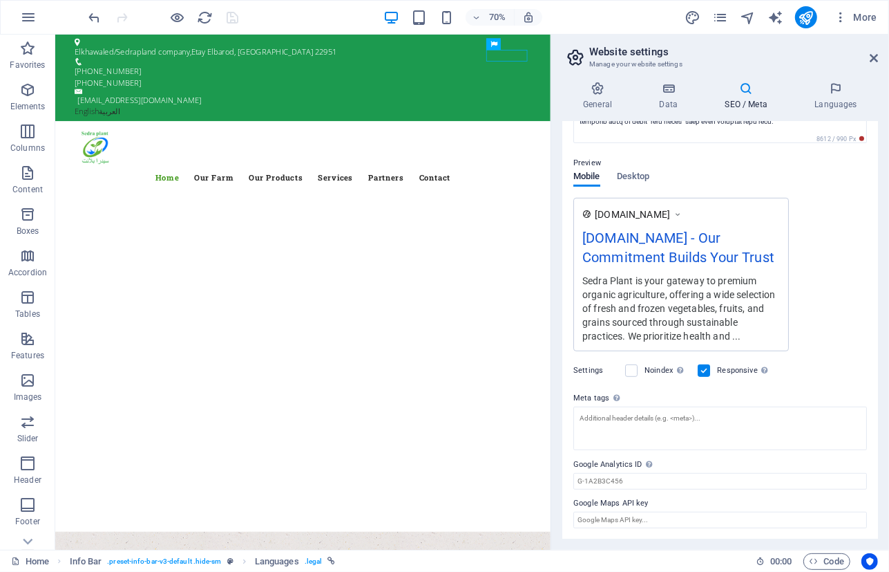
scroll to position [166, 0]
click at [639, 367] on div "Noindex Instruct search engines to exclude this website from search results." at bounding box center [656, 370] width 62 height 17
click at [635, 372] on label at bounding box center [631, 370] width 12 height 12
click at [0, 0] on input "Noindex Instruct search engines to exclude this website from search results." at bounding box center [0, 0] width 0 height 0
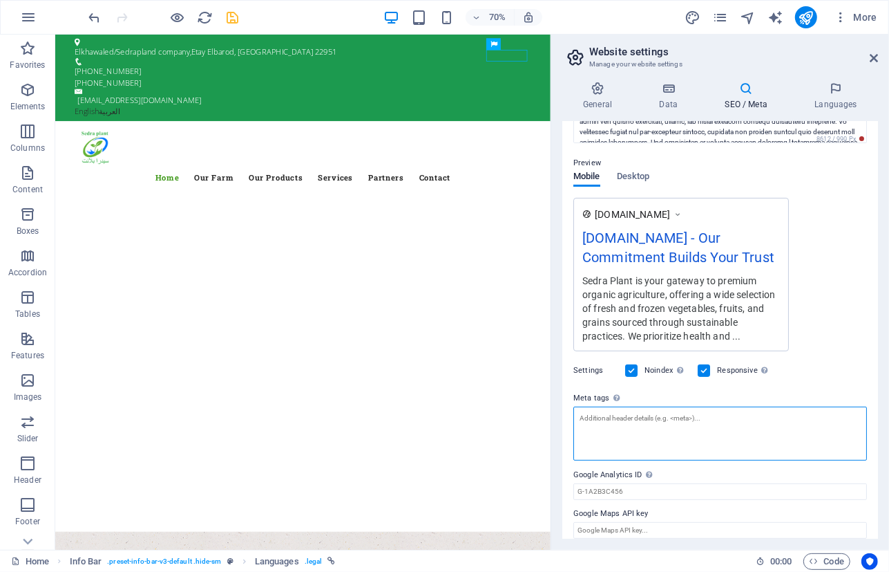
scroll to position [176, 0]
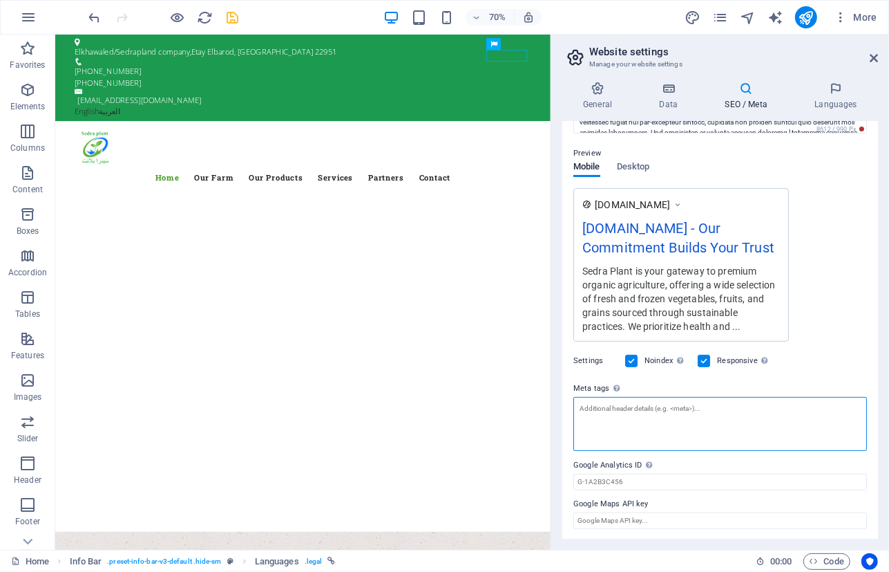
click at [643, 420] on textarea "Meta tags Enter HTML code here that will be placed inside the tags of your webs…" at bounding box center [721, 424] width 294 height 54
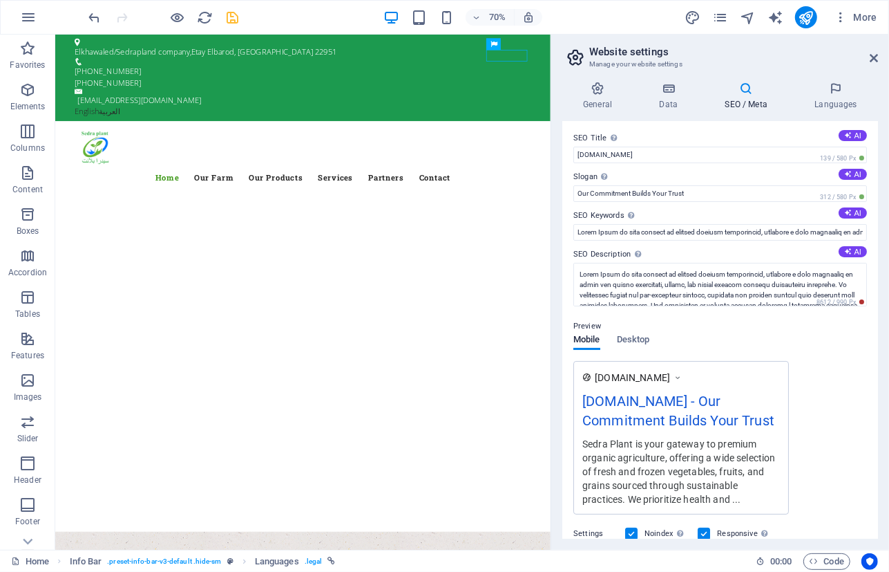
scroll to position [0, 0]
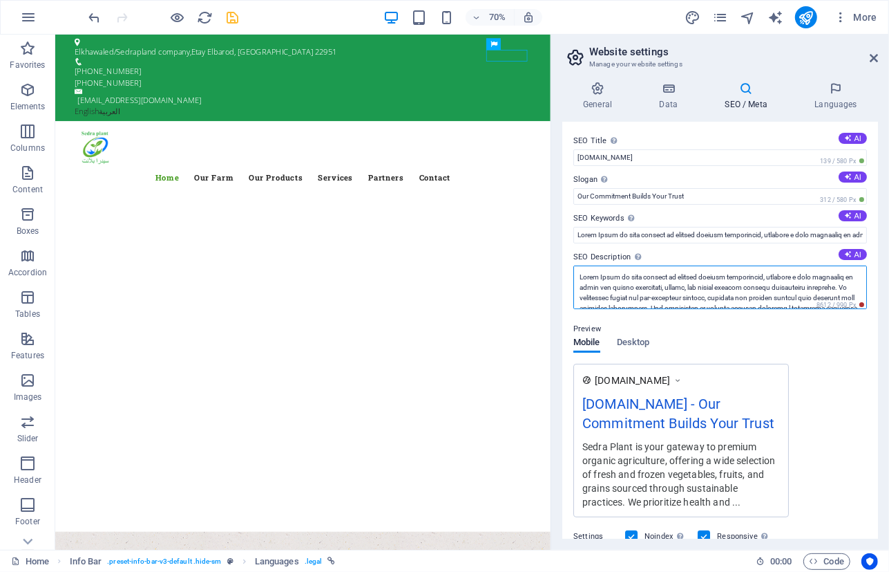
click at [655, 276] on textarea "SEO Description Describe the contents of your website - this is crucial for sea…" at bounding box center [721, 287] width 294 height 44
click at [840, 97] on h4 "Languages" at bounding box center [836, 96] width 84 height 29
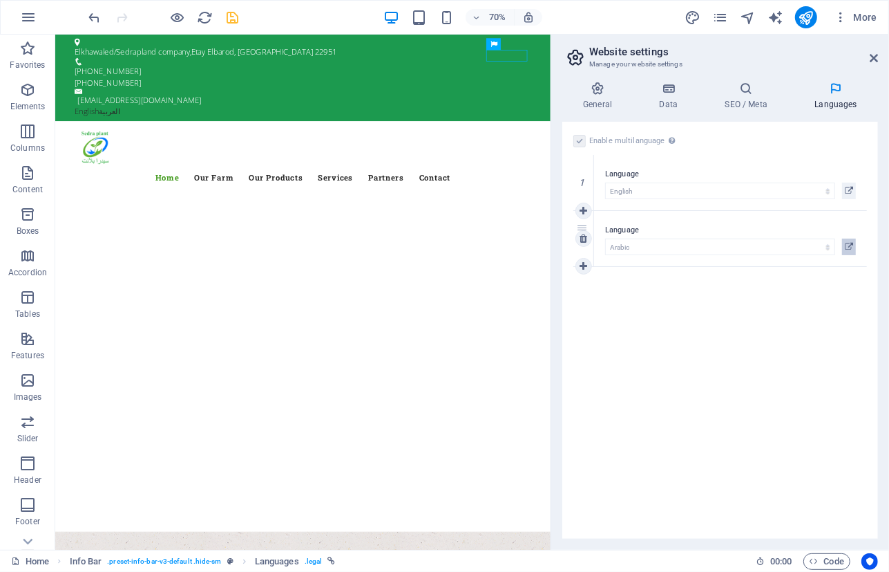
click at [850, 243] on icon at bounding box center [849, 246] width 8 height 17
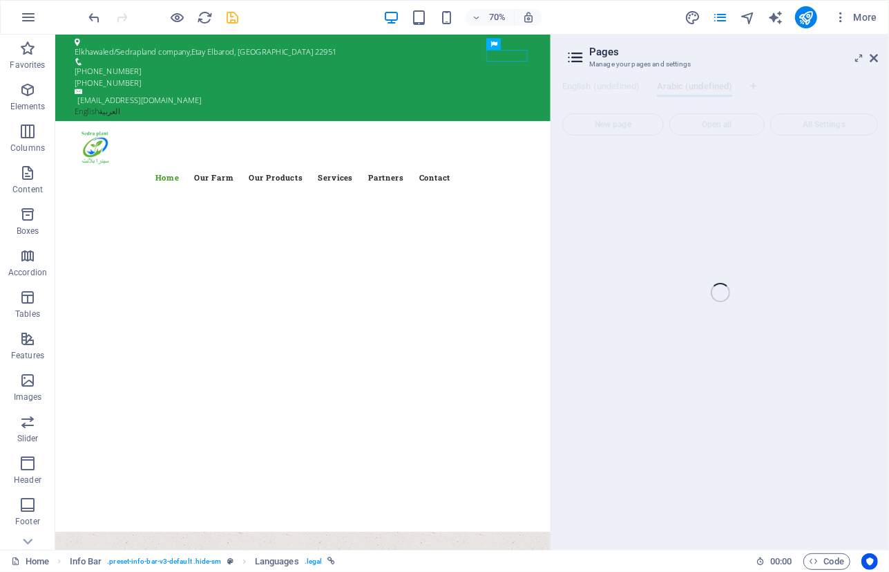
click at [753, 173] on div "Home (en) Favorites Elements Columns Content Boxes Accordion Tables Features Im…" at bounding box center [444, 292] width 889 height 515
click at [238, 15] on icon "save" at bounding box center [233, 18] width 16 height 16
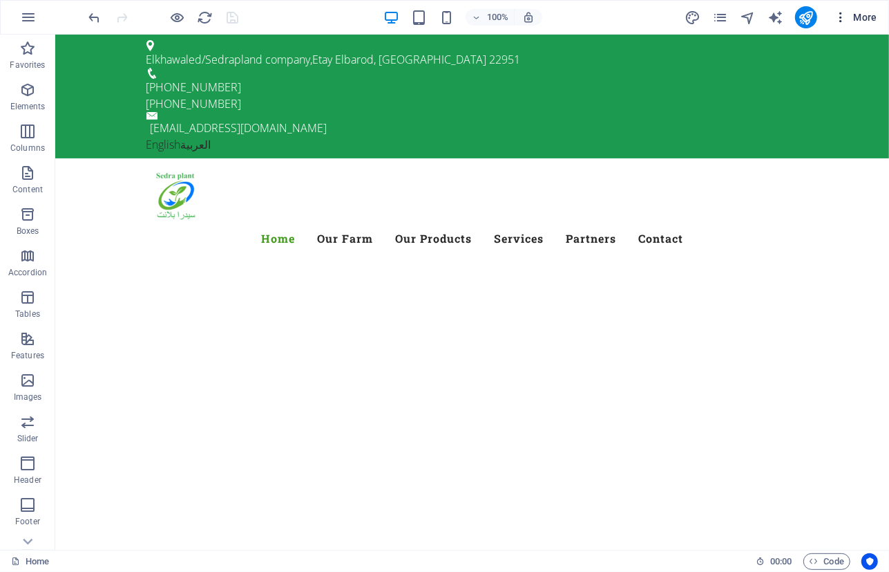
click at [840, 23] on icon "button" at bounding box center [841, 17] width 14 height 14
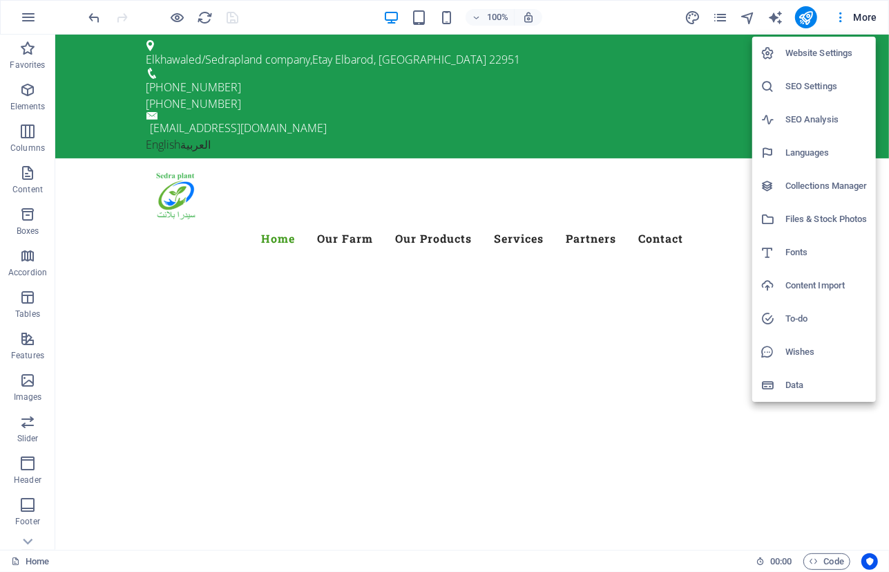
click at [815, 151] on h6 "Languages" at bounding box center [827, 152] width 82 height 17
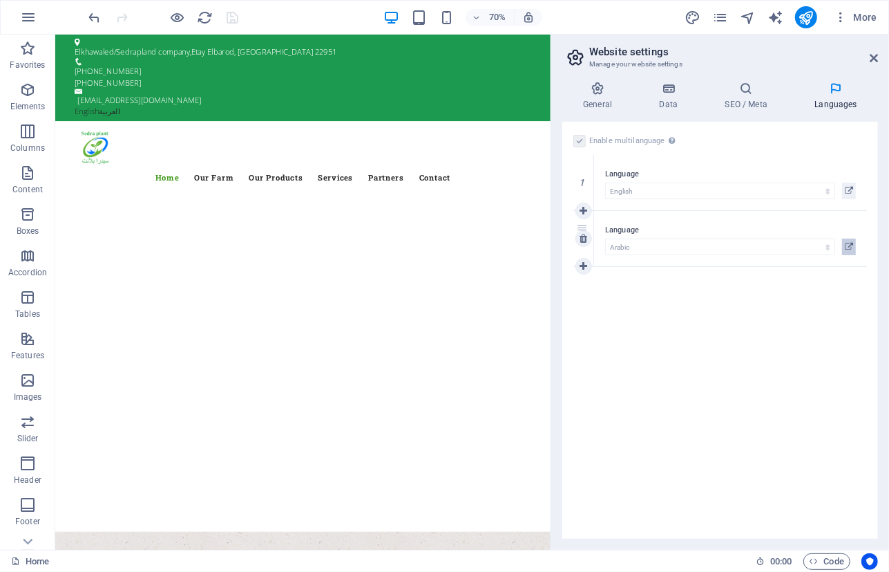
click at [854, 246] on button at bounding box center [849, 246] width 14 height 17
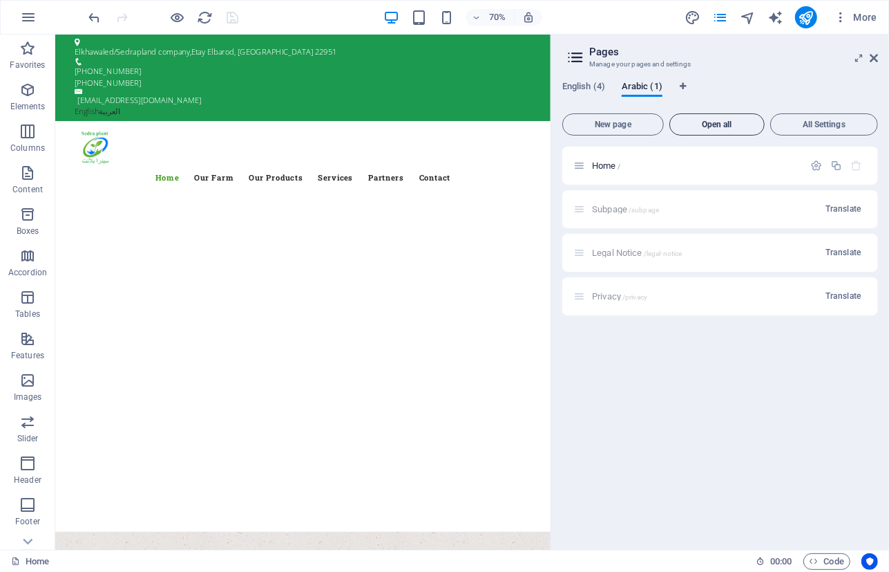
click at [736, 119] on button "Open all" at bounding box center [717, 124] width 95 height 22
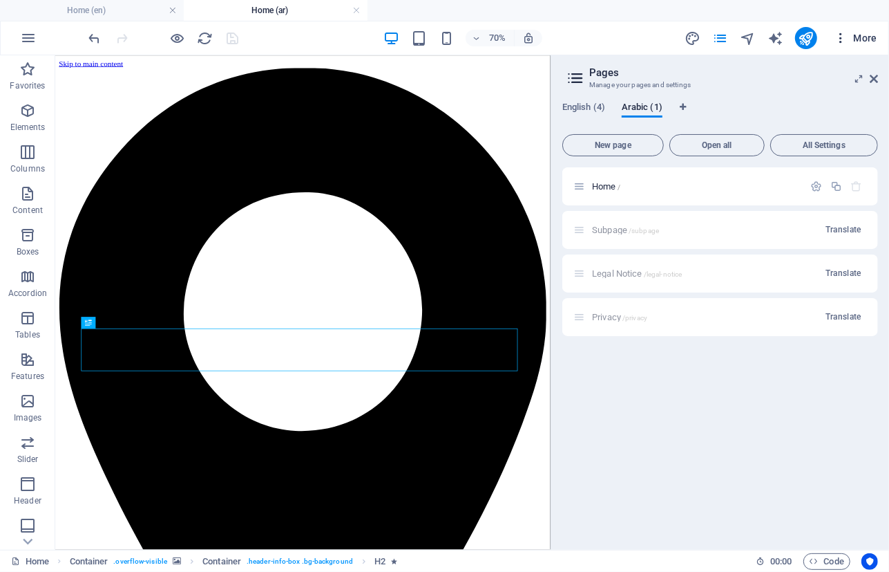
click at [867, 41] on span "More" at bounding box center [856, 38] width 44 height 14
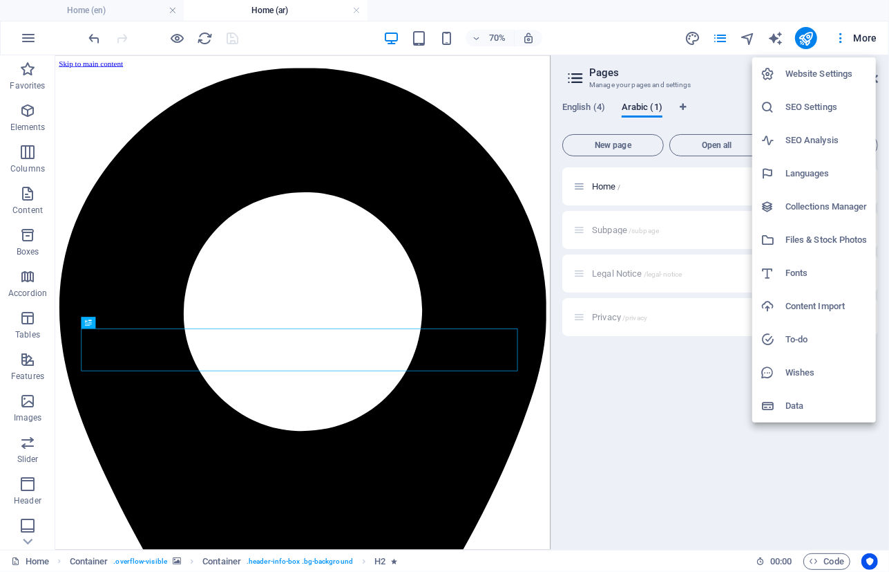
click at [825, 104] on h6 "SEO Settings" at bounding box center [827, 107] width 82 height 17
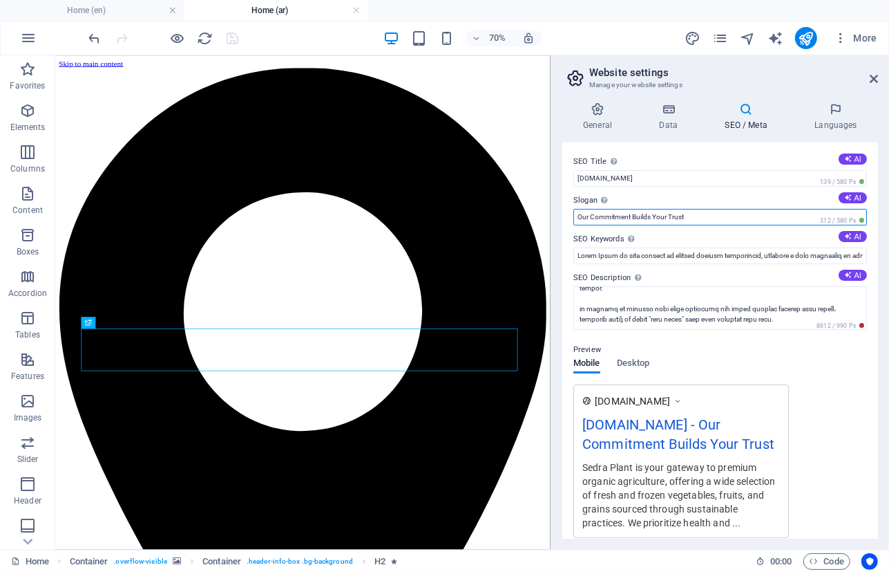
click at [702, 212] on input "Our Commitment Builds Your Trust" at bounding box center [721, 217] width 294 height 17
drag, startPoint x: 746, startPoint y: 254, endPoint x: 701, endPoint y: 214, distance: 60.3
paste input "التزامنا يصنع ثقتكم"
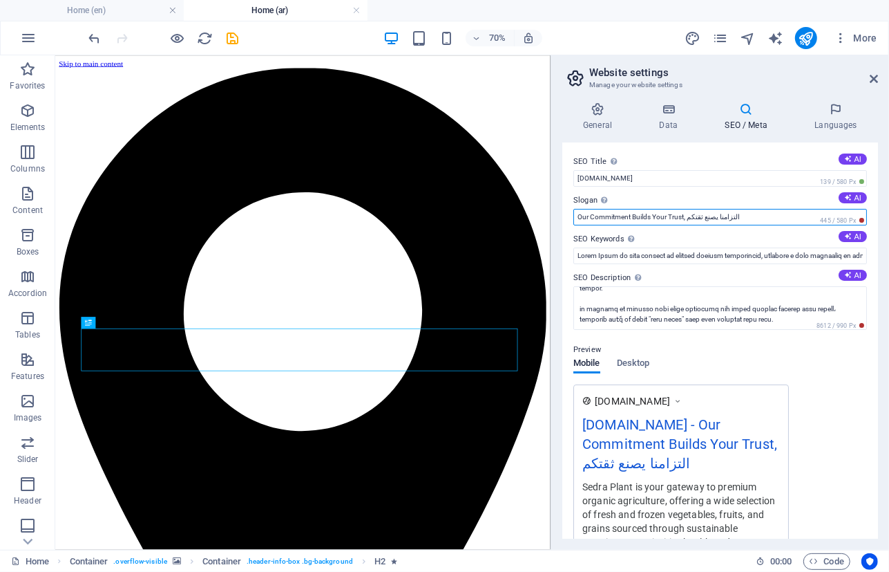
click at [684, 218] on input "Our Commitment Builds Your Trust, التزامنا يصنع ثقتكم" at bounding box center [721, 217] width 294 height 17
click at [688, 218] on input "Our Commitment Builds Your Trust, التزامنا يصنع ثقتكم" at bounding box center [721, 217] width 294 height 17
click at [752, 221] on input "Our Commitment Builds Your Trust, التزامنا يصنع ثقتكم" at bounding box center [721, 217] width 294 height 17
click at [686, 220] on input "Our Commitment Builds Your Trust, التزامنا يصنع ثقتكم" at bounding box center [721, 217] width 294 height 17
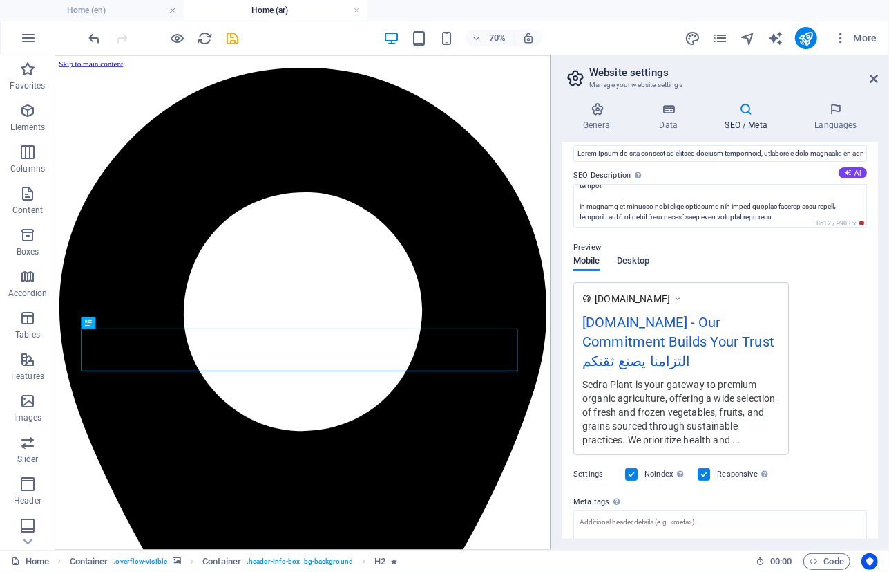
scroll to position [188, 0]
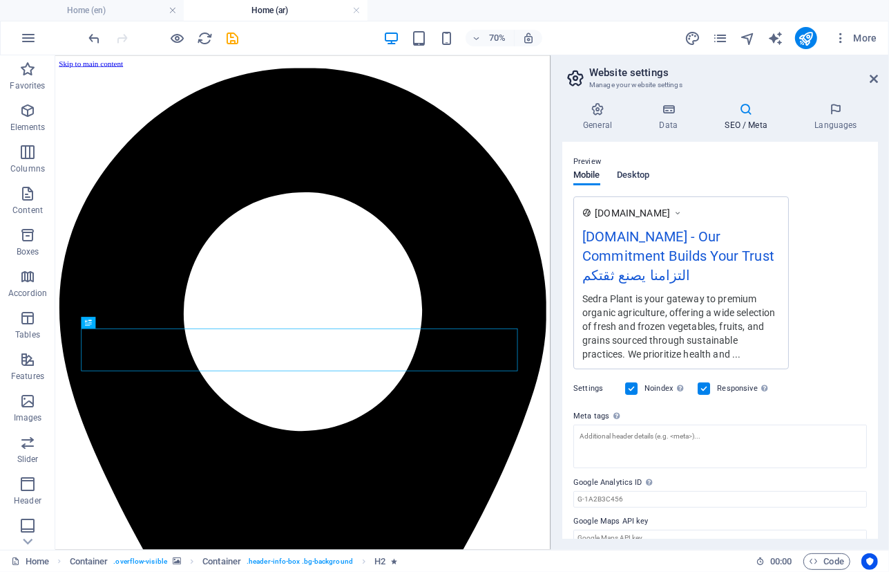
click at [628, 178] on span "Desktop" at bounding box center [633, 176] width 33 height 19
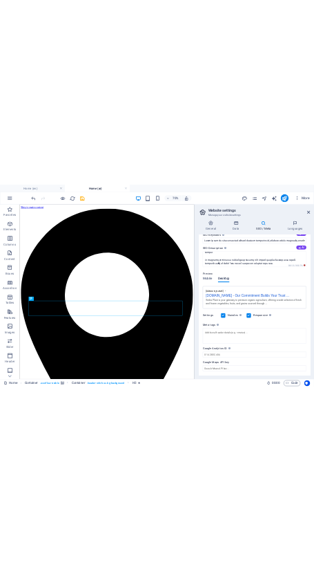
scroll to position [97, 0]
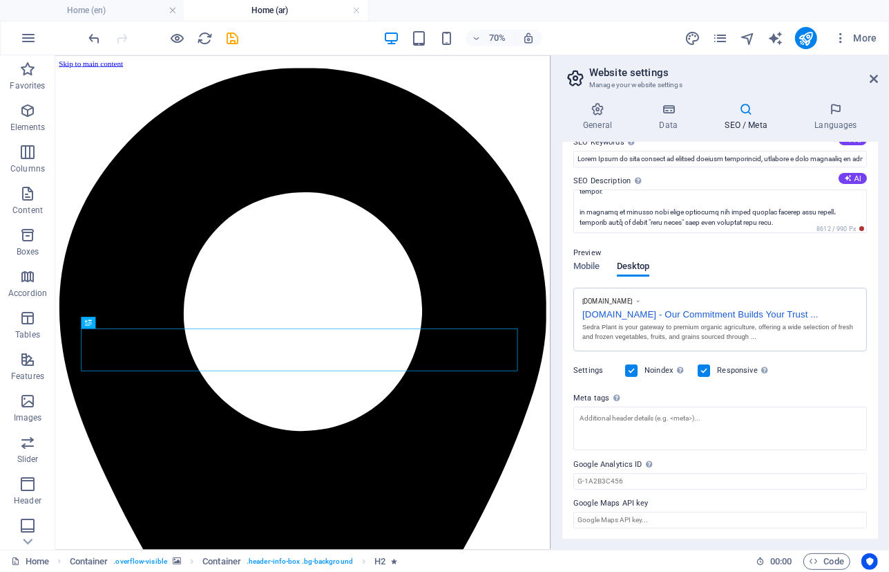
click at [578, 397] on label "Meta tags Enter HTML code here that will be placed inside the tags of your webs…" at bounding box center [721, 398] width 294 height 17
click at [578, 406] on textarea "Meta tags Enter HTML code here that will be placed inside the tags of your webs…" at bounding box center [721, 428] width 294 height 44
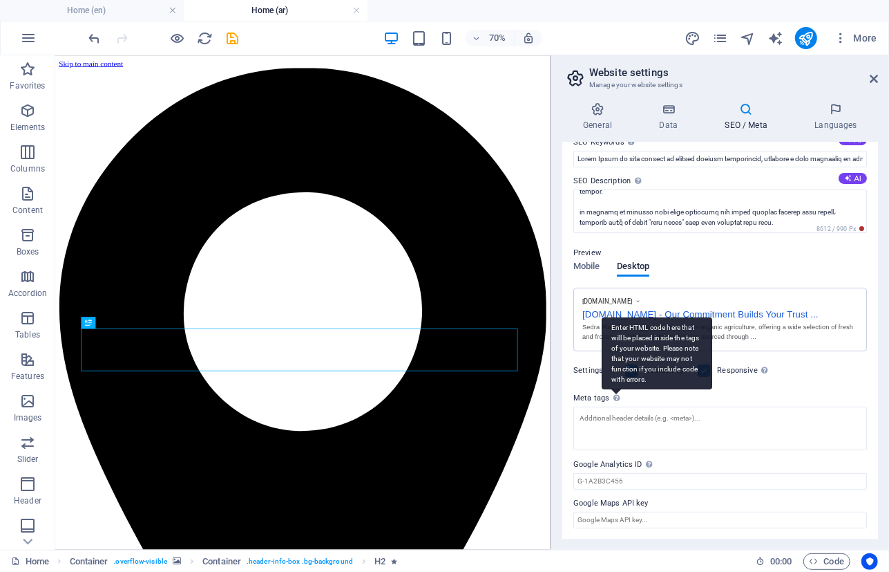
drag, startPoint x: 576, startPoint y: 397, endPoint x: 609, endPoint y: 401, distance: 32.7
click at [609, 401] on label "Meta tags Enter HTML code here that will be placed inside the tags of your webs…" at bounding box center [721, 398] width 294 height 17
click at [609, 406] on textarea "Meta tags Enter HTML code here that will be placed inside the tags of your webs…" at bounding box center [721, 428] width 294 height 44
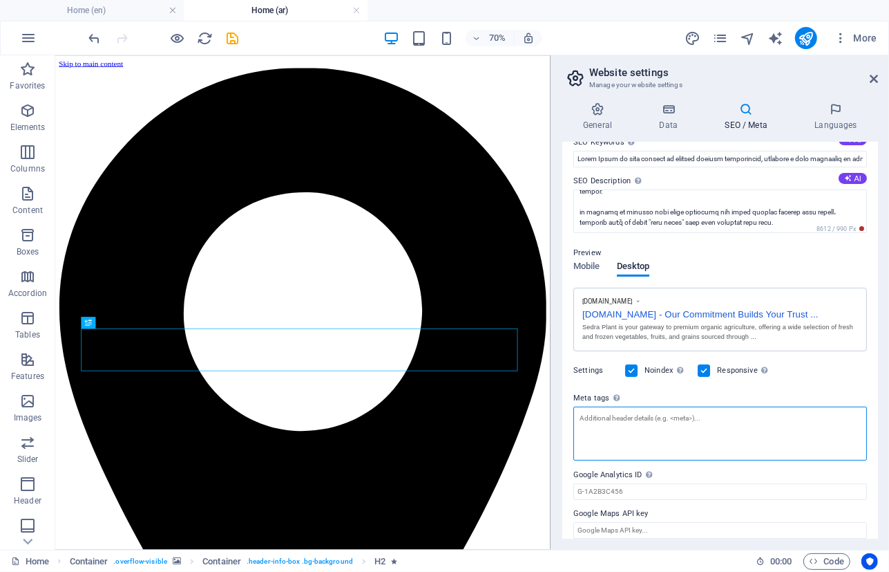
drag, startPoint x: 643, startPoint y: 421, endPoint x: 625, endPoint y: 418, distance: 18.2
click at [625, 418] on textarea "Meta tags Enter HTML code here that will be placed inside the tags of your webs…" at bounding box center [721, 433] width 294 height 54
drag, startPoint x: 625, startPoint y: 418, endPoint x: 599, endPoint y: 423, distance: 26.0
click at [599, 423] on textarea "Meta tags Enter HTML code here that will be placed inside the tags of your webs…" at bounding box center [721, 433] width 294 height 54
drag, startPoint x: 701, startPoint y: 417, endPoint x: 594, endPoint y: 419, distance: 107.8
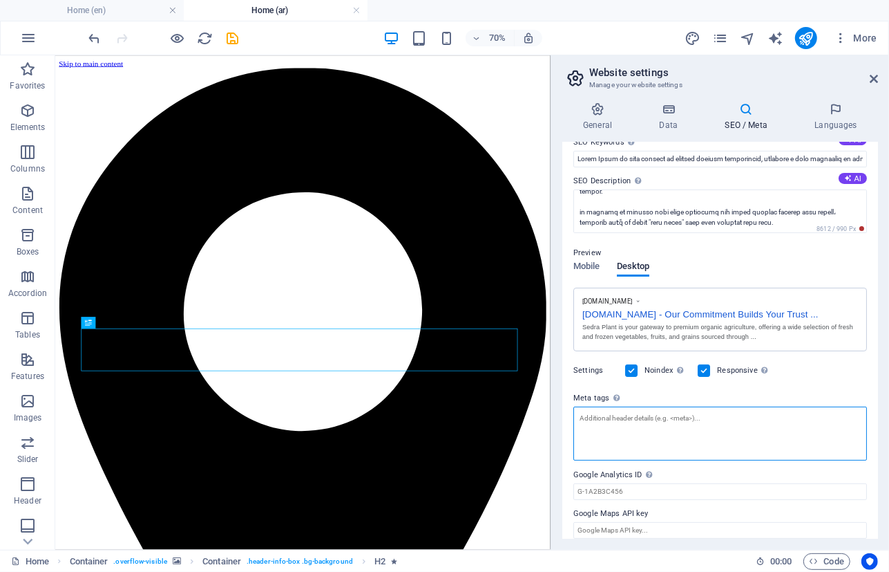
click at [596, 429] on textarea "Meta tags Enter HTML code here that will be placed inside the tags of your webs…" at bounding box center [721, 433] width 294 height 54
drag, startPoint x: 585, startPoint y: 419, endPoint x: 697, endPoint y: 419, distance: 112.0
click at [697, 419] on textarea "Meta tags Enter HTML code here that will be placed inside the tags of your webs…" at bounding box center [721, 433] width 294 height 54
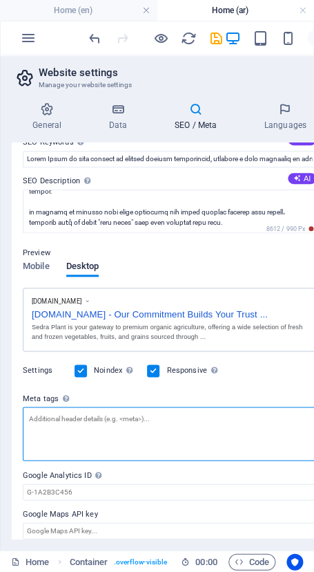
scroll to position [573, 0]
click at [100, 420] on textarea "Meta tags Enter HTML code here that will be placed inside the tags of your webs…" at bounding box center [170, 433] width 294 height 54
paste textarea "<title>Sedra Plant | Premium Organic Fruits, Vegetables & Grains | Import & Exp…"
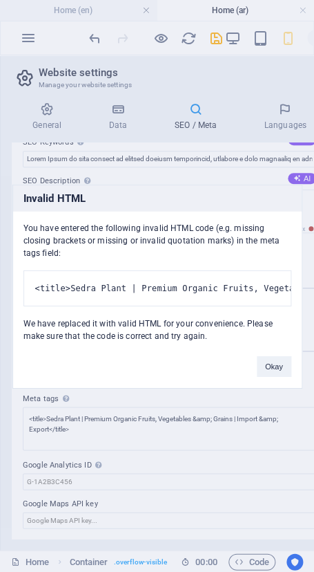
click at [239, 300] on pre "<title>Sedra Plant | Premium Organic Fruits, Vegetables & Grains | Import & Exp…" at bounding box center [157, 288] width 268 height 36
click at [82, 289] on pre "<title>Sedra Plant | Premium Organic Fruits, Vegetables & Grains | Import & Exp…" at bounding box center [157, 288] width 268 height 36
drag, startPoint x: 117, startPoint y: 277, endPoint x: 133, endPoint y: 261, distance: 23.0
click at [133, 270] on pre "<title>Sedra Plant | Premium Organic Fruits, Vegetables & Grains | Import & Exp…" at bounding box center [157, 288] width 268 height 36
click at [282, 376] on button "Okay" at bounding box center [274, 365] width 35 height 21
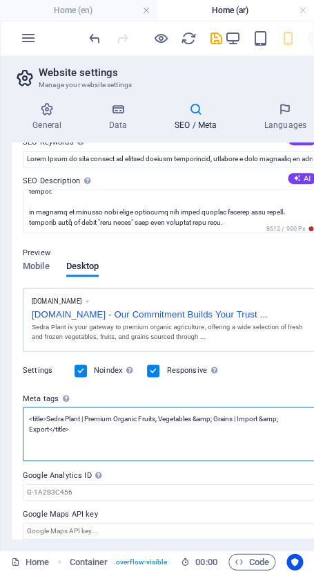
click at [214, 428] on textarea "<title>Sedra Plant | Premium Organic Fruits, Vegetables &amp; Grains | Import &…" at bounding box center [170, 433] width 294 height 54
paste textarea "<meta name="description" content="Sedra Plant: Your trusted source for premium …"
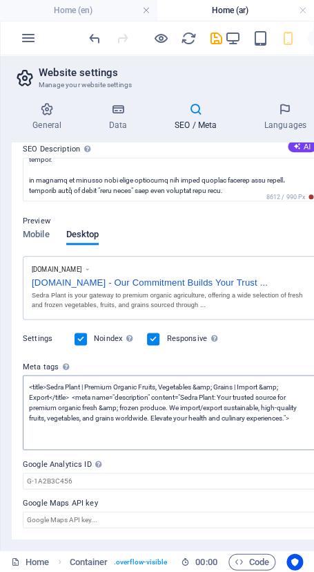
scroll to position [106, 0]
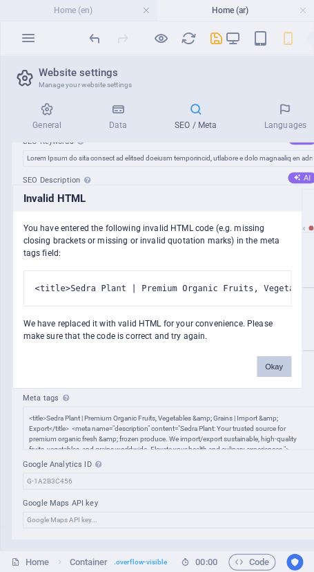
click at [270, 372] on button "Okay" at bounding box center [274, 365] width 35 height 21
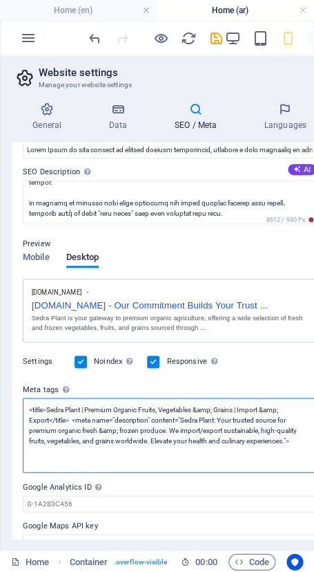
scroll to position [0, 0]
click at [281, 436] on textarea "<title>Sedra Plant | Premium Organic Fruits, Vegetables &amp; Grains | Import &…" at bounding box center [170, 434] width 294 height 75
click at [296, 441] on textarea "<title>Sedra Plant | Premium Organic Fruits, Vegetables &amp; Grains | Import &…" at bounding box center [170, 434] width 294 height 75
paste textarea "<meta name="keywords" content="Sedra Plant, organic produce, fresh vegetables, …"
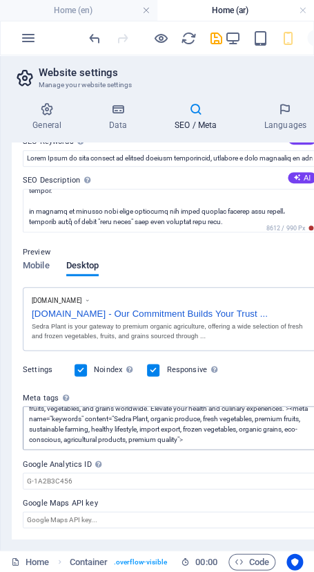
scroll to position [41, 0]
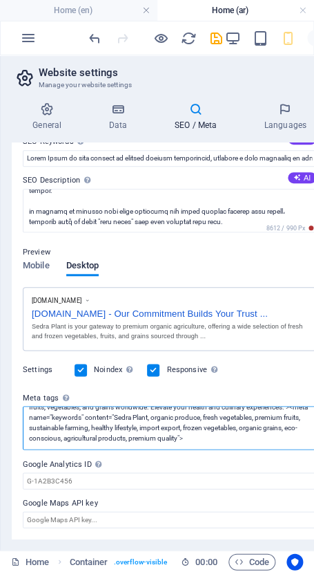
click at [254, 426] on textarea "<title>Sedra Plant | Premium Organic Fruits, Vegetables &amp; Grains | Import &…" at bounding box center [170, 428] width 294 height 44
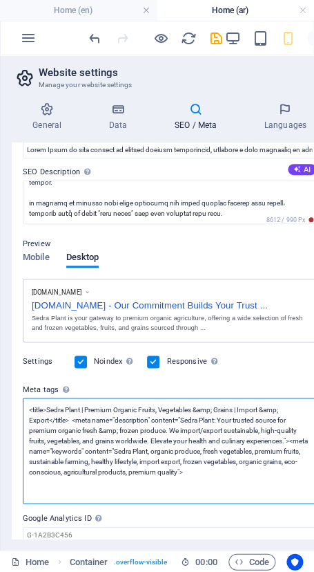
click at [254, 470] on textarea "<title>Sedra Plant | Premium Organic Fruits, Vegetables &amp; Grains | Import &…" at bounding box center [170, 450] width 294 height 106
paste textarea "<meta name="keywords" content="Sedra Plant, organic produce, fresh vegetables, …"
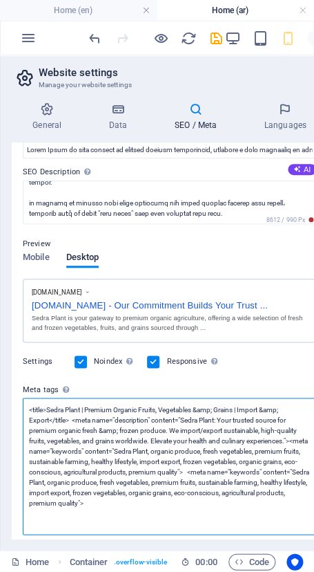
scroll to position [200, 0]
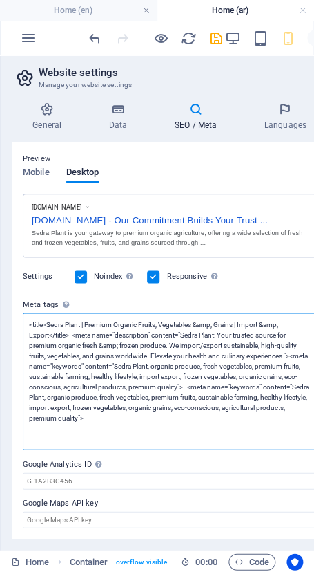
click at [299, 437] on textarea "<title>Sedra Plant | Premium Organic Fruits, Vegetables &amp; Grains | Import &…" at bounding box center [170, 380] width 294 height 137
paste textarea "<title>سدرة بلانت | منتجات عضوية فاخرة: فواكه، خضروات وحبوب | استيراد وتصدير</t…"
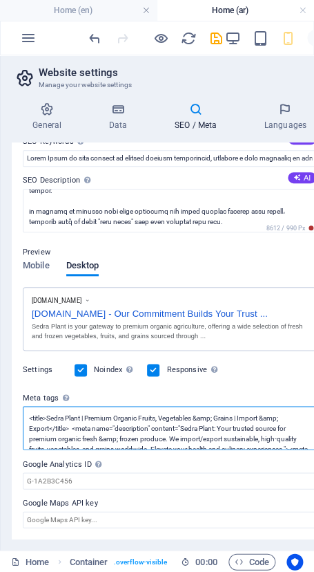
click at [267, 442] on textarea "<title>Sedra Plant | Premium Organic Fruits, Vegetables &amp; Grains | Import &…" at bounding box center [170, 428] width 294 height 44
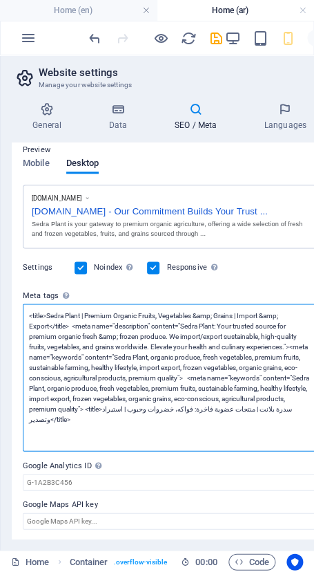
paste textarea "<meta name="description" content="سدرة بلانت: مصدرك الموثوق للمنتجات العضوية ال…"
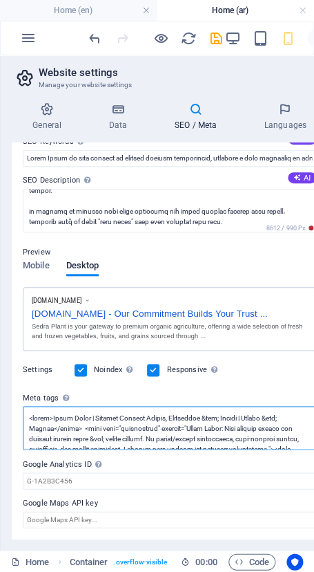
click at [257, 419] on textarea "Meta tags Enter HTML code here that will be placed inside the tags of your webs…" at bounding box center [170, 428] width 294 height 44
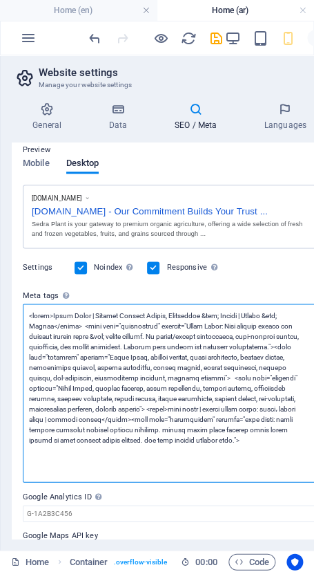
click at [283, 436] on textarea "Meta tags Enter HTML code here that will be placed inside the tags of your webs…" at bounding box center [170, 392] width 294 height 178
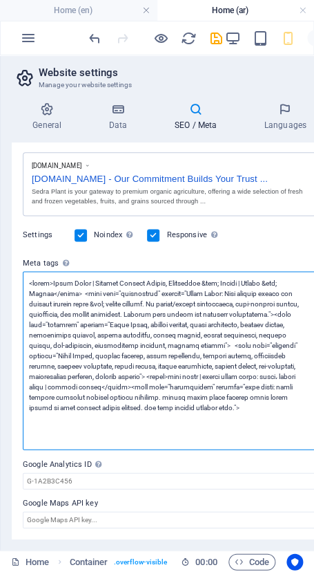
scroll to position [241, 0]
paste textarea "<meta name="keywords" content="سدرة بلانت, منتجات عضوية, خضروات طازجة, فواكه فا…"
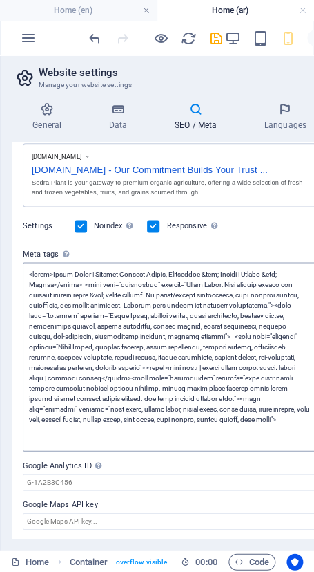
scroll to position [106, 0]
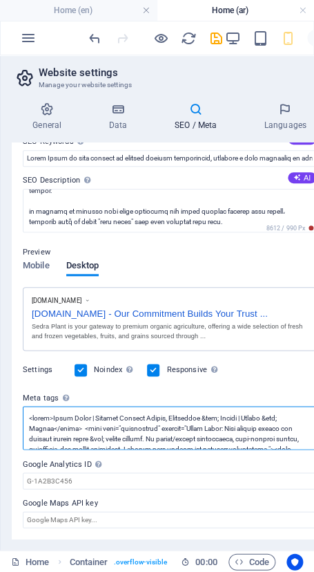
click at [263, 428] on textarea "Meta tags Enter HTML code here that will be placed inside the tags of your webs…" at bounding box center [170, 428] width 294 height 44
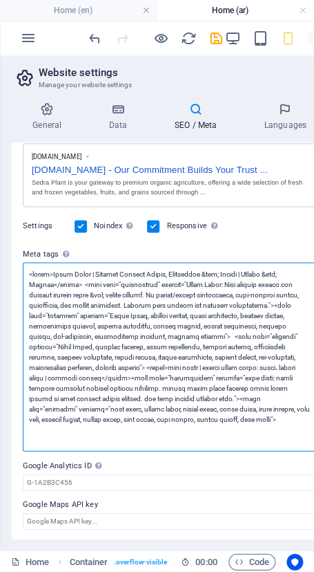
paste textarea "<meta property="og:title" content="Sedra Plant | Premium Organic Agriculture"> …"
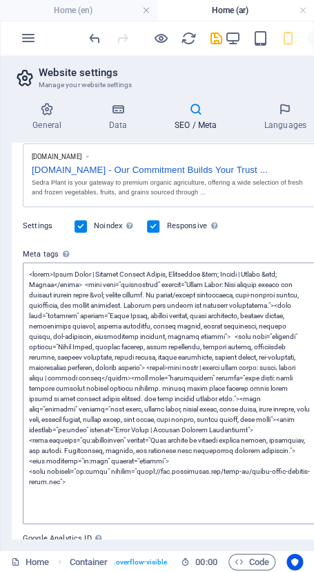
scroll to position [106, 0]
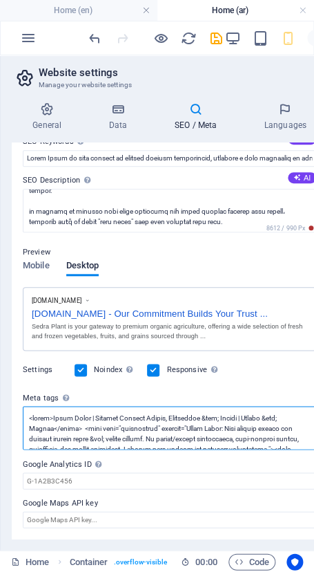
click at [184, 419] on textarea "Meta tags Enter HTML code here that will be placed inside the tags of your webs…" at bounding box center [170, 428] width 294 height 44
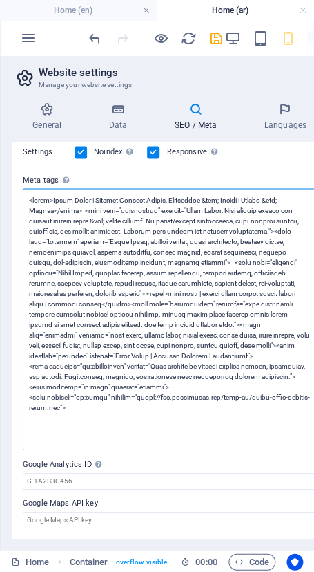
scroll to position [324, 0]
click at [107, 420] on textarea "Meta tags Enter HTML code here that will be placed inside the tags of your webs…" at bounding box center [170, 318] width 294 height 261
paste textarea "<meta property="og:title" content="سدرة بلانت | الزراعة العضوية الفاخرة"> <meta…"
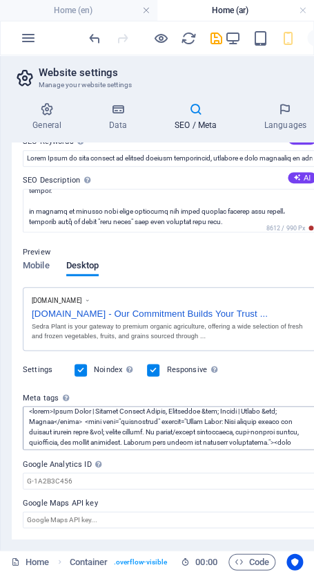
scroll to position [0, 0]
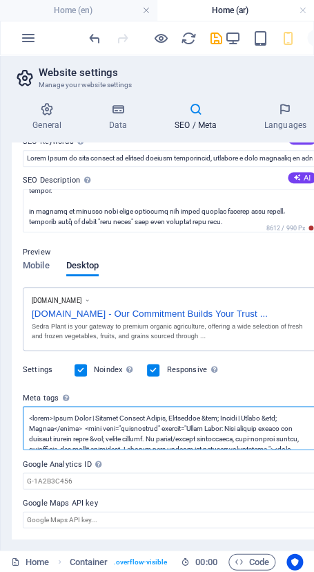
click at [120, 416] on textarea "Meta tags Enter HTML code here that will be placed inside the tags of your webs…" at bounding box center [170, 428] width 294 height 44
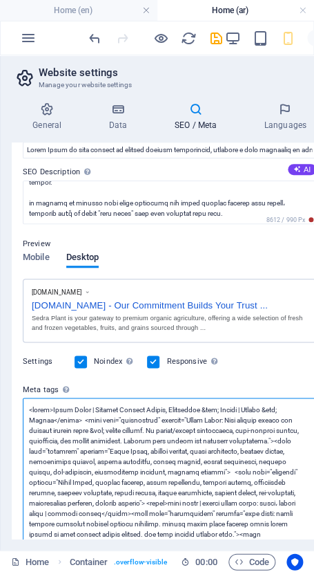
click at [240, 408] on textarea "Meta tags Enter HTML code here that will be placed inside the tags of your webs…" at bounding box center [170, 553] width 294 height 313
paste textarea "!-- Primary Meta Tags --> <title>Sedra Plant | Premium Organic Fruits, Vegetabl…"
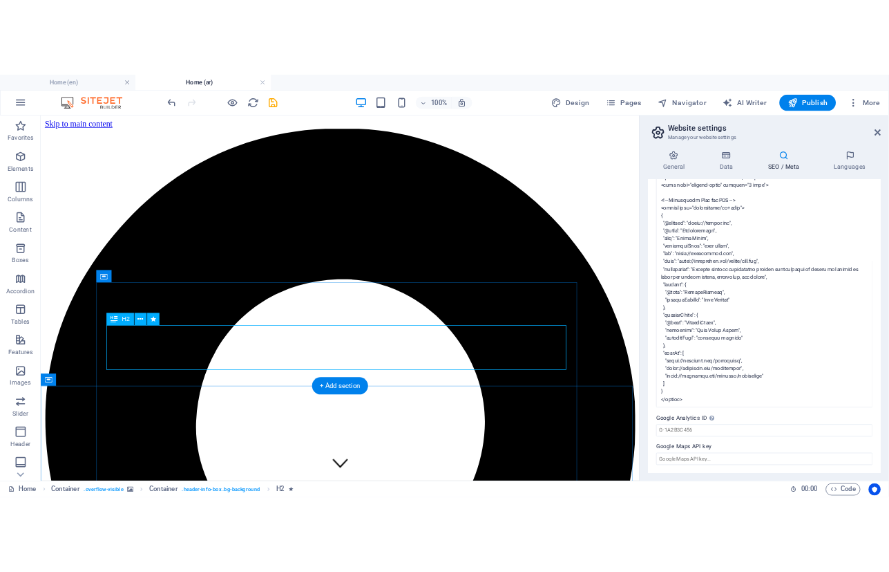
scroll to position [96, 0]
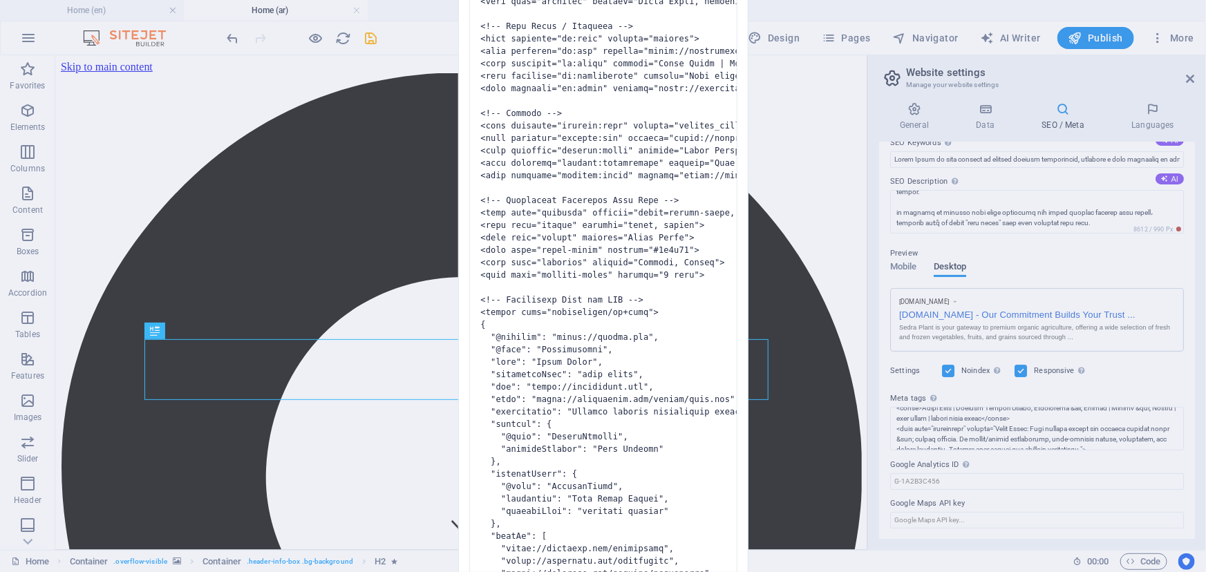
click at [889, 428] on div "Invalid HTML You have entered the following invalid HTML code (e.g. missing clo…" at bounding box center [603, 286] width 1206 height 572
click at [553, 244] on pre at bounding box center [603, 288] width 268 height 683
click at [594, 28] on pre at bounding box center [603, 288] width 268 height 683
drag, startPoint x: 536, startPoint y: 19, endPoint x: 633, endPoint y: 366, distance: 360.3
click at [633, 366] on pre at bounding box center [603, 288] width 268 height 683
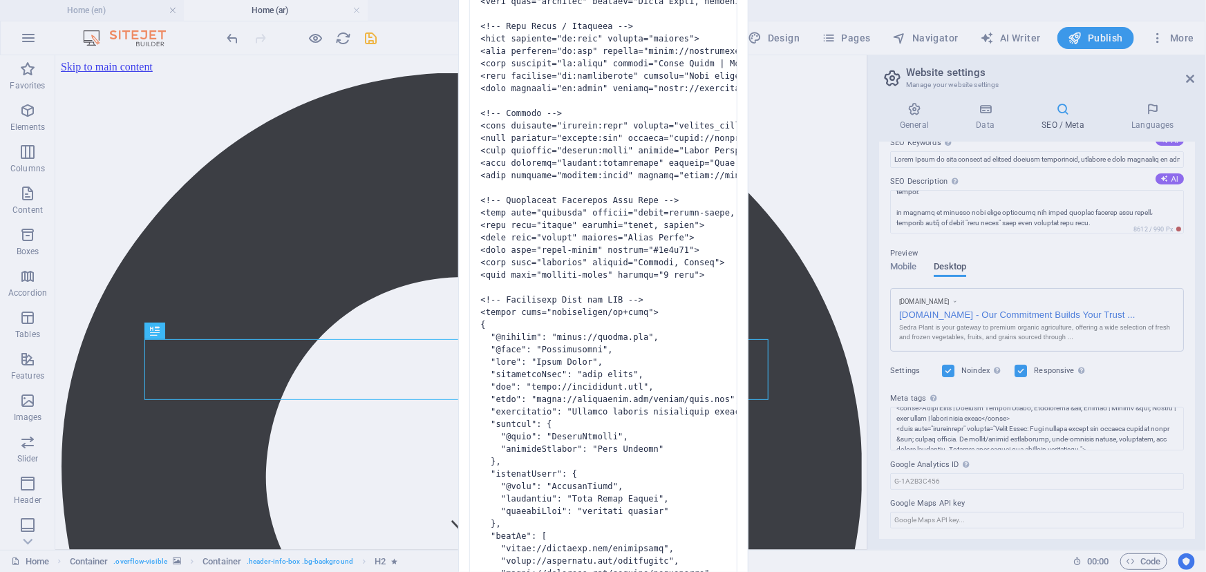
click at [823, 238] on div "Invalid HTML You have entered the following invalid HTML code (e.g. missing clo…" at bounding box center [603, 286] width 1206 height 572
click at [585, 290] on pre at bounding box center [603, 288] width 268 height 683
click at [889, 419] on div "Invalid HTML You have entered the following invalid HTML code (e.g. missing clo…" at bounding box center [603, 286] width 1206 height 572
drag, startPoint x: 1180, startPoint y: 415, endPoint x: 1182, endPoint y: 445, distance: 30.5
click at [889, 445] on div "Invalid HTML You have entered the following invalid HTML code (e.g. missing clo…" at bounding box center [603, 286] width 1206 height 572
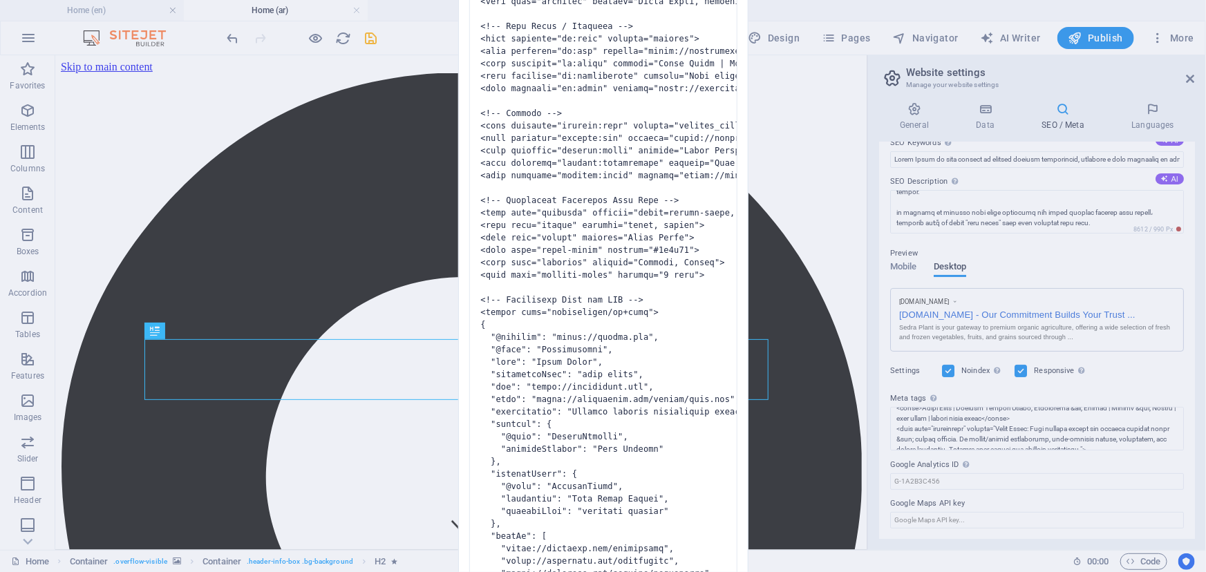
click at [270, 263] on div "Invalid HTML You have entered the following invalid HTML code (e.g. missing clo…" at bounding box center [603, 286] width 1206 height 572
click at [378, 41] on div "Invalid HTML You have entered the following invalid HTML code (e.g. missing clo…" at bounding box center [603, 286] width 1206 height 572
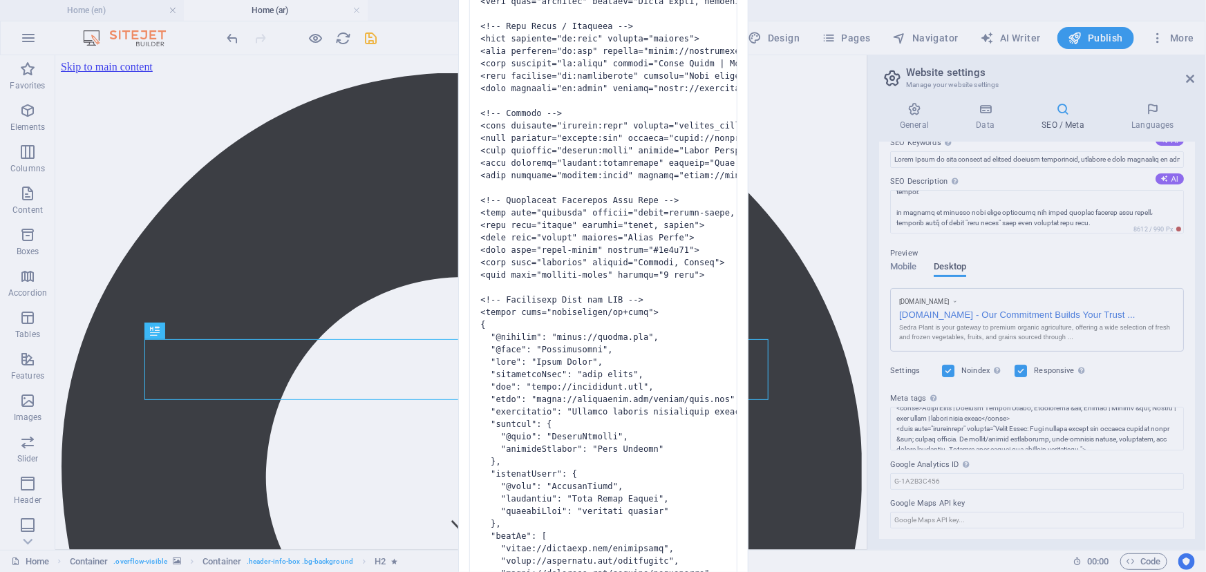
click at [378, 41] on div "Invalid HTML You have entered the following invalid HTML code (e.g. missing clo…" at bounding box center [603, 286] width 1206 height 572
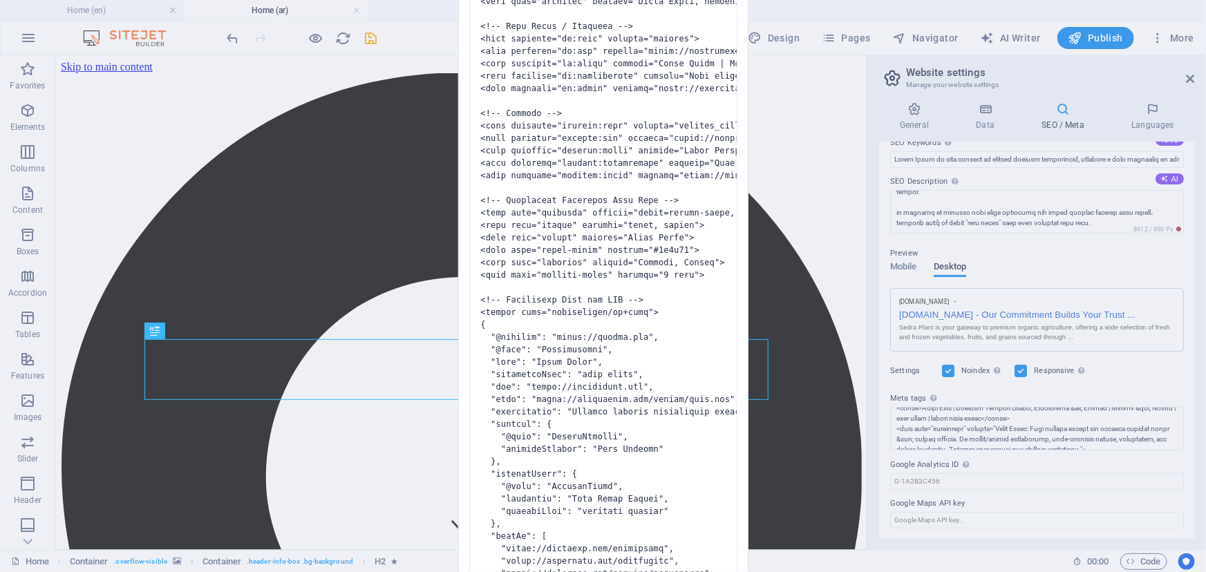
click at [378, 41] on div "Invalid HTML You have entered the following invalid HTML code (e.g. missing clo…" at bounding box center [603, 286] width 1206 height 572
click at [677, 95] on pre at bounding box center [603, 288] width 268 height 683
drag, startPoint x: 599, startPoint y: 27, endPoint x: 627, endPoint y: 456, distance: 430.1
click at [627, 456] on pre at bounding box center [603, 288] width 268 height 683
click at [889, 415] on div "Invalid HTML You have entered the following invalid HTML code (e.g. missing clo…" at bounding box center [603, 286] width 1206 height 572
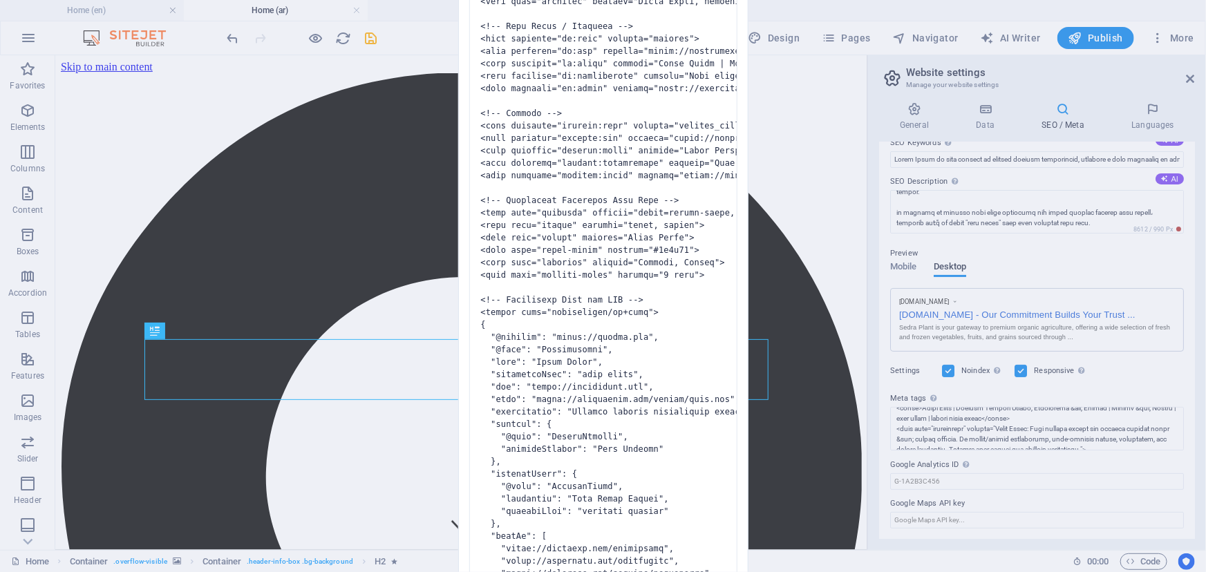
drag, startPoint x: 622, startPoint y: 451, endPoint x: 508, endPoint y: -35, distance: 499.0
click at [508, 0] on html "sedraplant.com Home (en) Home (ar) Favorites Elements Columns Content Boxes Acc…" at bounding box center [603, 286] width 1206 height 572
click at [617, 284] on pre at bounding box center [603, 288] width 268 height 683
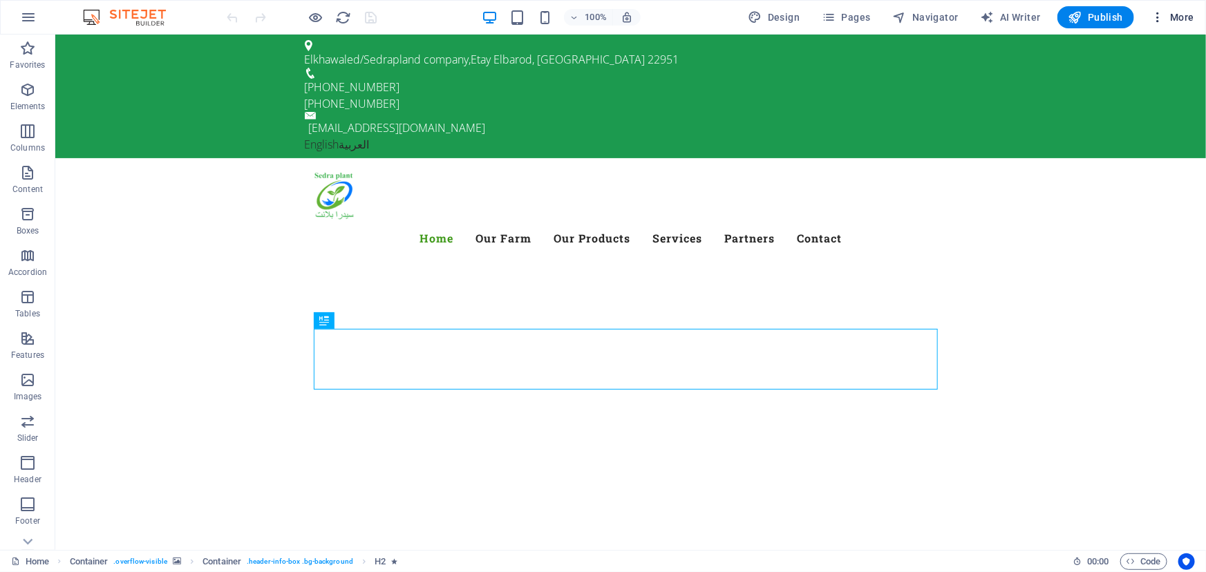
click at [1168, 18] on span "More" at bounding box center [1173, 17] width 44 height 14
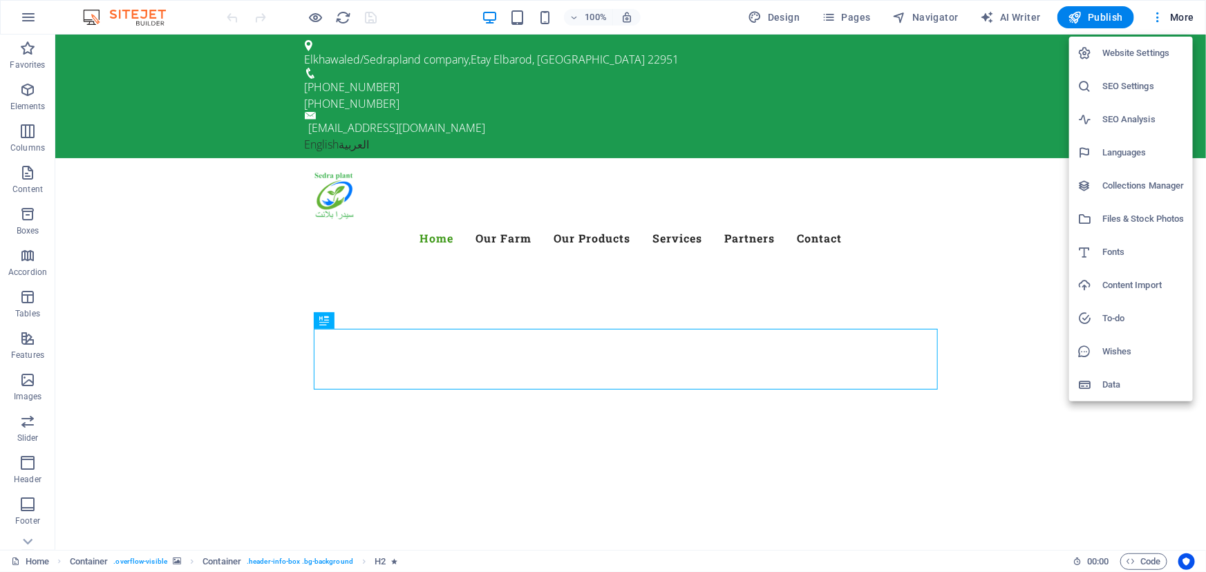
click at [1118, 153] on h6 "Languages" at bounding box center [1143, 152] width 82 height 17
select select "41"
select select "6"
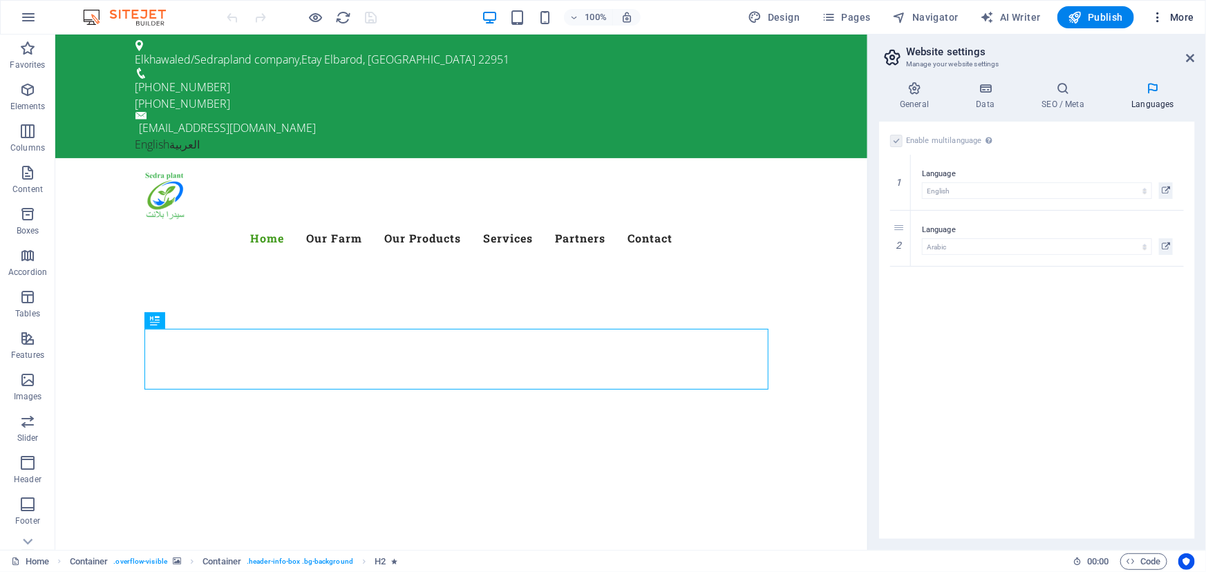
click at [1177, 20] on span "More" at bounding box center [1173, 17] width 44 height 14
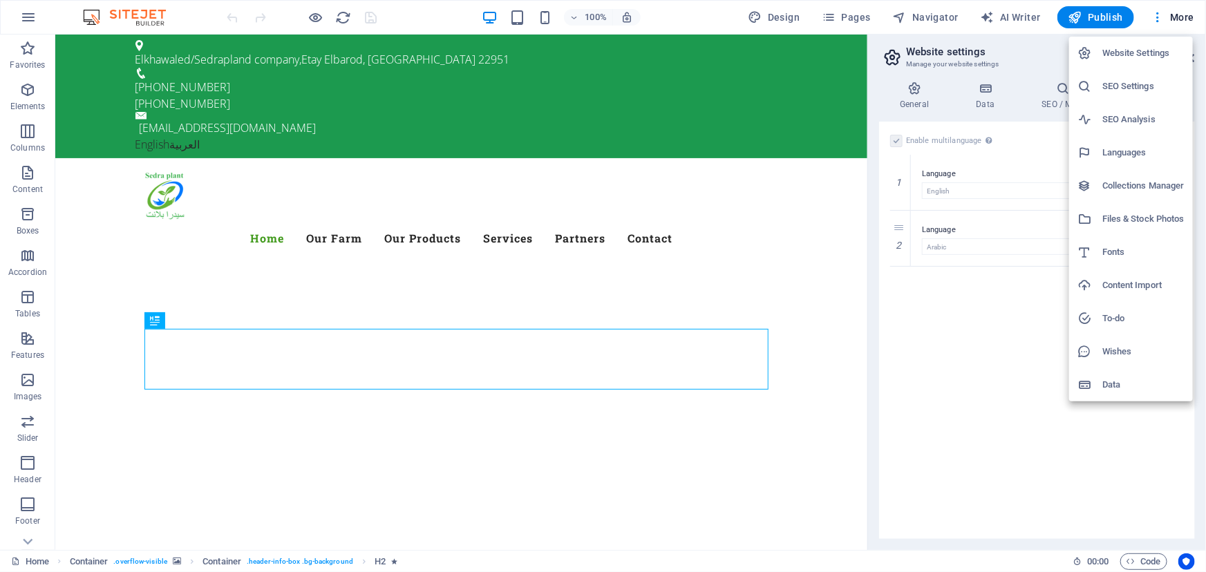
click at [1123, 113] on h6 "SEO Analysis" at bounding box center [1143, 119] width 82 height 17
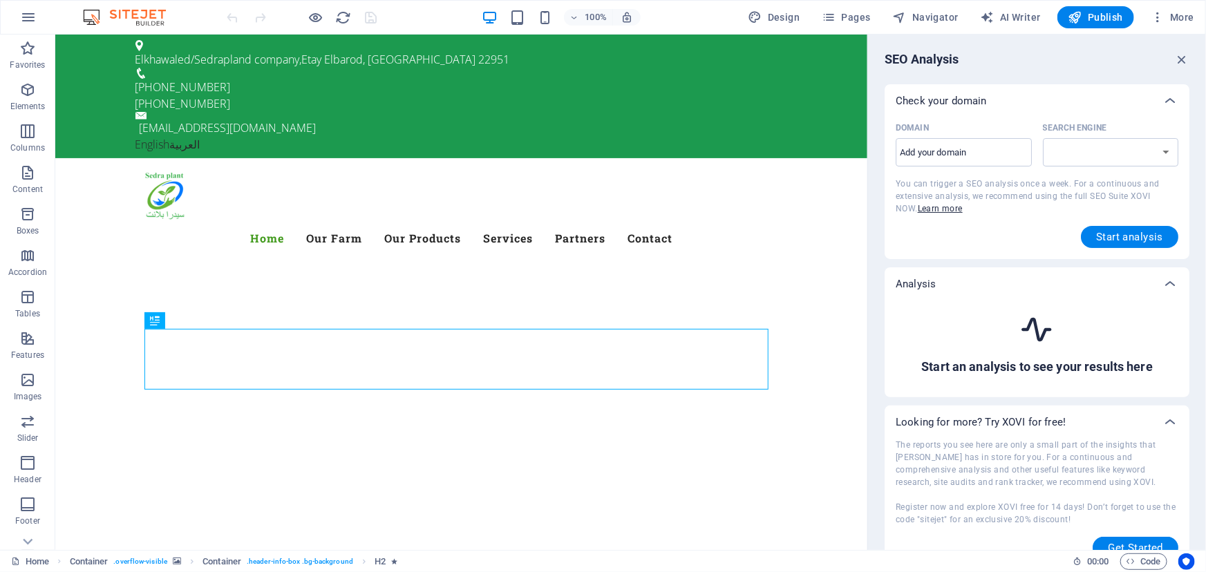
select select "google.com"
click at [1084, 148] on select "google.de google.at google.es google.co.uk google.fr google.it google.ch google…" at bounding box center [1111, 152] width 136 height 28
click at [970, 283] on div "Analysis" at bounding box center [1025, 284] width 258 height 14
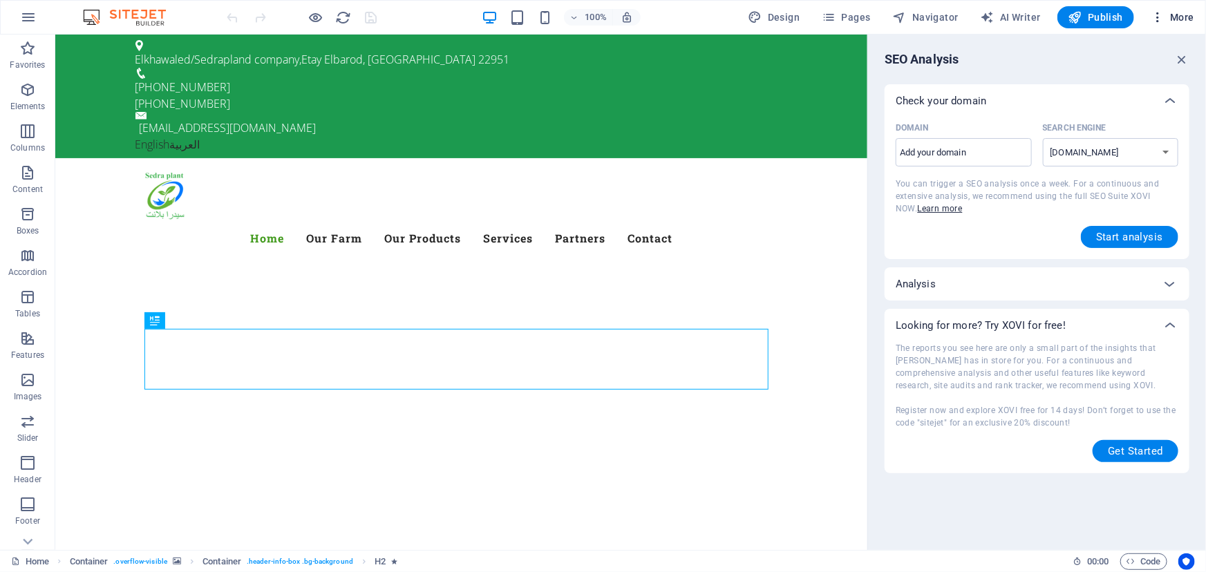
click at [1177, 11] on span "More" at bounding box center [1173, 17] width 44 height 14
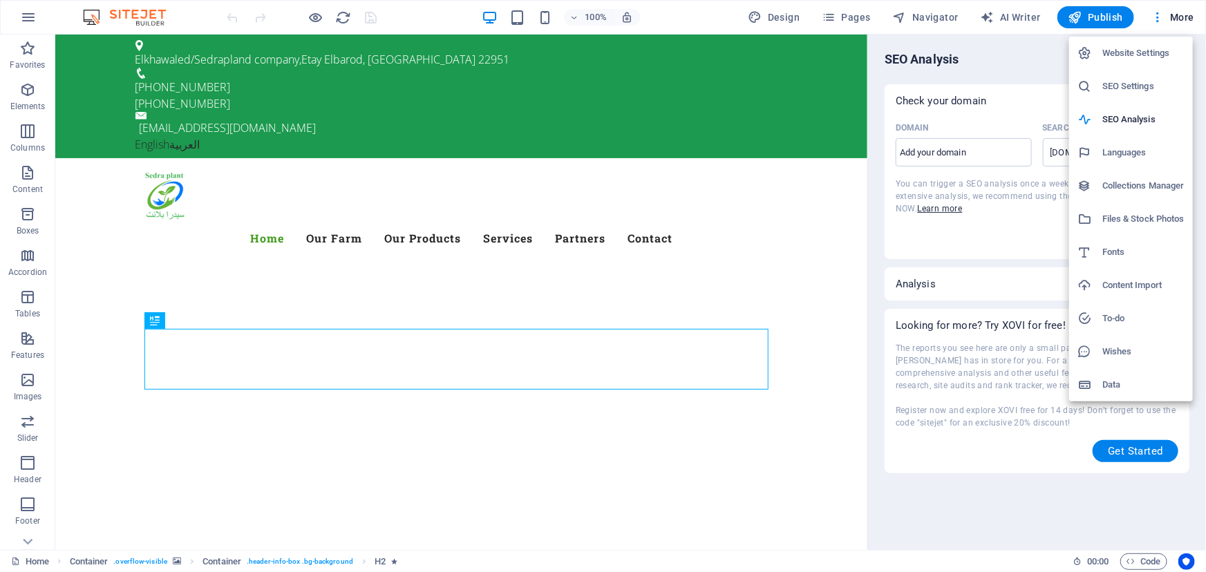
click at [1122, 95] on li "SEO Settings" at bounding box center [1131, 86] width 124 height 33
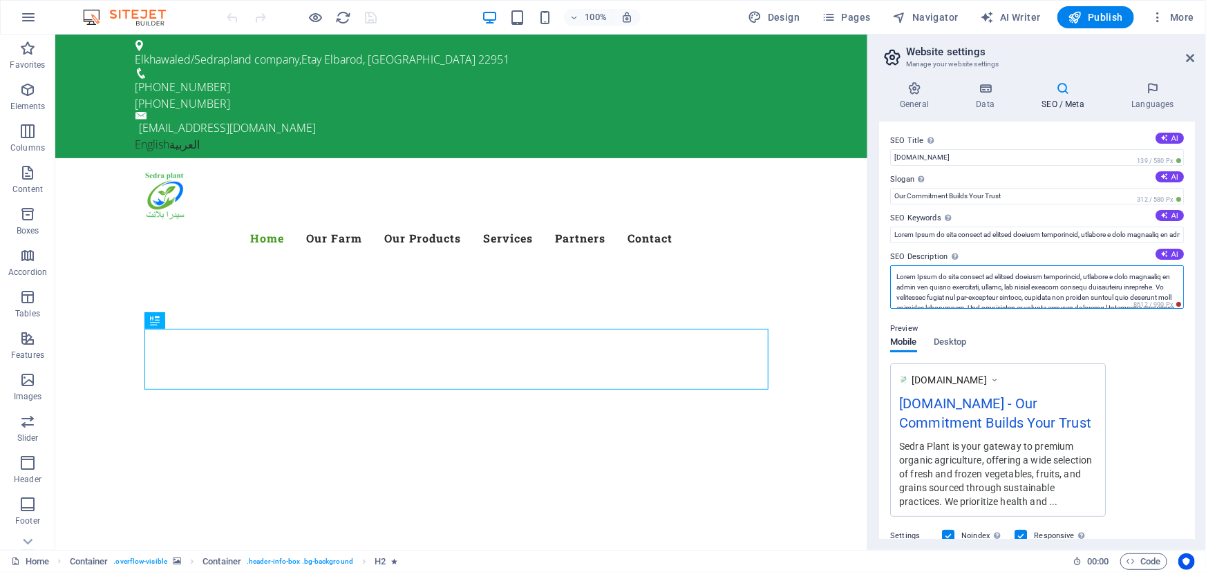
click at [970, 296] on textarea "SEO Description Describe the contents of your website - this is crucial for sea…" at bounding box center [1037, 287] width 294 height 44
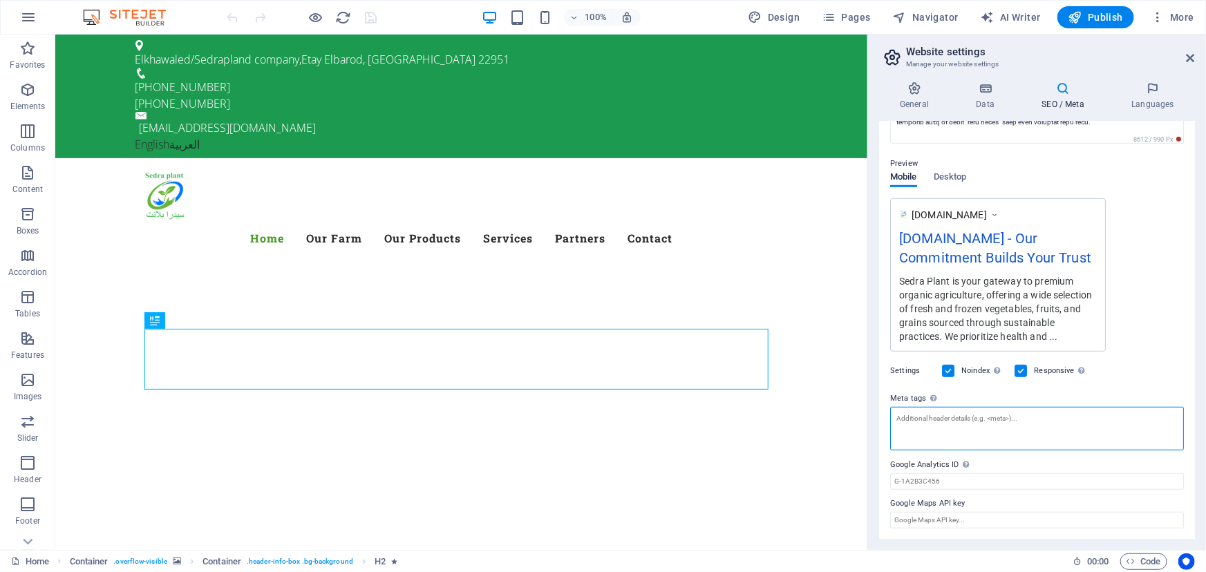
scroll to position [175, 0]
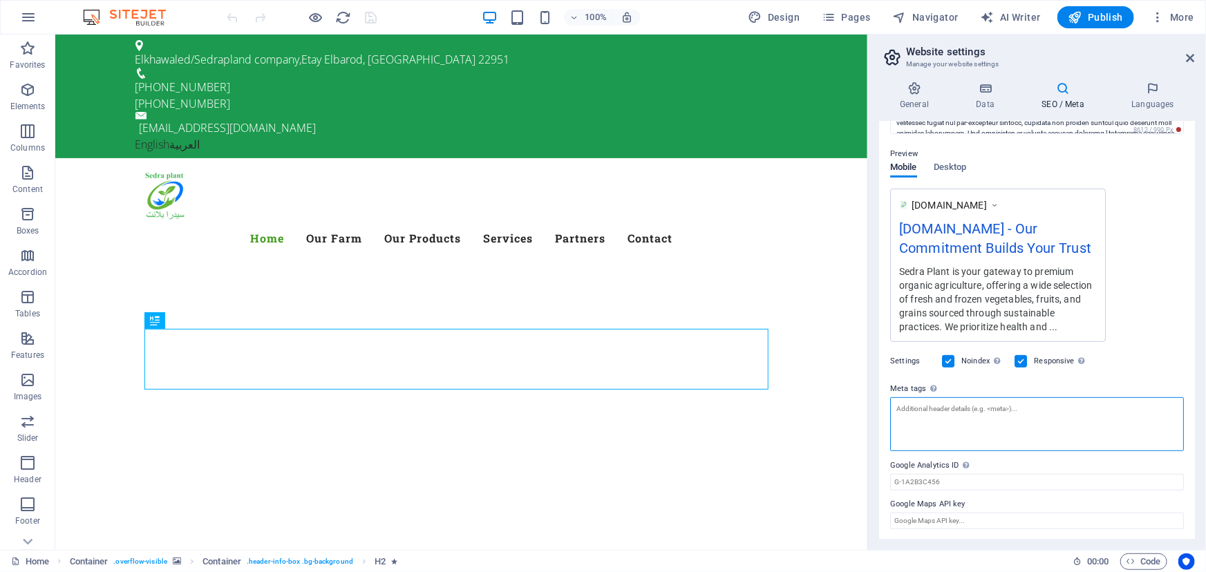
click at [943, 424] on textarea "Meta tags Enter HTML code here that will be placed inside the tags of your webs…" at bounding box center [1037, 424] width 294 height 54
paste textarea "<!-- Primary Meta Tags --> <title>Sedra Plant | Premium Organic Fruits, Vegetab…"
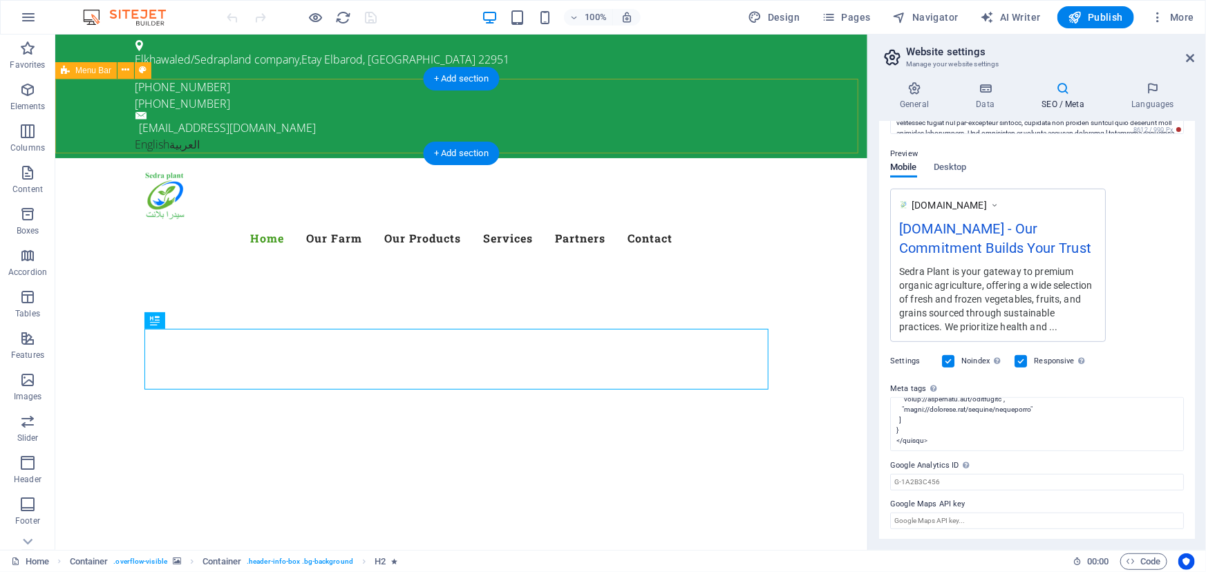
type textarea "<!-- Primary Meta Tags --> <title>Sedra Plant | Premium Organic Fruits, Vegetab…"
click at [811, 158] on div "Menu Home Our Farm Our Products Services Partners Contact" at bounding box center [461, 212] width 812 height 108
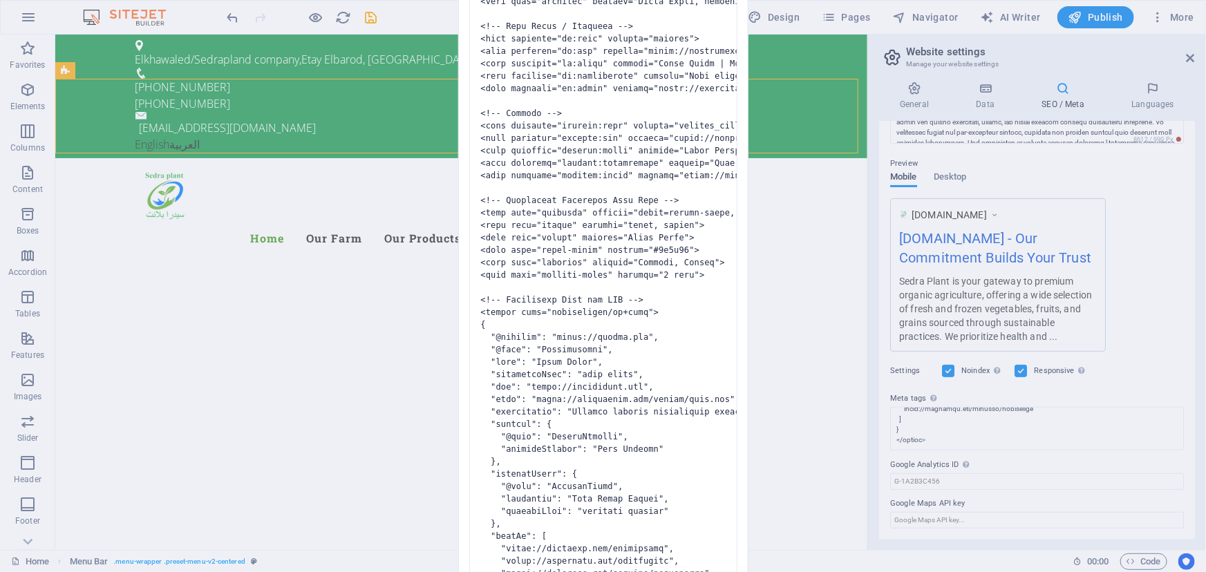
click at [370, 17] on div "Invalid HTML You have entered the following invalid HTML code (e.g. missing clo…" at bounding box center [603, 286] width 1206 height 572
click at [498, 87] on pre at bounding box center [603, 288] width 268 height 683
click at [373, 21] on div "Invalid HTML You have entered the following invalid HTML code (e.g. missing clo…" at bounding box center [603, 286] width 1206 height 572
click at [940, 439] on div "Invalid HTML You have entered the following invalid HTML code (e.g. missing clo…" at bounding box center [603, 286] width 1206 height 572
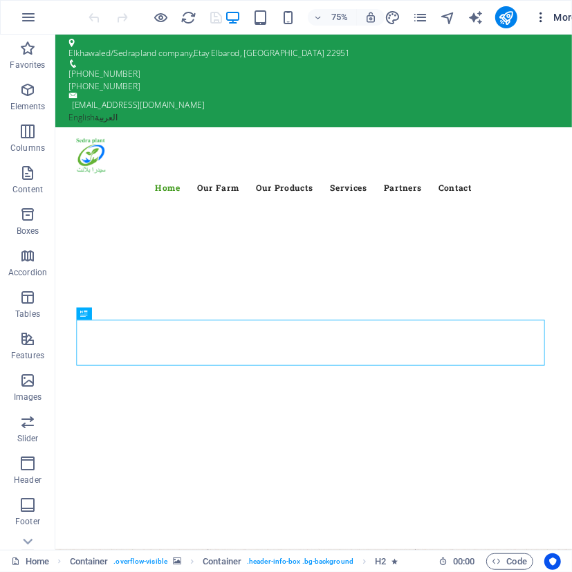
click at [546, 21] on icon "button" at bounding box center [541, 17] width 14 height 14
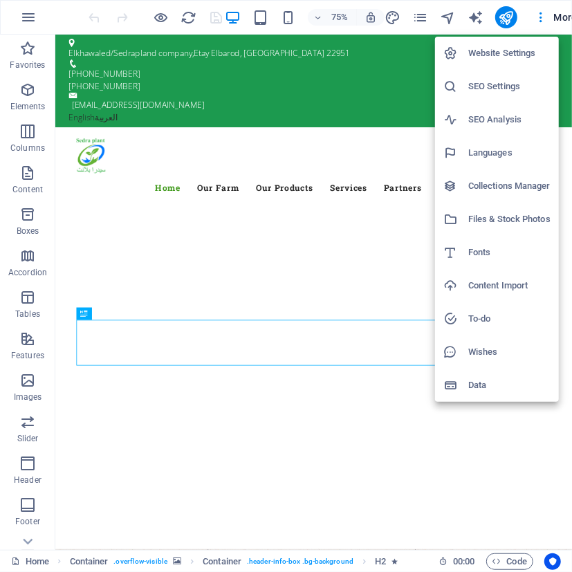
click at [492, 90] on h6 "SEO Settings" at bounding box center [509, 86] width 82 height 17
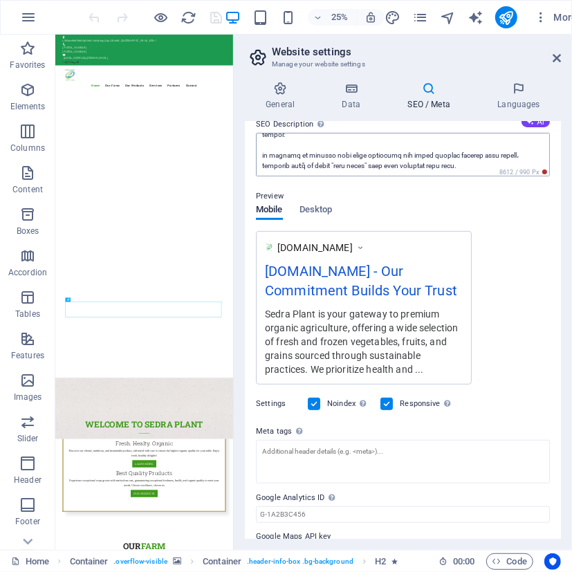
scroll to position [166, 0]
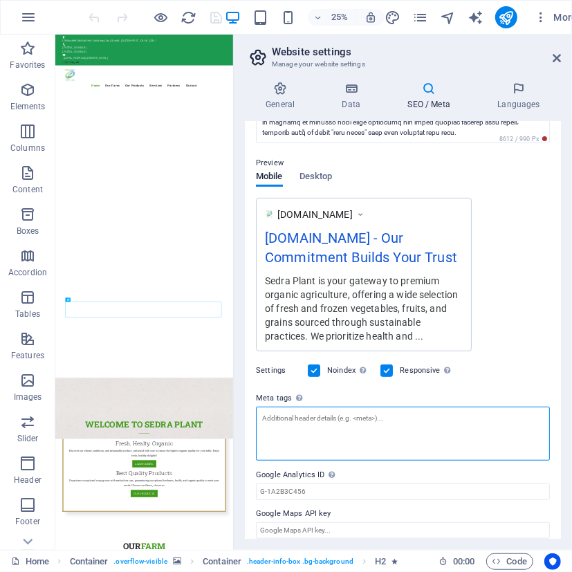
click at [315, 428] on textarea "Meta tags Enter HTML code here that will be placed inside the tags of your webs…" at bounding box center [403, 433] width 294 height 54
paste textarea "<title>Sedra Plant | Premium Organic Fruits, Vegetables & Grains | Import & Exp…"
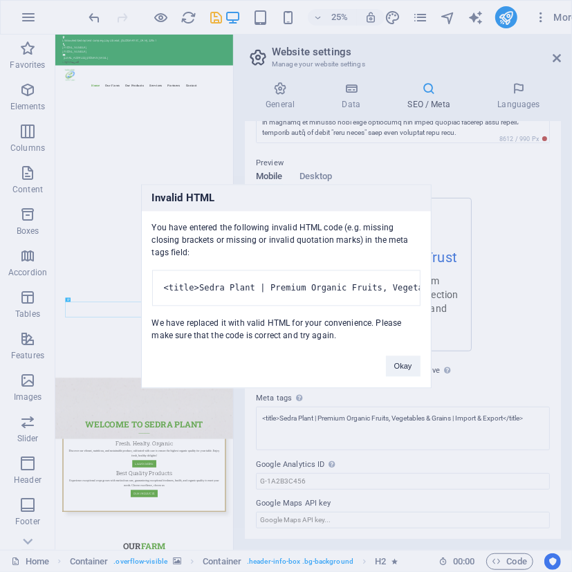
type textarea "<title>Sedra Plant | Premium Organic Fruits, Vegetables &amp; Grains | Import &…"
drag, startPoint x: 206, startPoint y: 220, endPoint x: 399, endPoint y: 221, distance: 192.8
click at [399, 221] on div "You have entered the following invalid HTML code (e.g. missing closing brackets…" at bounding box center [286, 276] width 289 height 131
drag, startPoint x: 396, startPoint y: 379, endPoint x: 186, endPoint y: 249, distance: 246.7
click at [144, 283] on div "Invalid HTML You have entered the following invalid HTML code (e.g. missing clo…" at bounding box center [286, 286] width 290 height 204
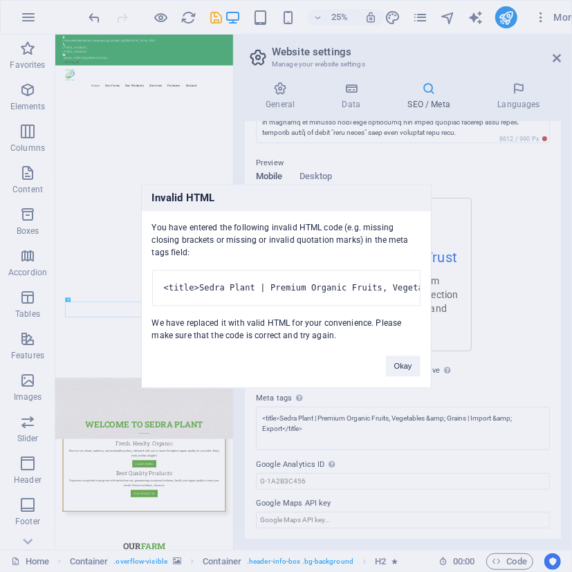
drag, startPoint x: 198, startPoint y: 243, endPoint x: 153, endPoint y: 220, distance: 50.4
click at [153, 220] on div "You have entered the following invalid HTML code (e.g. missing closing brackets…" at bounding box center [286, 276] width 289 height 131
copy div "You have entered the following invalid HTML code (e.g. missing closing brackets…"
click at [398, 372] on button "Okay" at bounding box center [403, 365] width 35 height 21
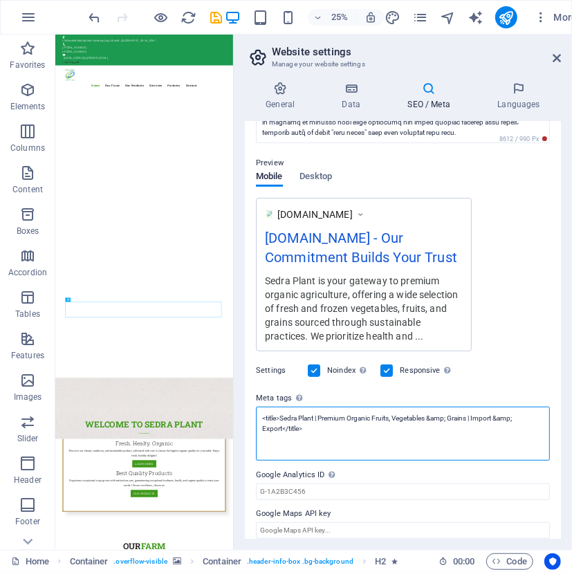
click at [357, 439] on textarea "<title>Sedra Plant | Premium Organic Fruits, Vegetables &amp; Grains | Import &…" at bounding box center [403, 433] width 294 height 54
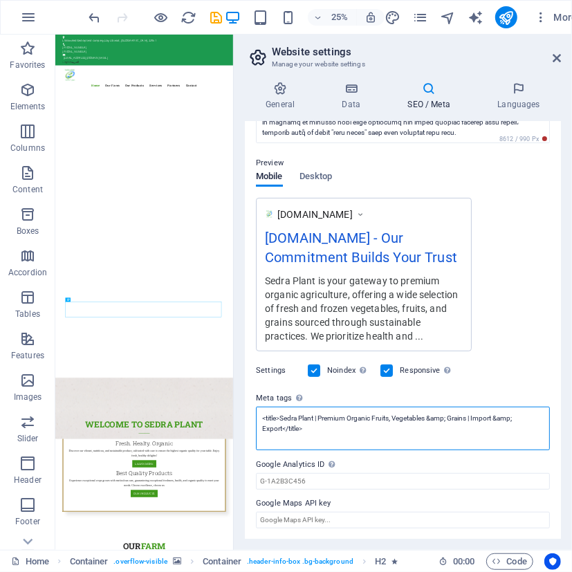
click at [356, 420] on textarea "<title>Sedra Plant | Premium Organic Fruits, Vegetables &amp; Grains | Import &…" at bounding box center [403, 428] width 294 height 44
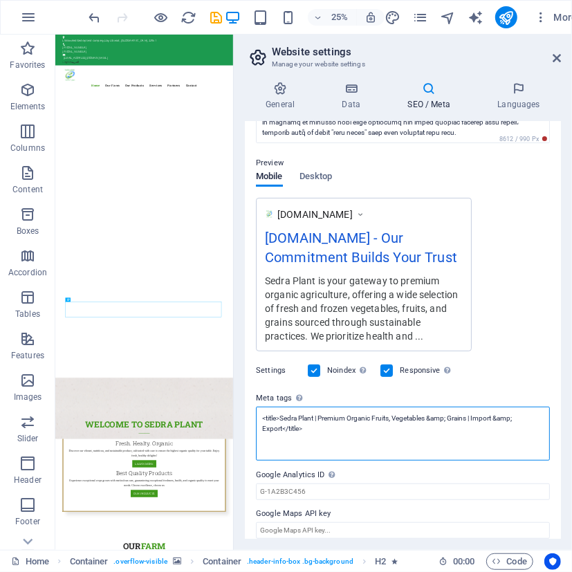
drag, startPoint x: 376, startPoint y: 461, endPoint x: 751, endPoint y: 1551, distance: 1153.1
drag, startPoint x: 330, startPoint y: 425, endPoint x: 252, endPoint y: 410, distance: 80.2
click at [252, 410] on div "SEO Title The title of your website - make it something that stands out in sear…" at bounding box center [403, 330] width 316 height 417
click at [385, 419] on textarea "Meta tags Enter HTML code here that will be placed inside the tags of your webs…" at bounding box center [403, 433] width 294 height 54
paste textarea "<!-- Primary Meta Tags --> <title>Sedra Plant | Premium Organic Fruits, Vegetab…"
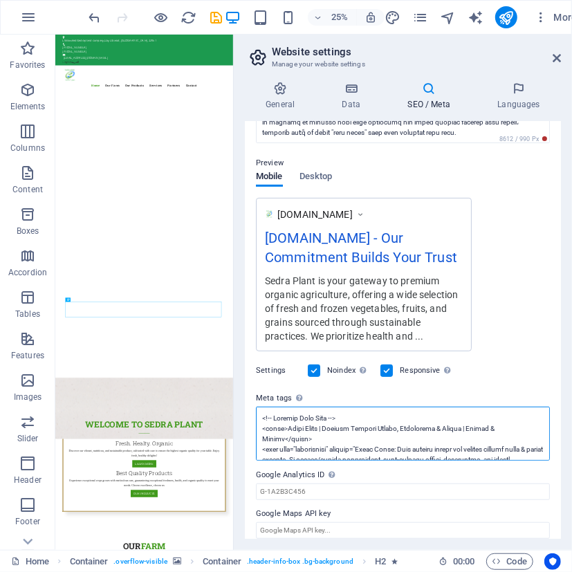
scroll to position [263, 0]
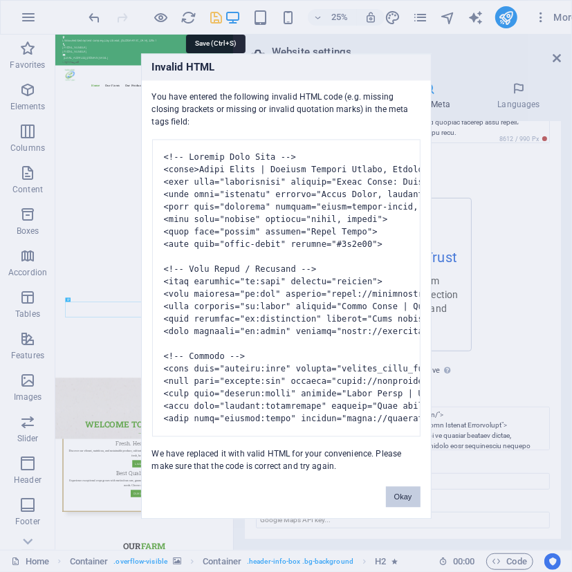
click at [216, 19] on body "sedraplant.com Home (en) Favorites Elements Columns Content Boxes Accordion Tab…" at bounding box center [286, 286] width 572 height 572
click at [399, 504] on button "Okay" at bounding box center [403, 496] width 35 height 21
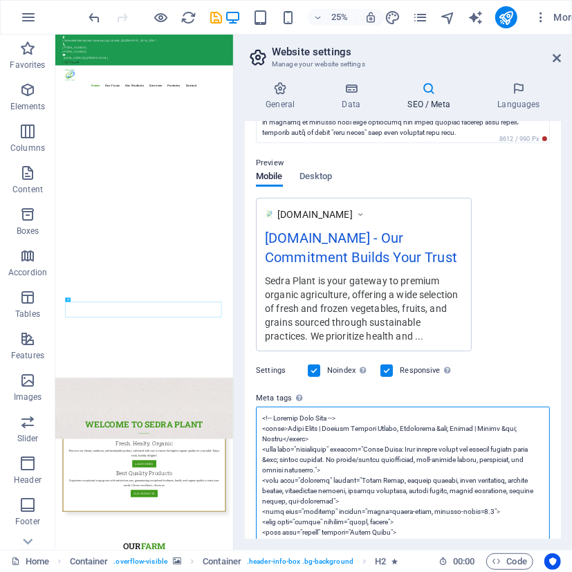
click at [366, 429] on textarea "Meta tags Enter HTML code here that will be placed inside the tags of your webs…" at bounding box center [403, 578] width 294 height 344
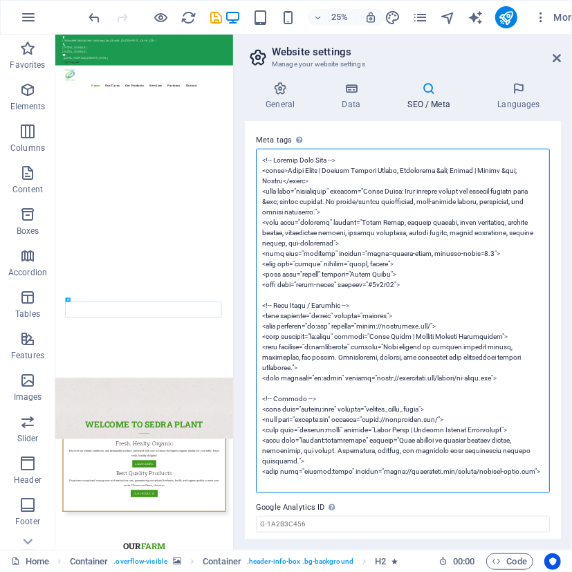
scroll to position [466, 0]
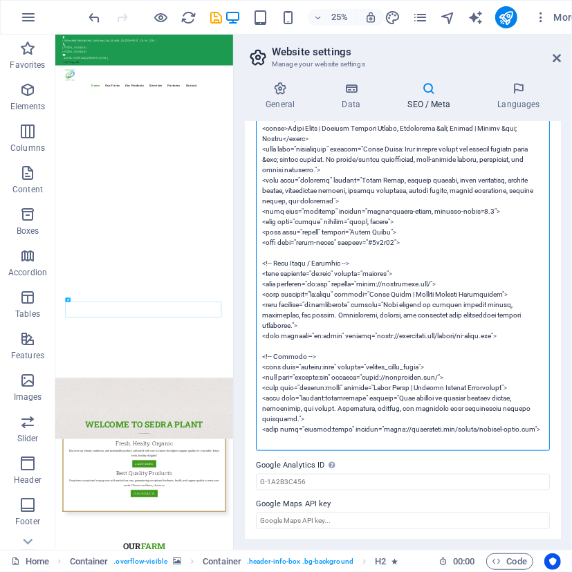
click at [538, 426] on textarea "Meta tags Enter HTML code here that will be placed inside the tags of your webs…" at bounding box center [403, 278] width 294 height 344
paste textarea "<!-- Arabic Meta Tags --> <title>سدرة بلانت | منتجات عضوية فاخرة: فواكه، خضروات…"
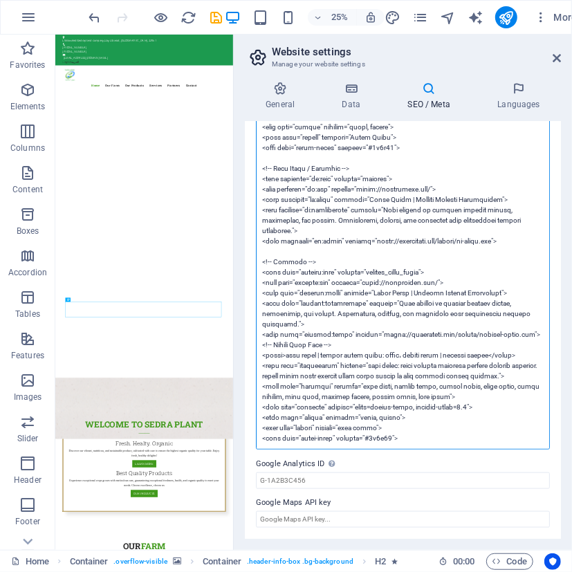
scroll to position [0, 0]
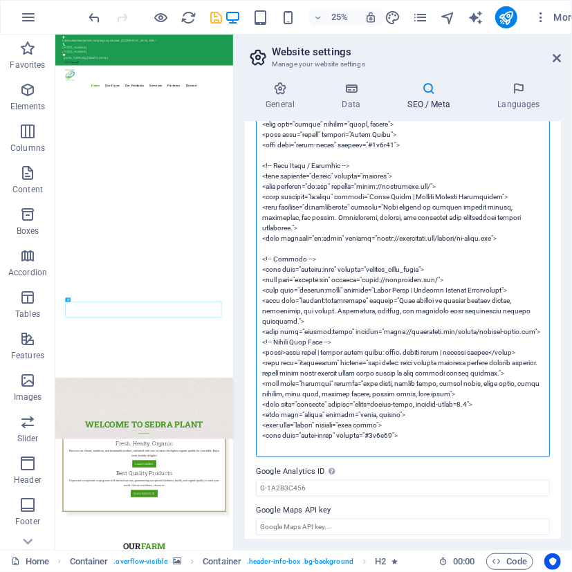
type textarea "<!-- Primary Meta Tags --> <title>Sedra Plant | Premium Organic Fruits, Vegetab…"
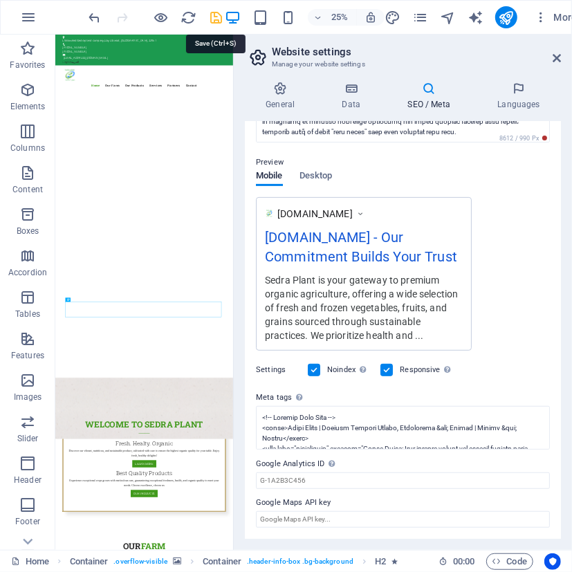
click at [210, 19] on icon "save" at bounding box center [217, 18] width 16 height 16
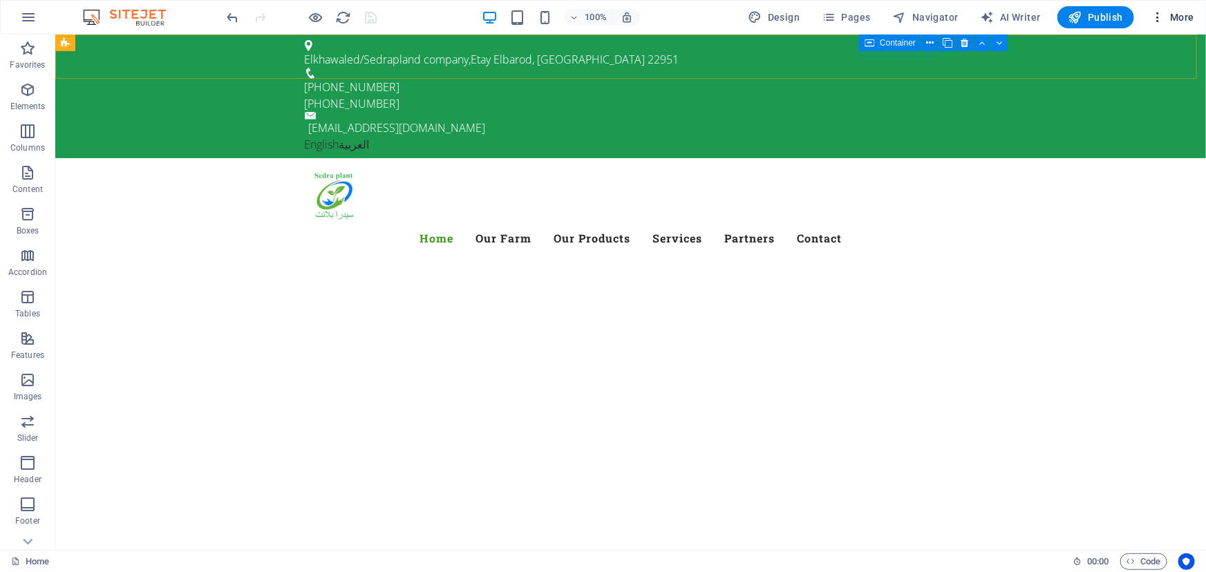
click at [1176, 17] on span "More" at bounding box center [1173, 17] width 44 height 14
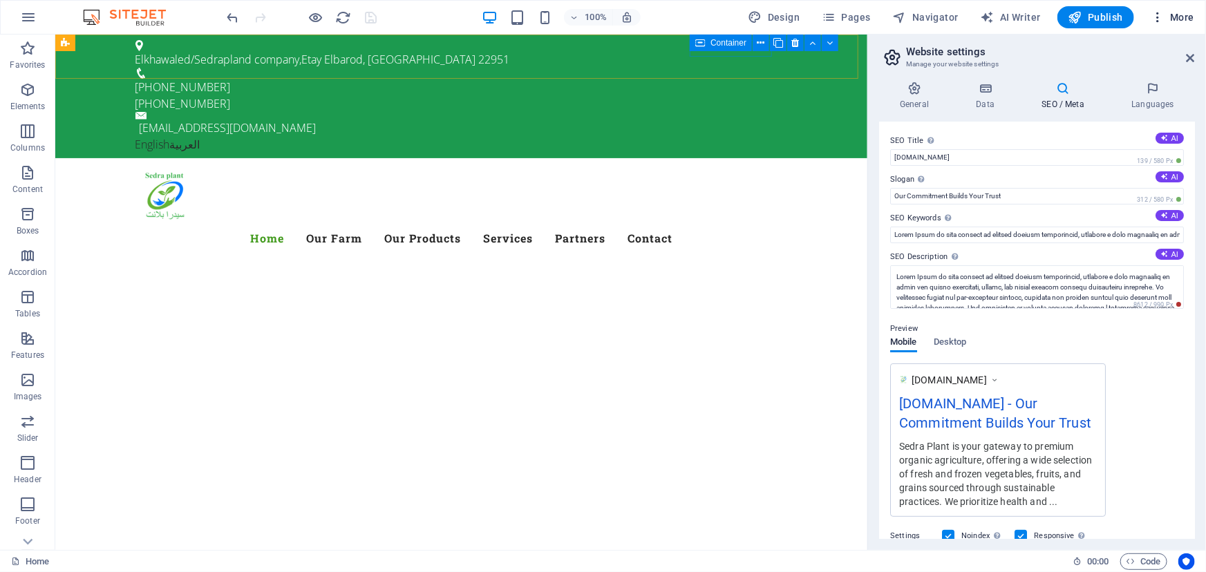
click at [1178, 16] on span "More" at bounding box center [1173, 17] width 44 height 14
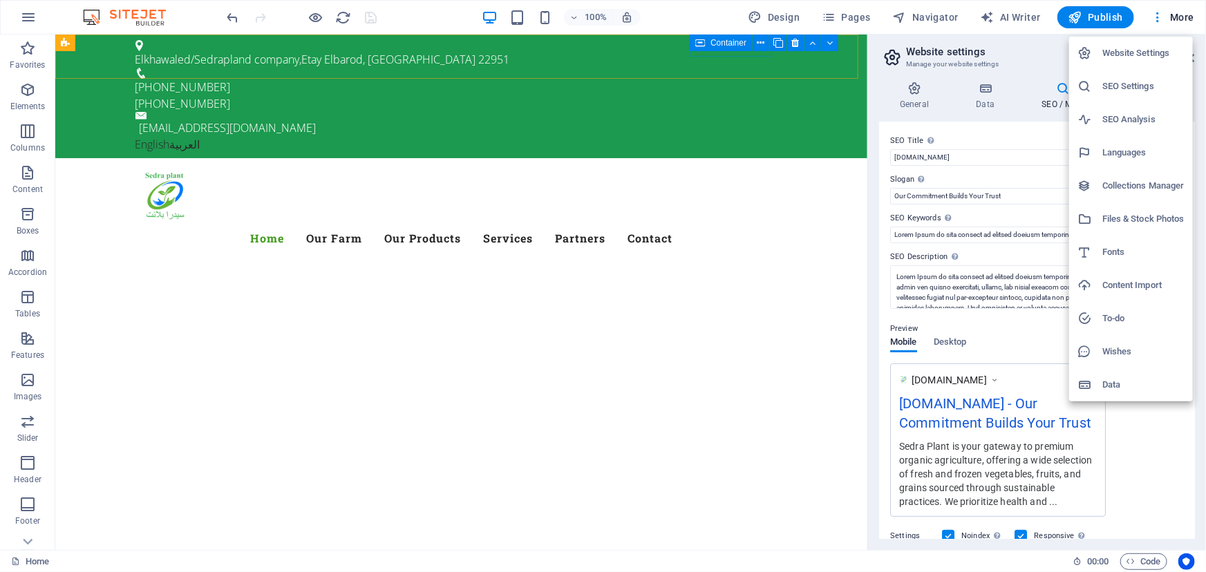
click at [1118, 131] on li "SEO Analysis" at bounding box center [1131, 119] width 124 height 33
select select "google.com"
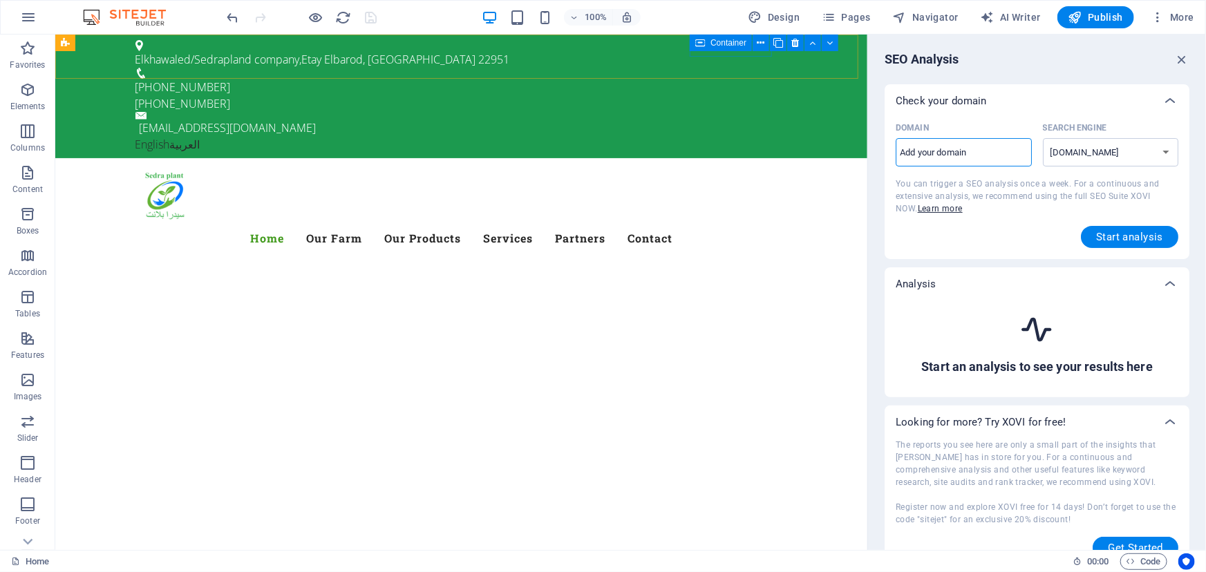
click at [1013, 155] on input "Domain ​" at bounding box center [964, 153] width 136 height 22
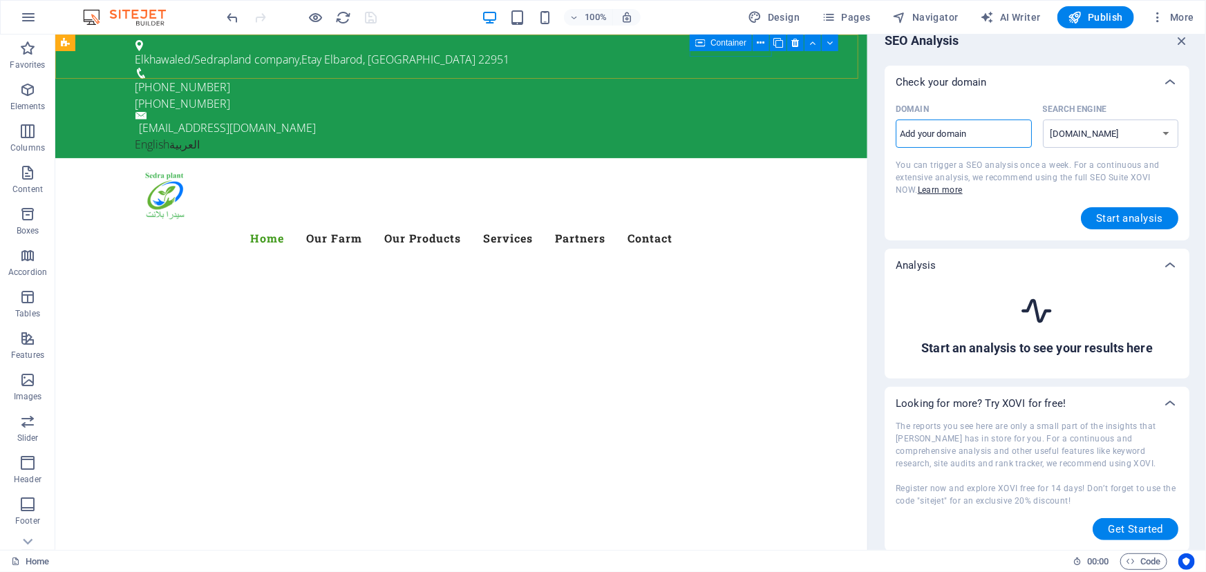
scroll to position [19, 0]
click at [1122, 530] on span "Get Started" at bounding box center [1135, 528] width 55 height 11
click at [1183, 18] on span "More" at bounding box center [1173, 17] width 44 height 14
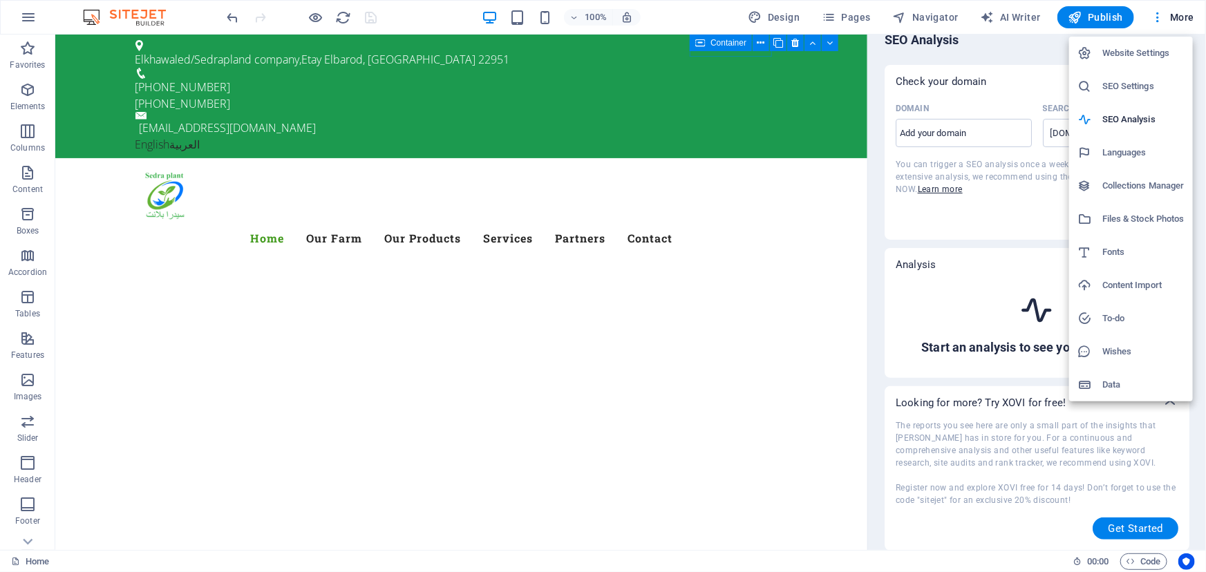
click at [1086, 17] on div at bounding box center [603, 286] width 1206 height 572
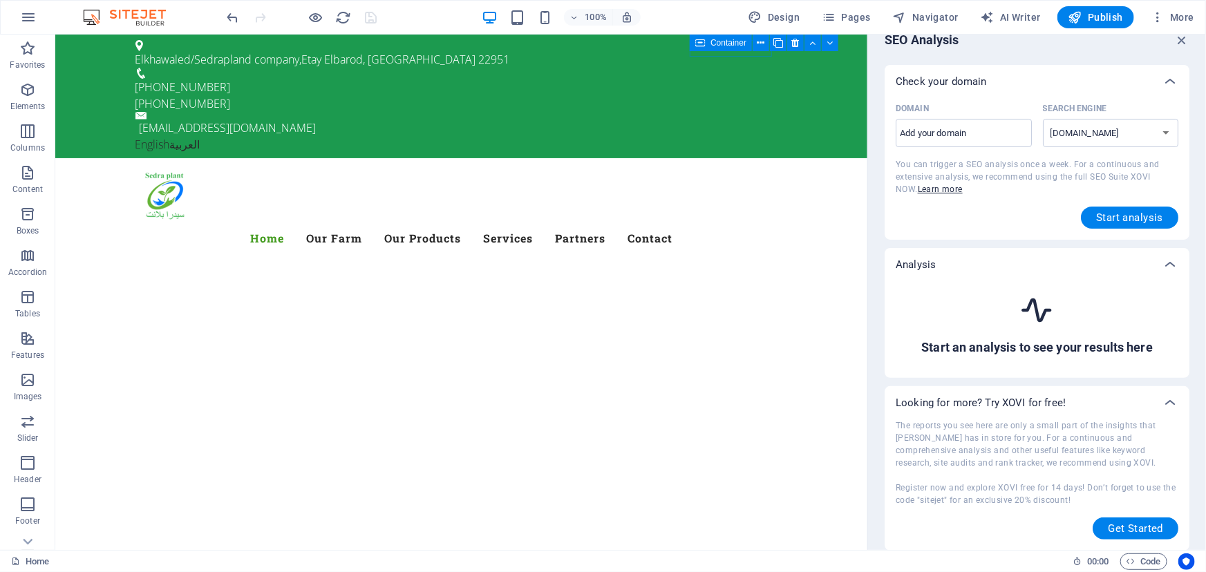
click at [1086, 17] on span "Publish" at bounding box center [1095, 17] width 55 height 14
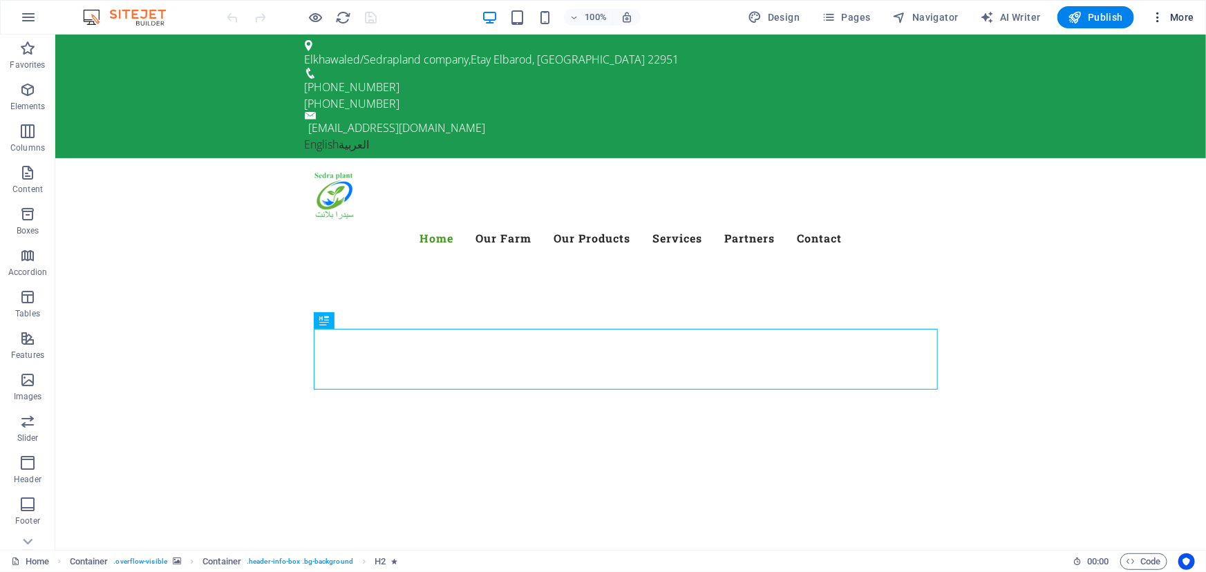
click at [1167, 12] on span "More" at bounding box center [1173, 17] width 44 height 14
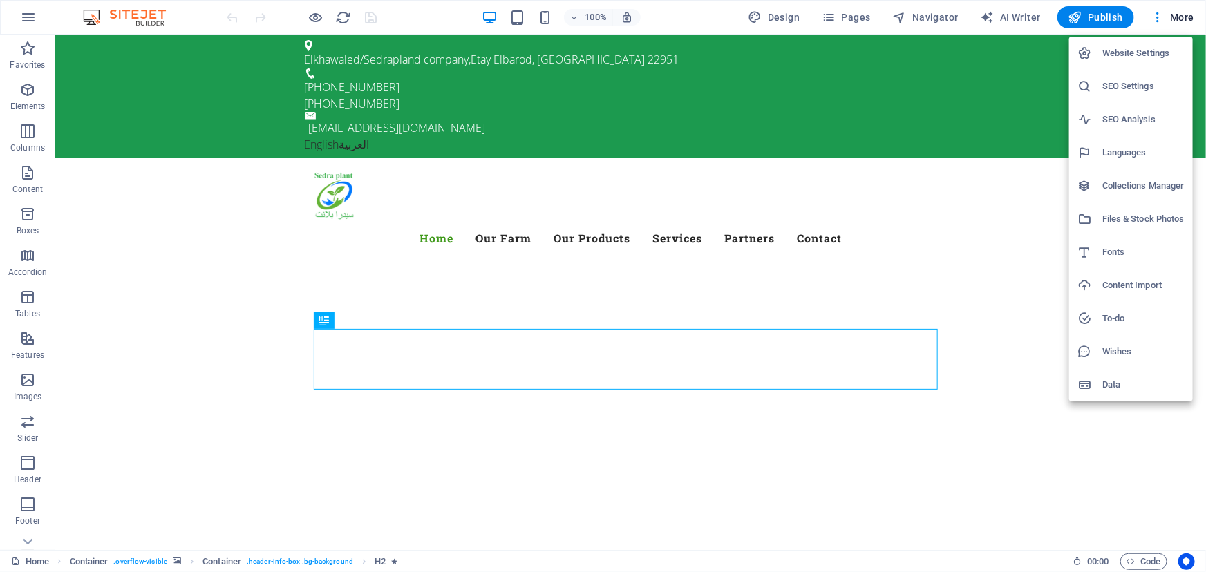
click at [1135, 82] on h6 "SEO Settings" at bounding box center [1143, 86] width 82 height 17
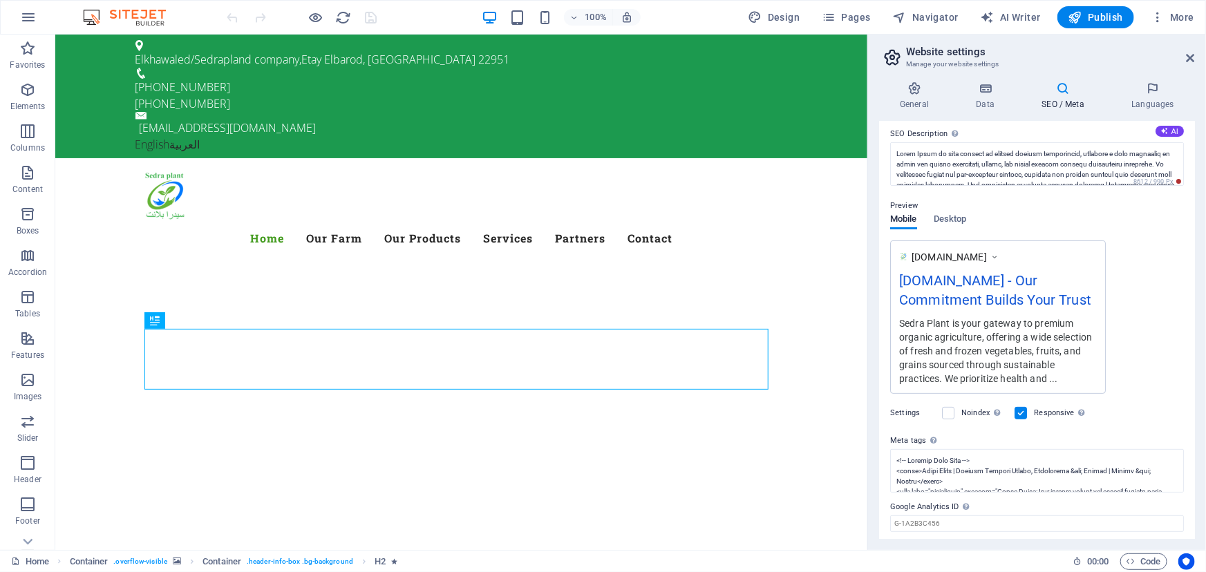
scroll to position [165, 0]
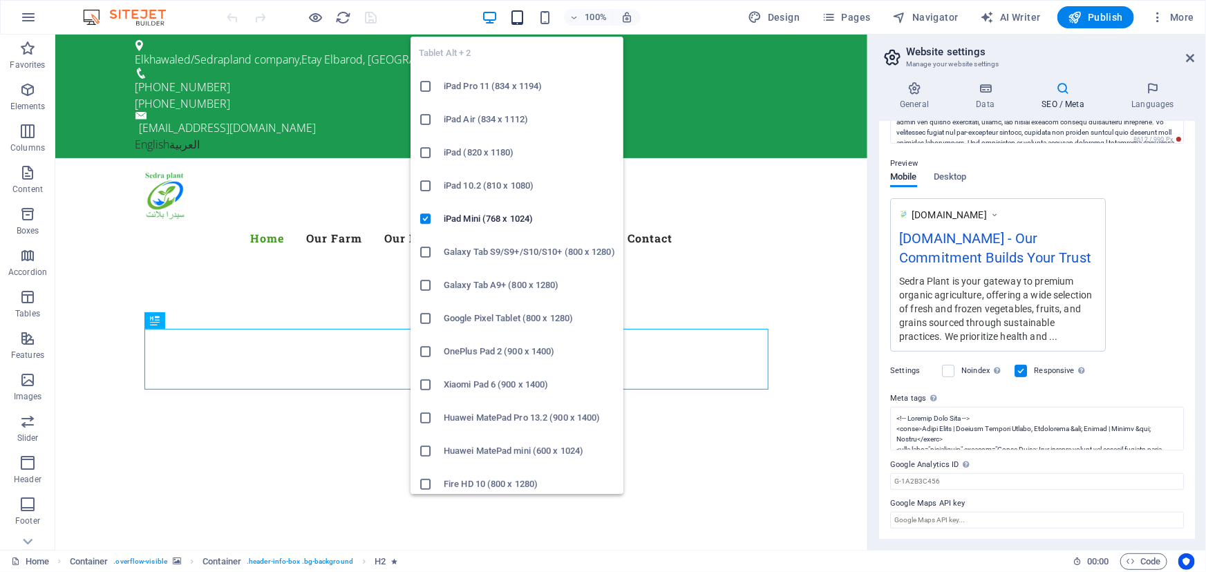
click at [520, 11] on icon "button" at bounding box center [517, 18] width 16 height 16
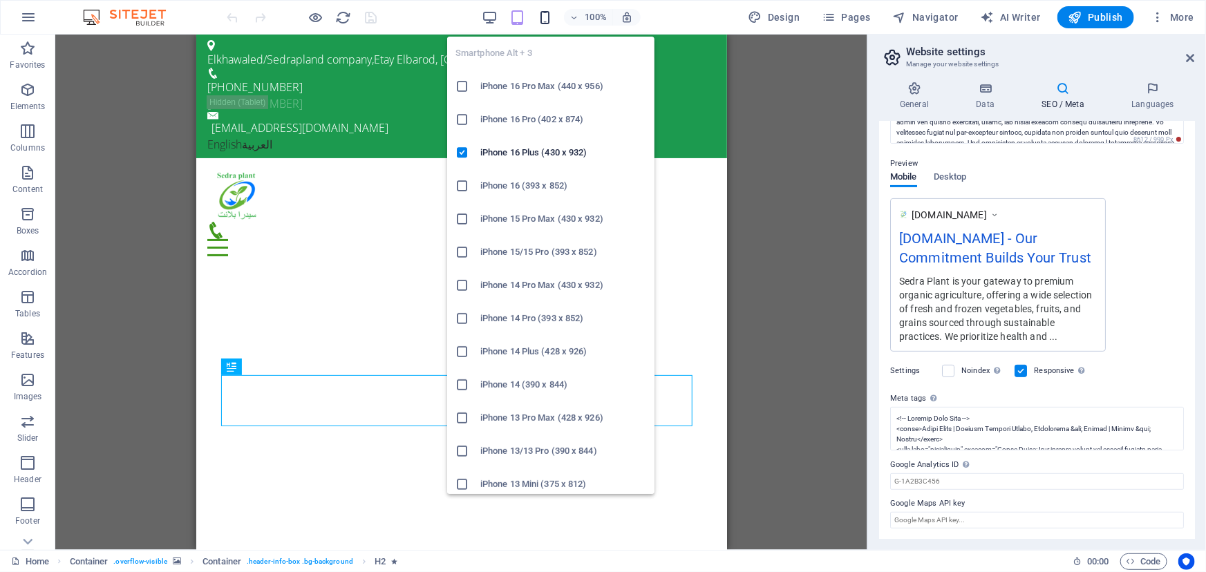
click at [546, 19] on icon "button" at bounding box center [545, 18] width 16 height 16
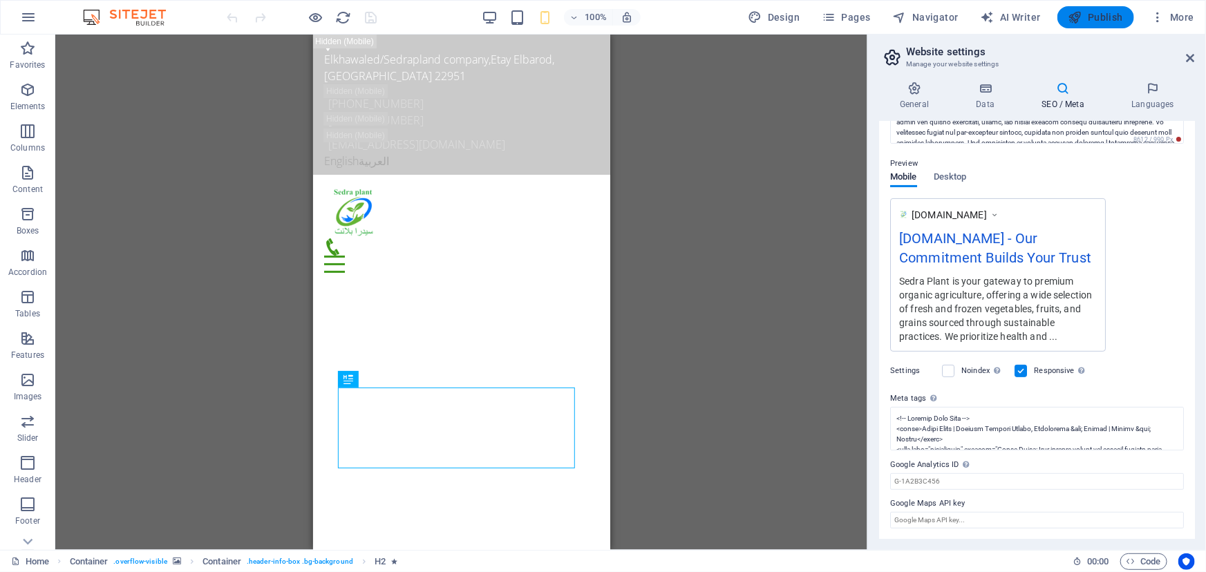
click at [1120, 22] on span "Publish" at bounding box center [1095, 17] width 55 height 14
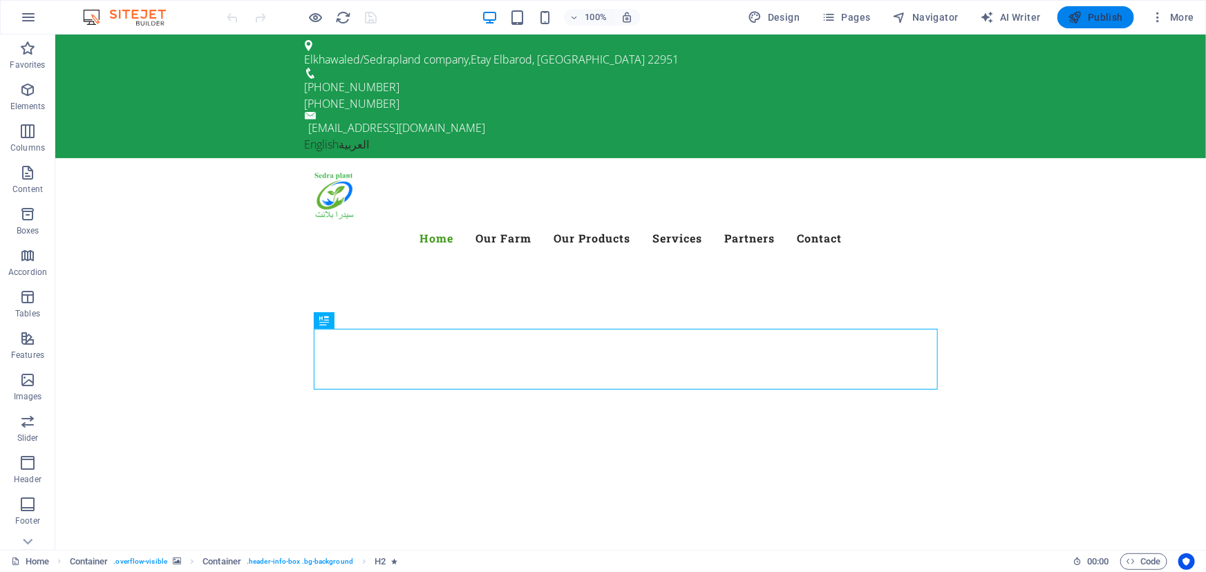
click at [1104, 12] on span "Publish" at bounding box center [1095, 17] width 55 height 14
click at [1171, 19] on span "More" at bounding box center [1173, 17] width 44 height 14
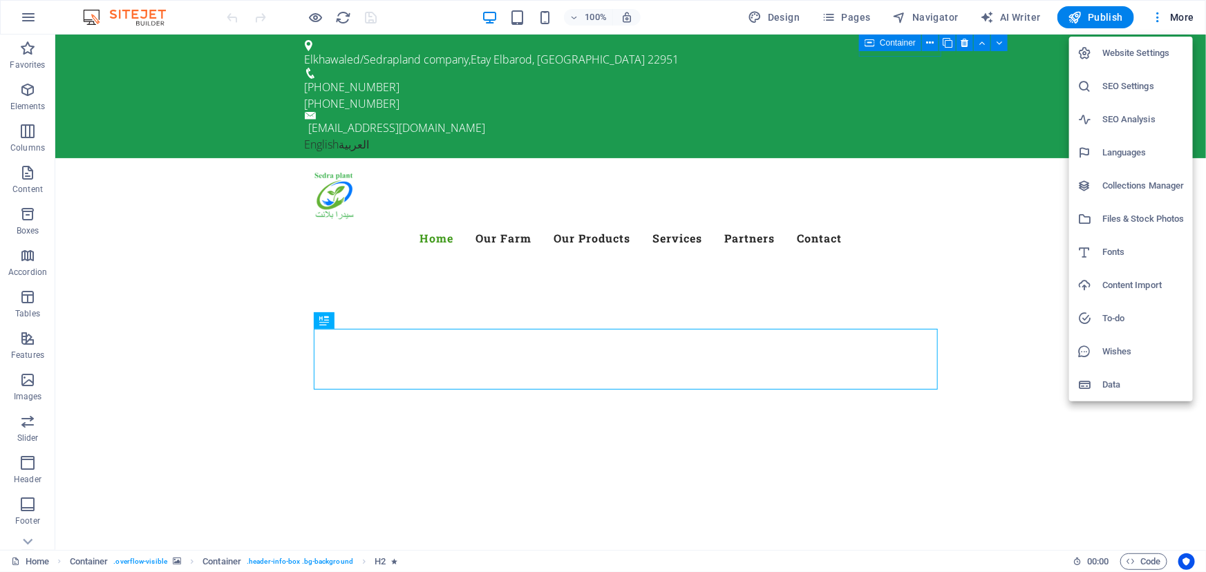
click at [1134, 87] on h6 "SEO Settings" at bounding box center [1143, 86] width 82 height 17
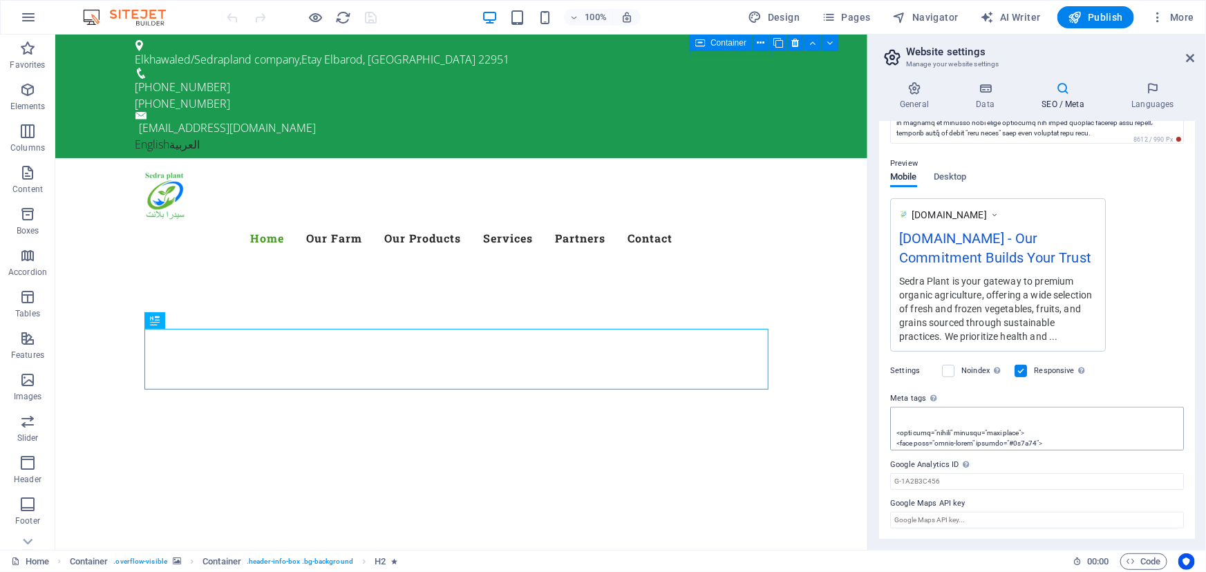
scroll to position [404, 0]
drag, startPoint x: 891, startPoint y: 502, endPoint x: 972, endPoint y: 496, distance: 81.0
click at [975, 496] on label "Google Maps API key" at bounding box center [1037, 504] width 294 height 17
click at [975, 512] on input "Google Maps API key" at bounding box center [1037, 520] width 294 height 17
drag, startPoint x: 952, startPoint y: 504, endPoint x: 895, endPoint y: 498, distance: 56.9
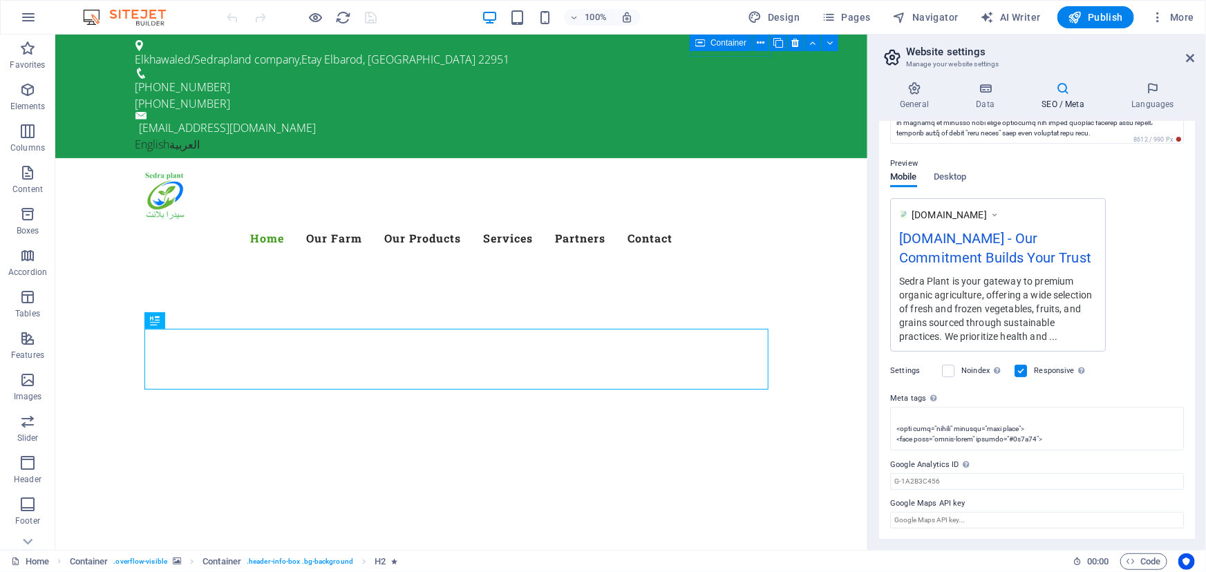
click at [910, 502] on label "Google Maps API key" at bounding box center [1037, 504] width 294 height 17
click at [910, 512] on input "Google Maps API key" at bounding box center [1037, 520] width 294 height 17
click at [932, 524] on input "Google Maps API key" at bounding box center [1037, 520] width 294 height 17
click at [1111, 8] on button "Publish" at bounding box center [1095, 17] width 77 height 22
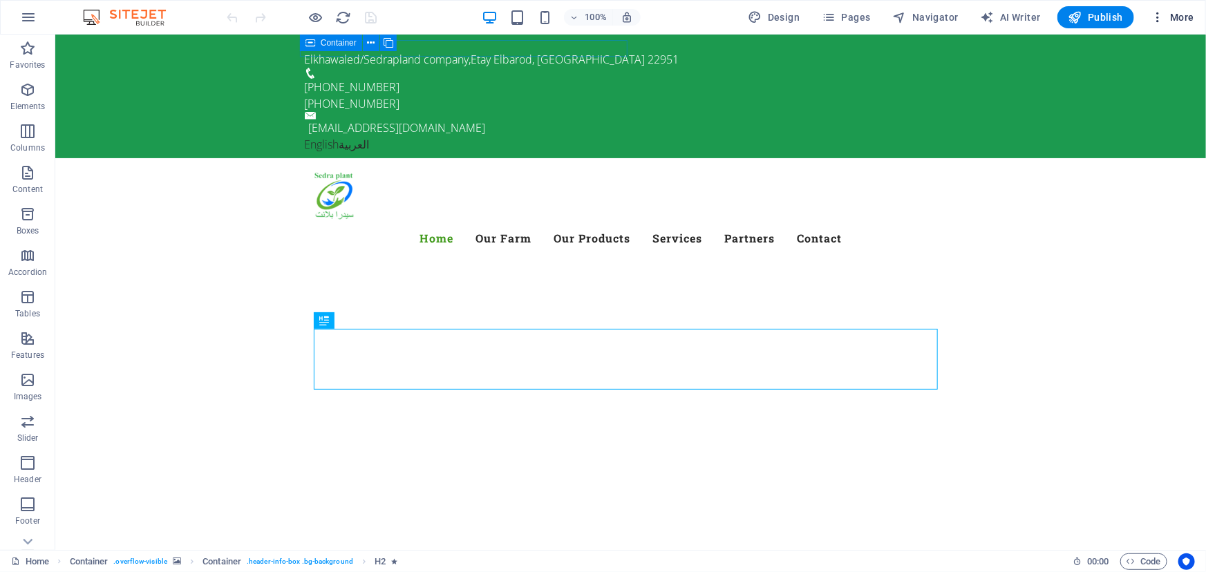
click at [1181, 19] on span "More" at bounding box center [1173, 17] width 44 height 14
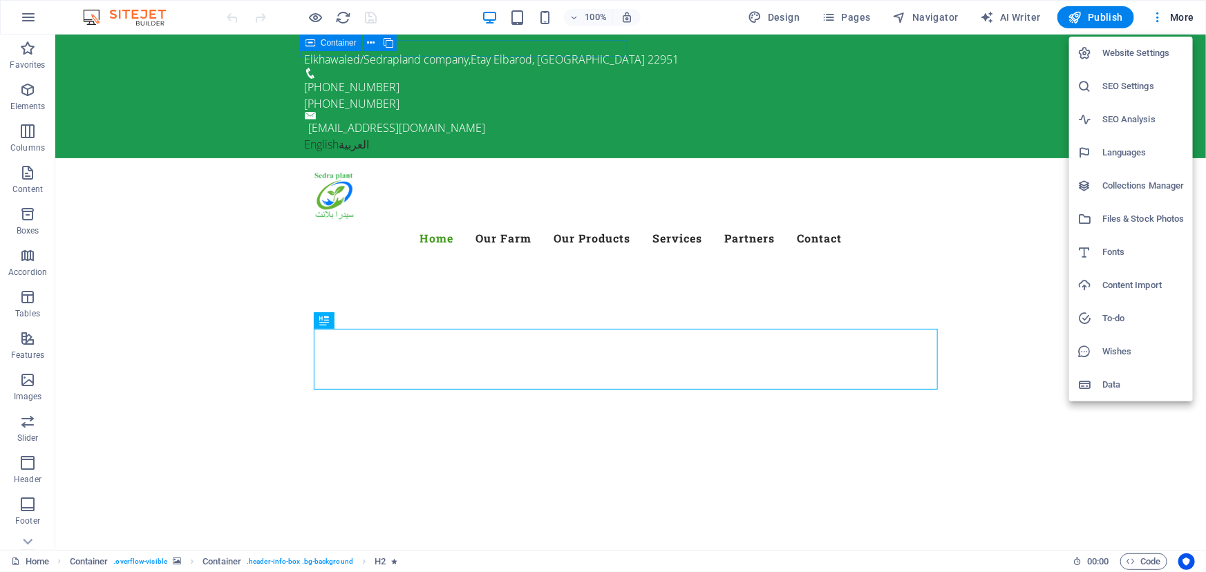
click at [1140, 80] on h6 "SEO Settings" at bounding box center [1143, 86] width 82 height 17
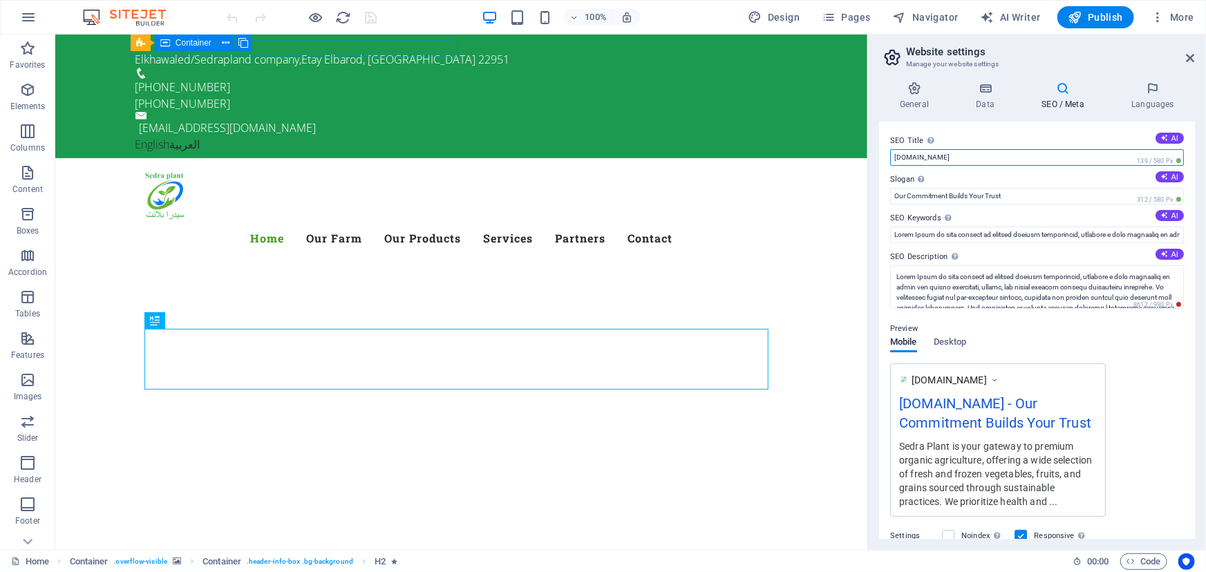
click at [964, 159] on input "[DOMAIN_NAME]" at bounding box center [1037, 157] width 294 height 17
type input "[DOMAIN_NAME]"
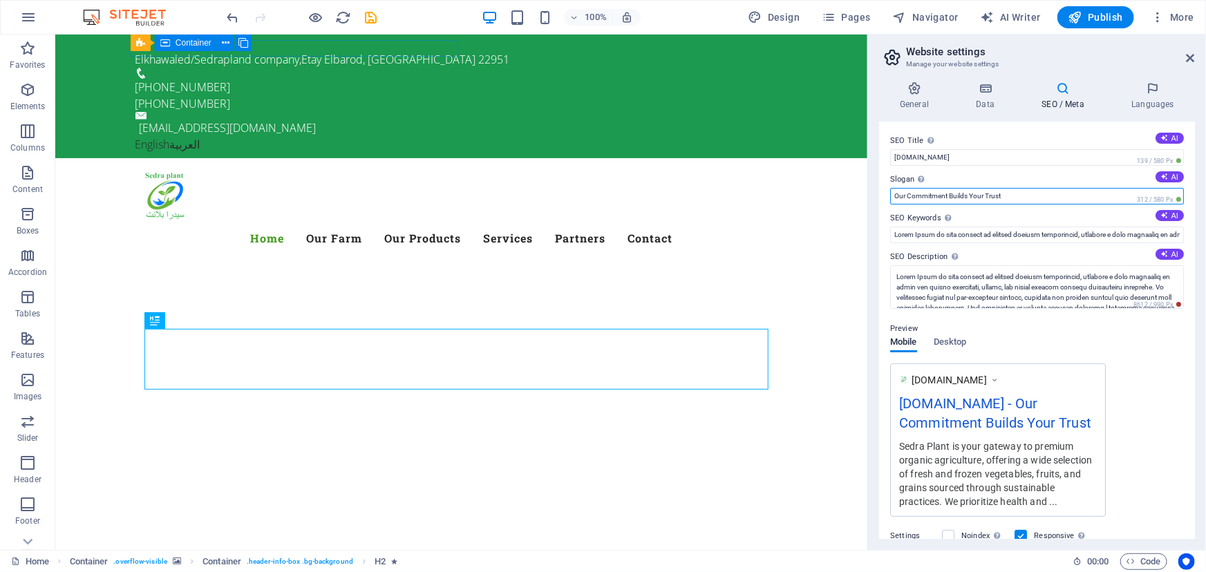
click at [1027, 188] on input "Our Commitment Builds Your Trust" at bounding box center [1037, 196] width 294 height 17
click at [1068, 456] on div "Sedra Plant is your gateway to premium organic agriculture, offering a wide sel…" at bounding box center [998, 474] width 198 height 70
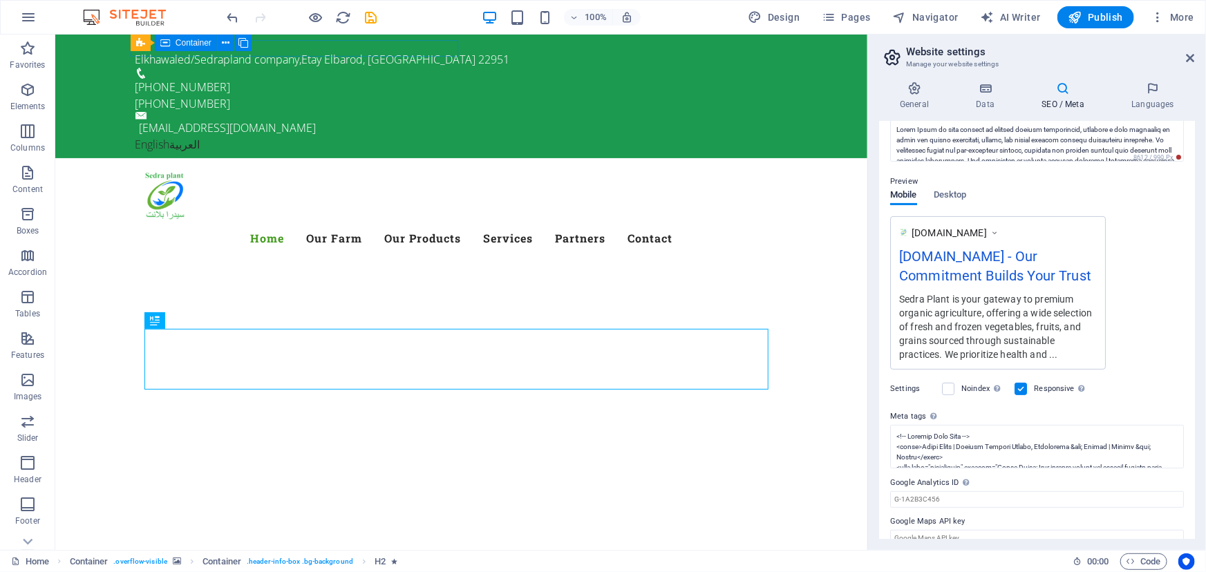
scroll to position [165, 0]
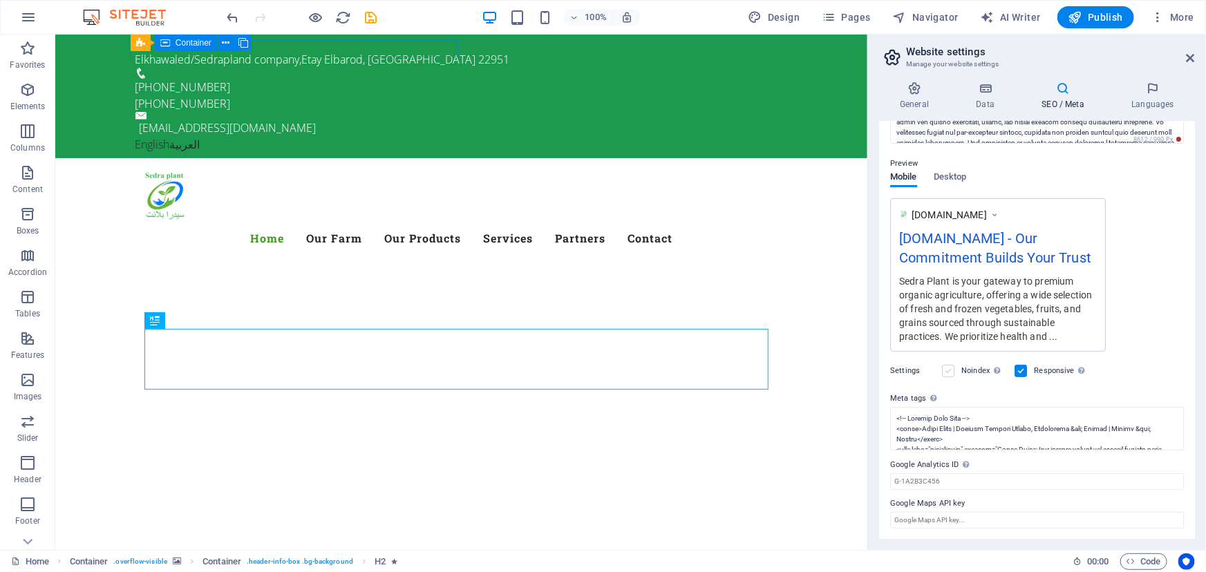
click at [950, 373] on label at bounding box center [948, 371] width 12 height 12
click at [0, 0] on input "Noindex Instruct search engines to exclude this website from search results." at bounding box center [0, 0] width 0 height 0
click at [377, 20] on icon "save" at bounding box center [372, 18] width 16 height 16
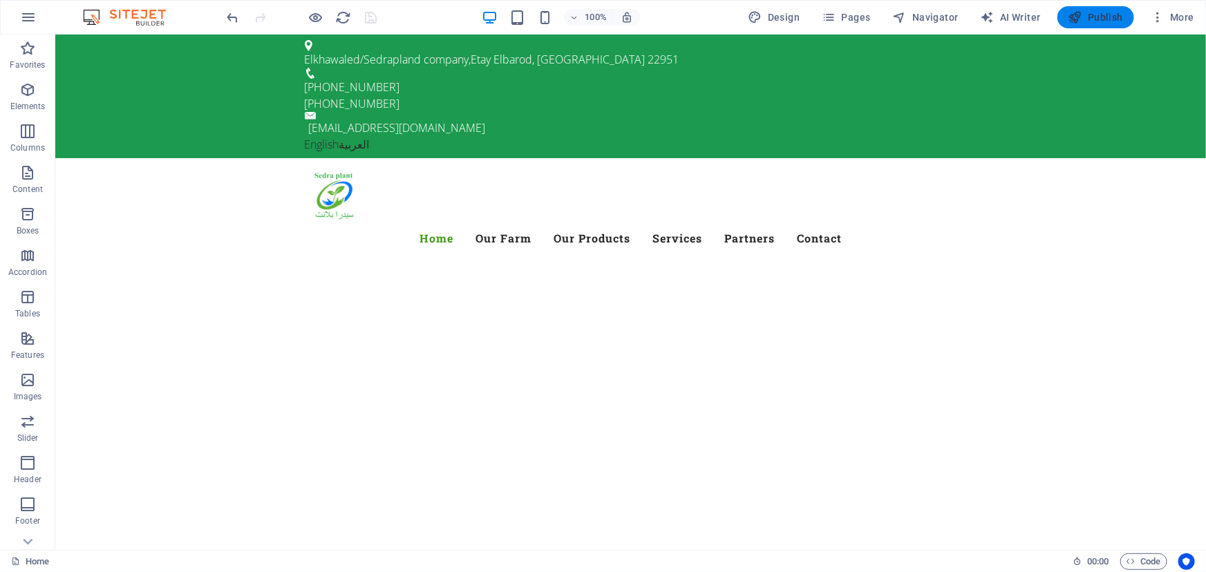
click at [1105, 21] on span "Publish" at bounding box center [1095, 17] width 55 height 14
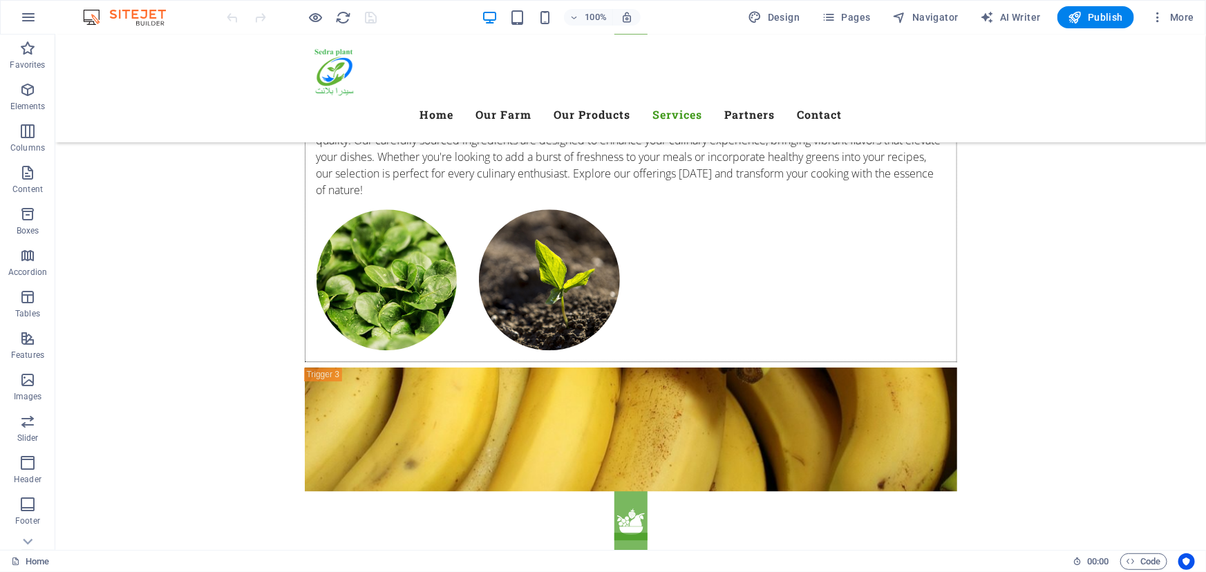
scroll to position [4334, 0]
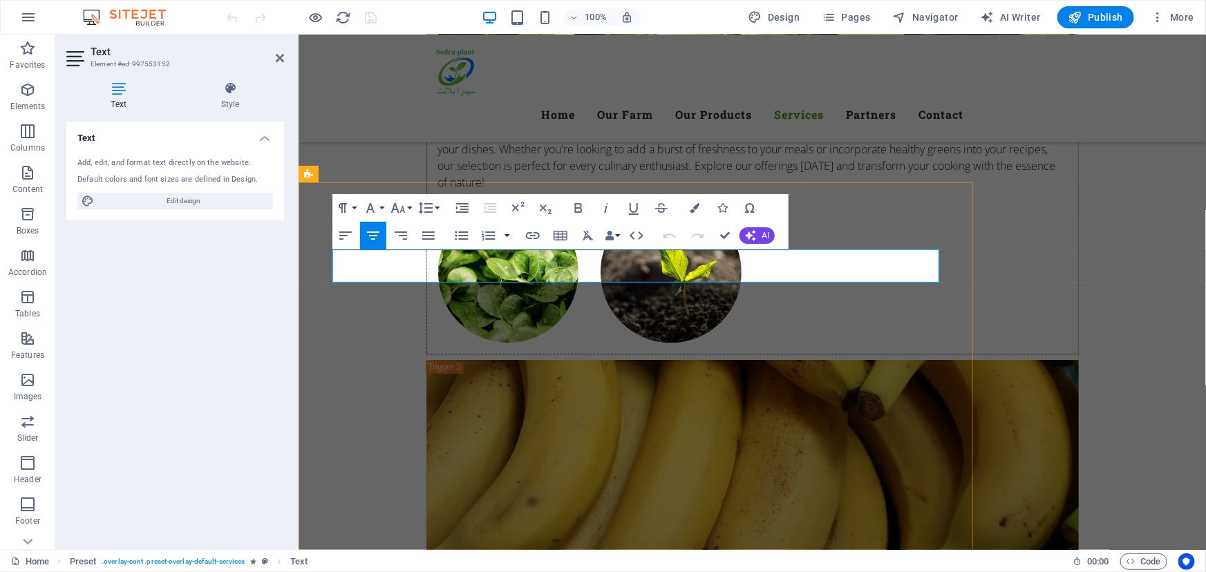
drag, startPoint x: 733, startPoint y: 272, endPoint x: 332, endPoint y: 262, distance: 400.3
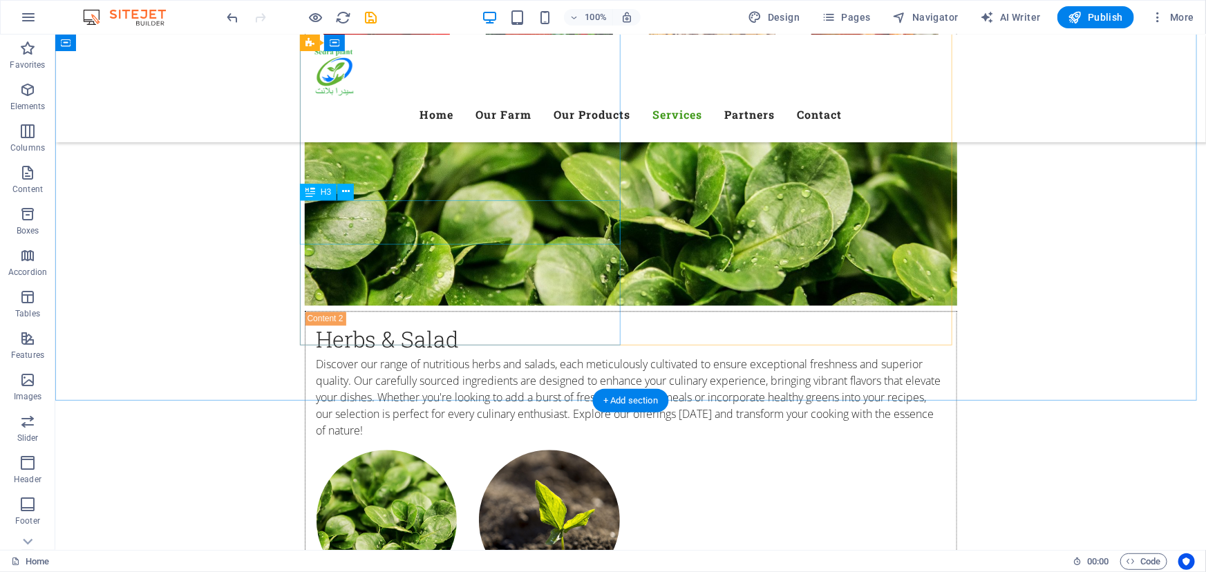
scroll to position [4084, 0]
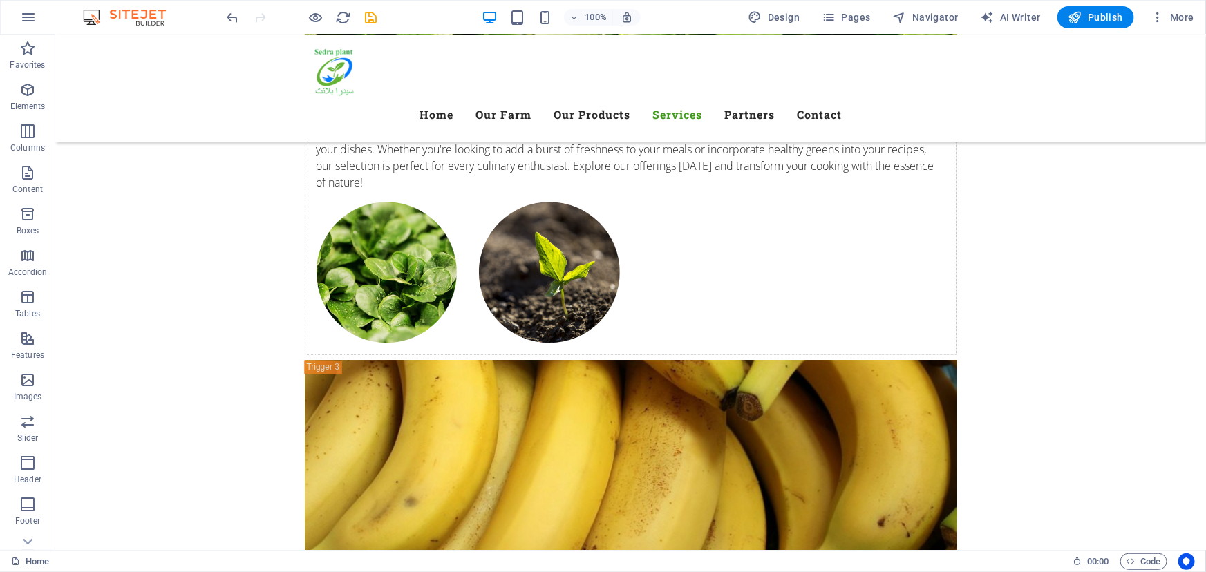
click at [367, 20] on icon "save" at bounding box center [372, 18] width 16 height 16
click at [1115, 14] on span "Publish" at bounding box center [1095, 17] width 55 height 14
checkbox input "false"
